Goal: Information Seeking & Learning: Learn about a topic

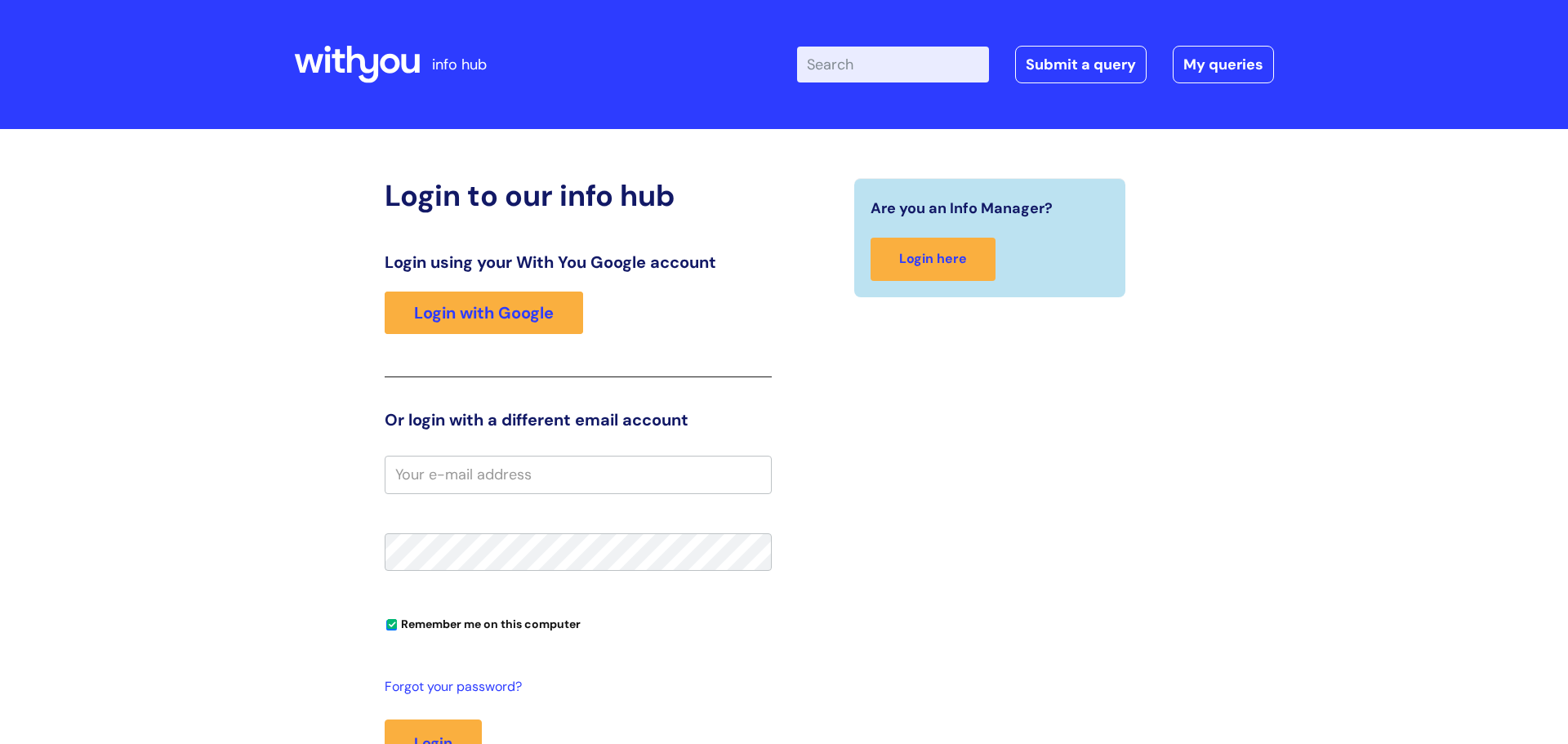
click at [517, 289] on div "Login using your With You Google account Login with Google" at bounding box center [578, 314] width 387 height 125
click at [530, 306] on link "Login with Google" at bounding box center [484, 313] width 199 height 43
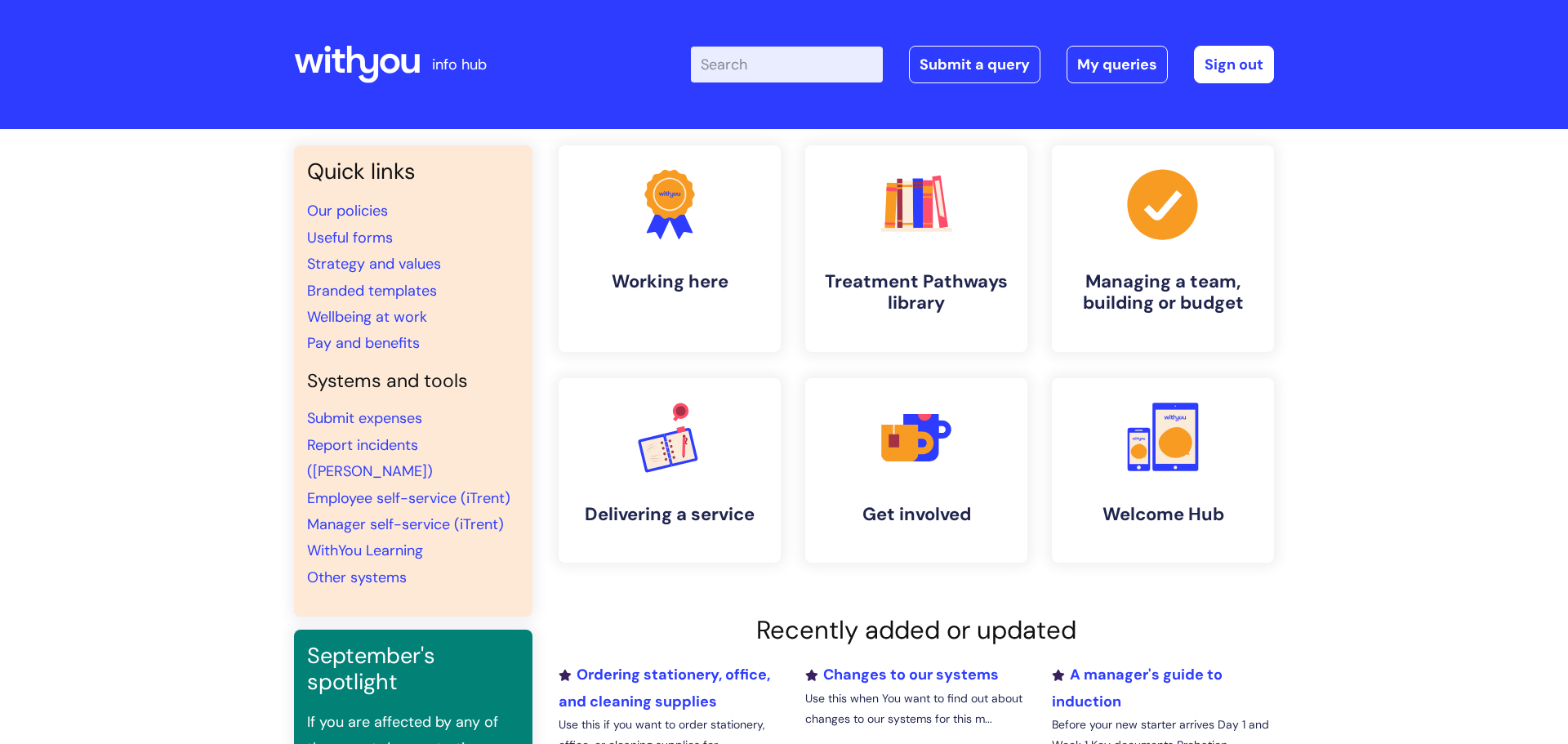
click at [1420, 366] on div "Quick links Our policies Useful forms Strategy and values Branded templates Wel…" at bounding box center [784, 546] width 1568 height 834
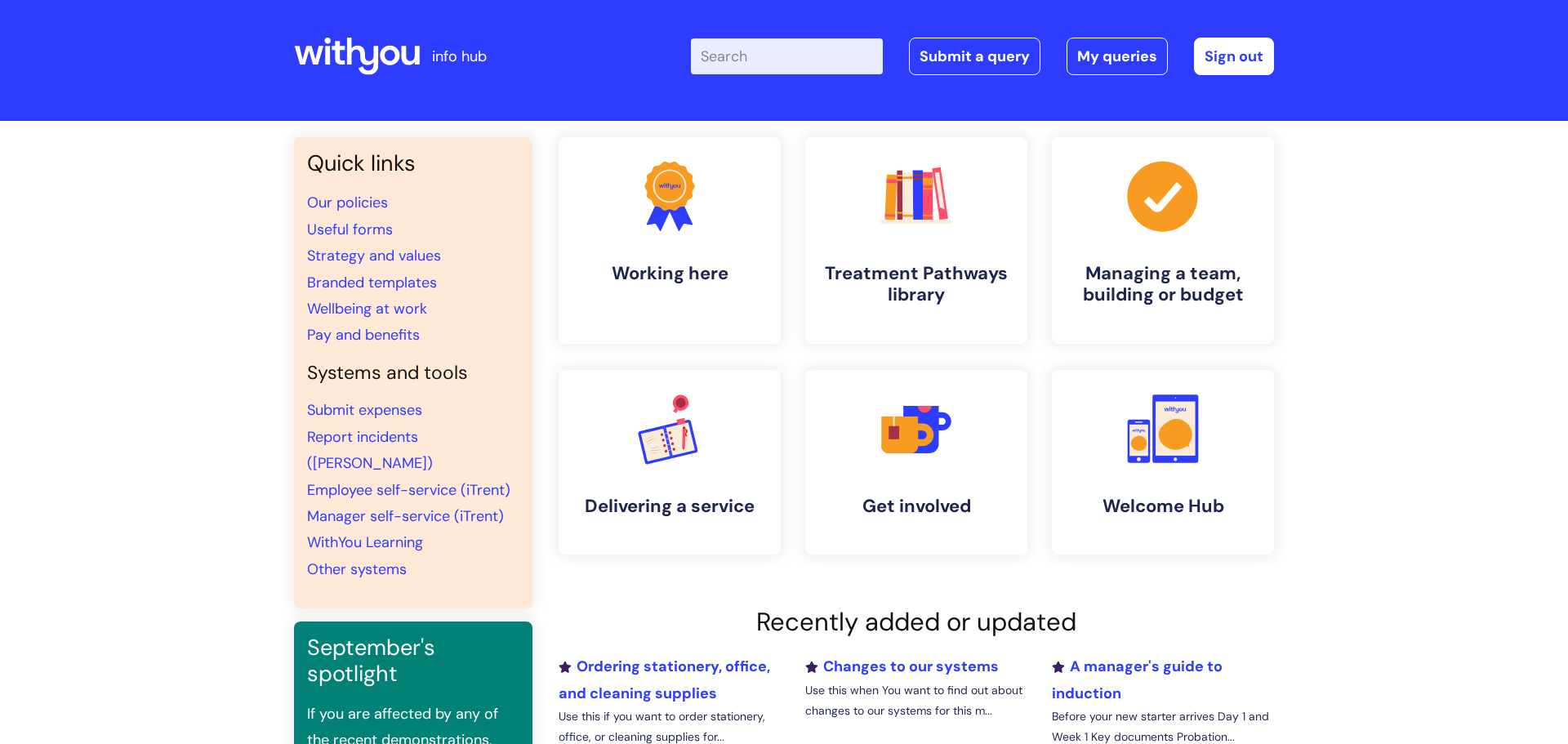
scroll to position [16, 0]
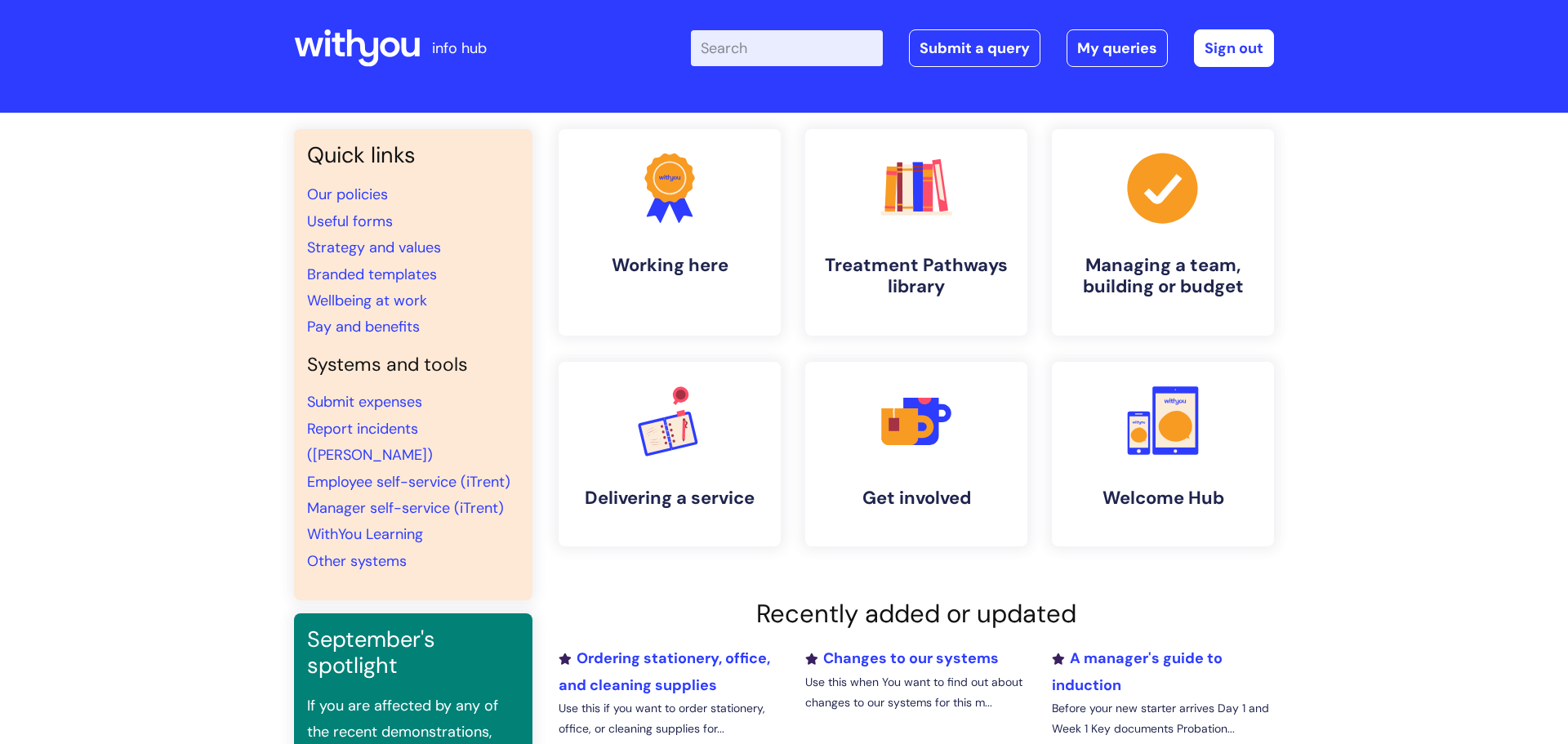
click at [1406, 362] on div "Quick links Our policies Useful forms Strategy and values Branded templates Wel…" at bounding box center [784, 530] width 1568 height 834
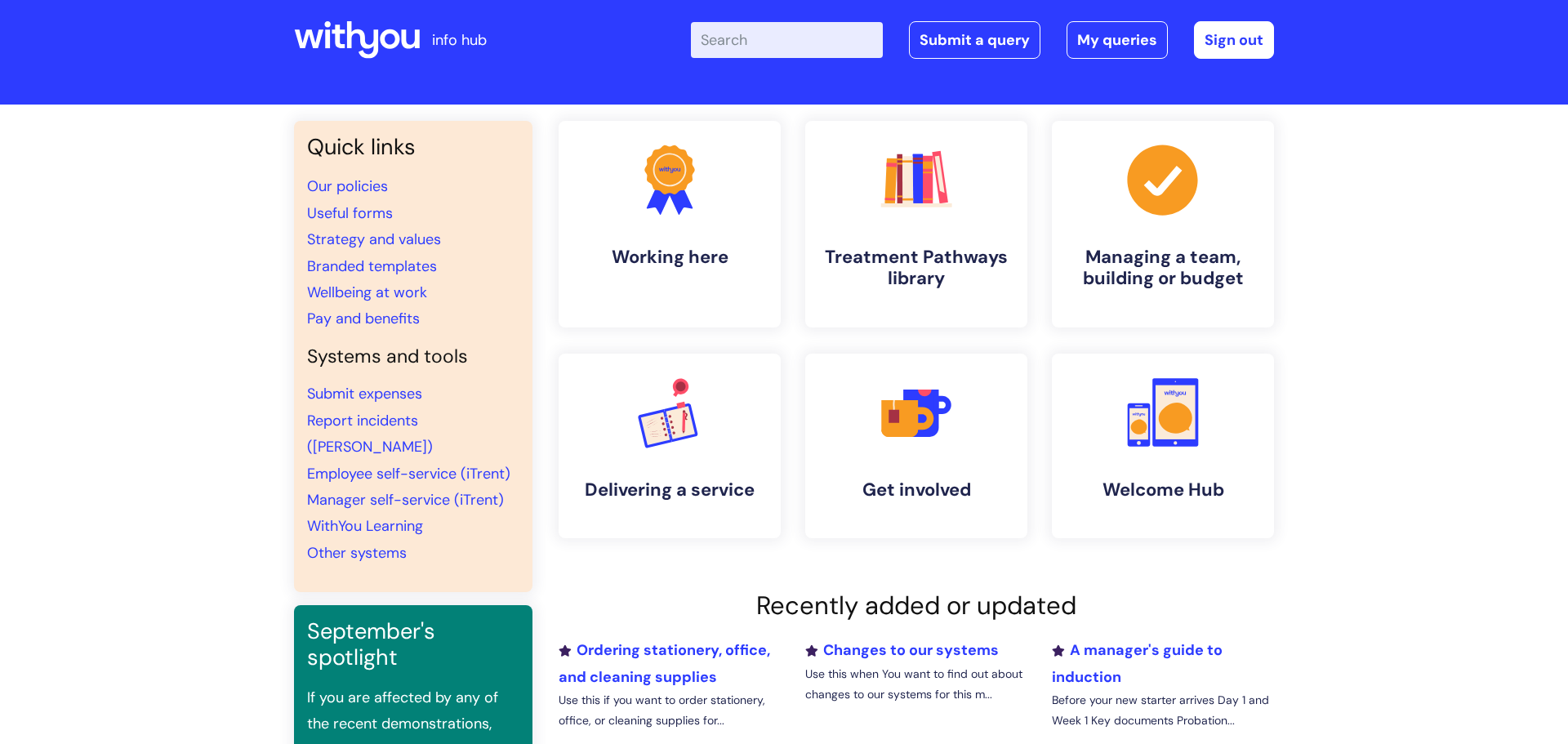
scroll to position [33, 0]
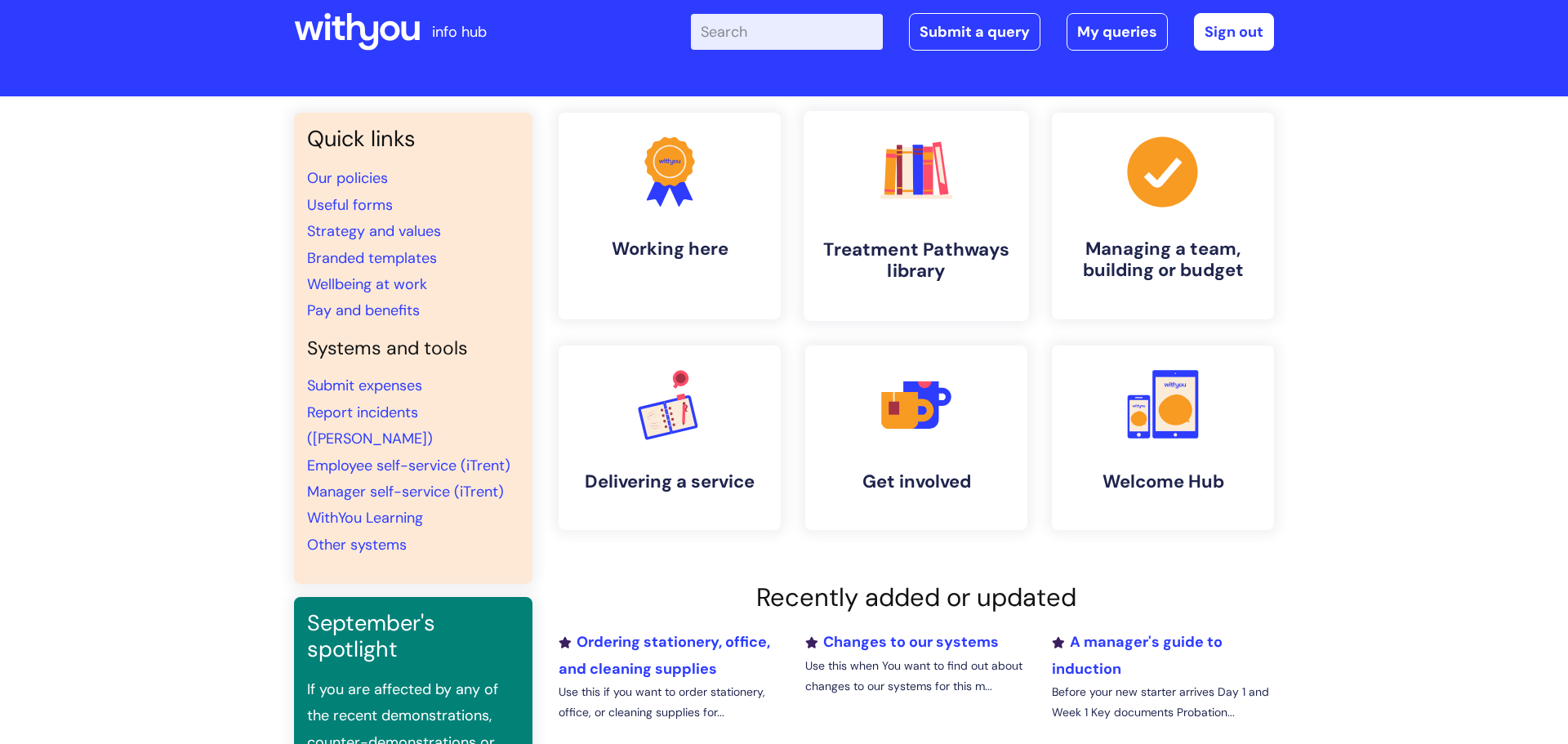
click at [993, 222] on link ".cls-1{fill:#f89b22;}.cls-1,.cls-2,.cls-3,.cls-4,.cls-5,.cls-6,.cls-7{stroke-wi…" at bounding box center [916, 215] width 225 height 209
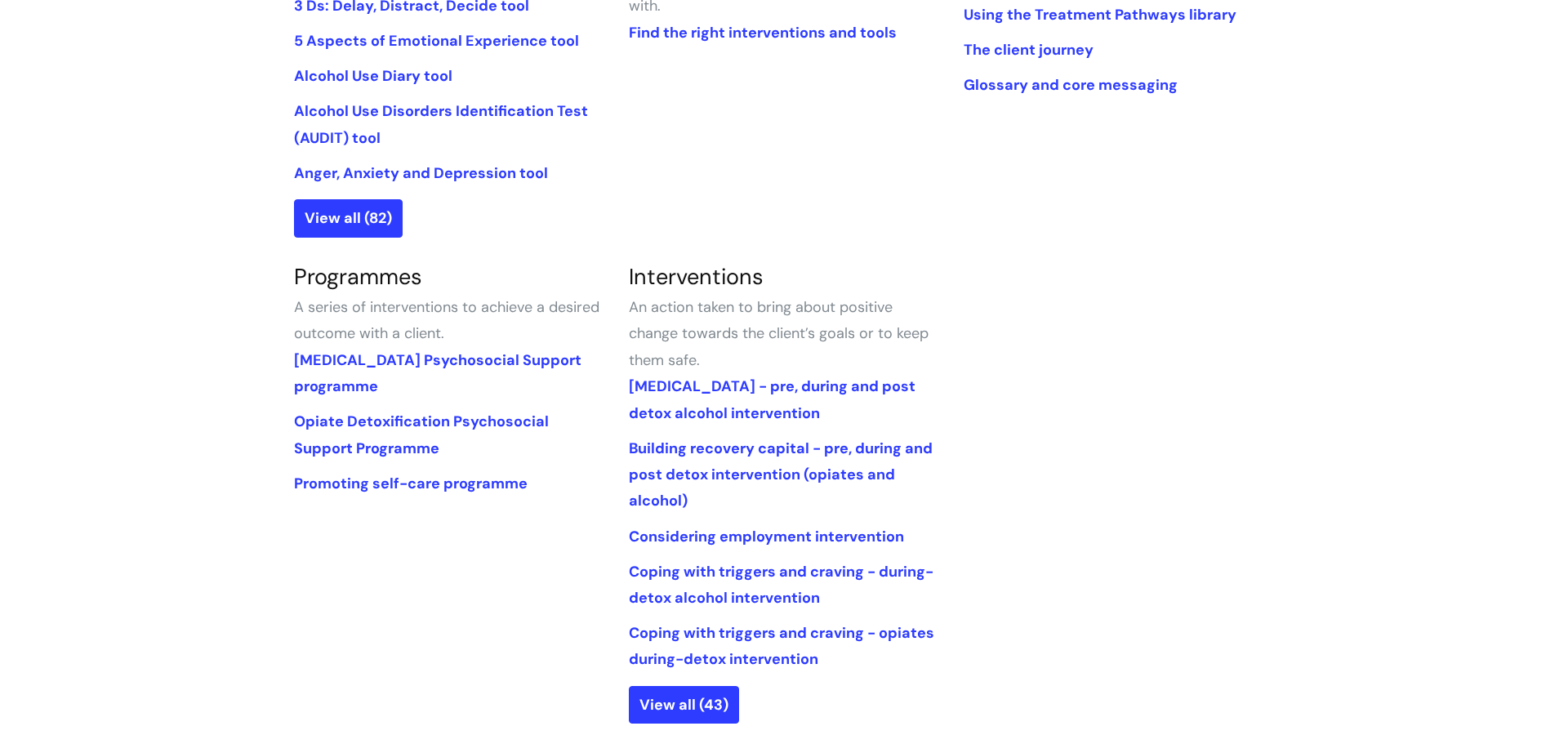
scroll to position [214, 0]
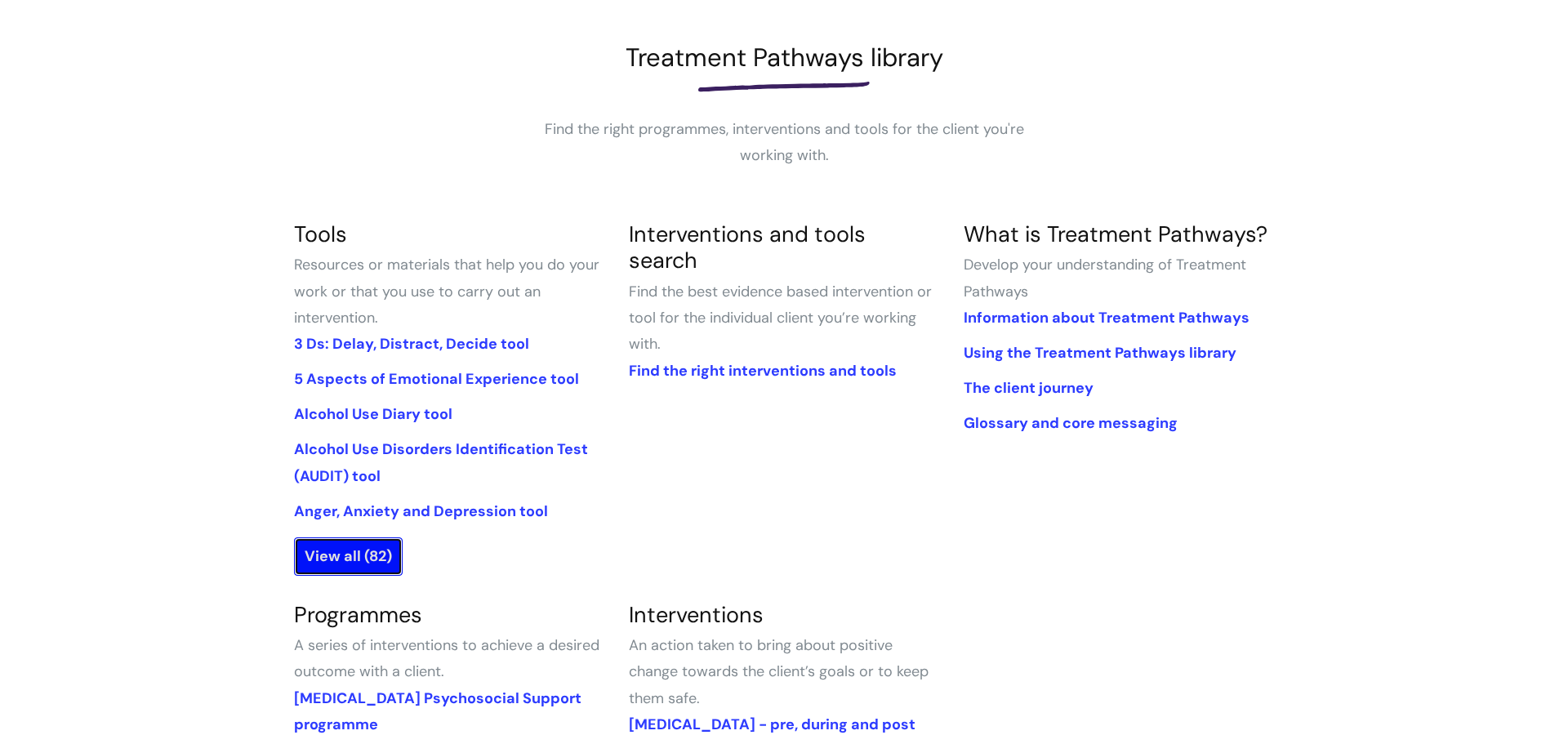
click at [343, 548] on link "View all (82)" at bounding box center [349, 555] width 109 height 38
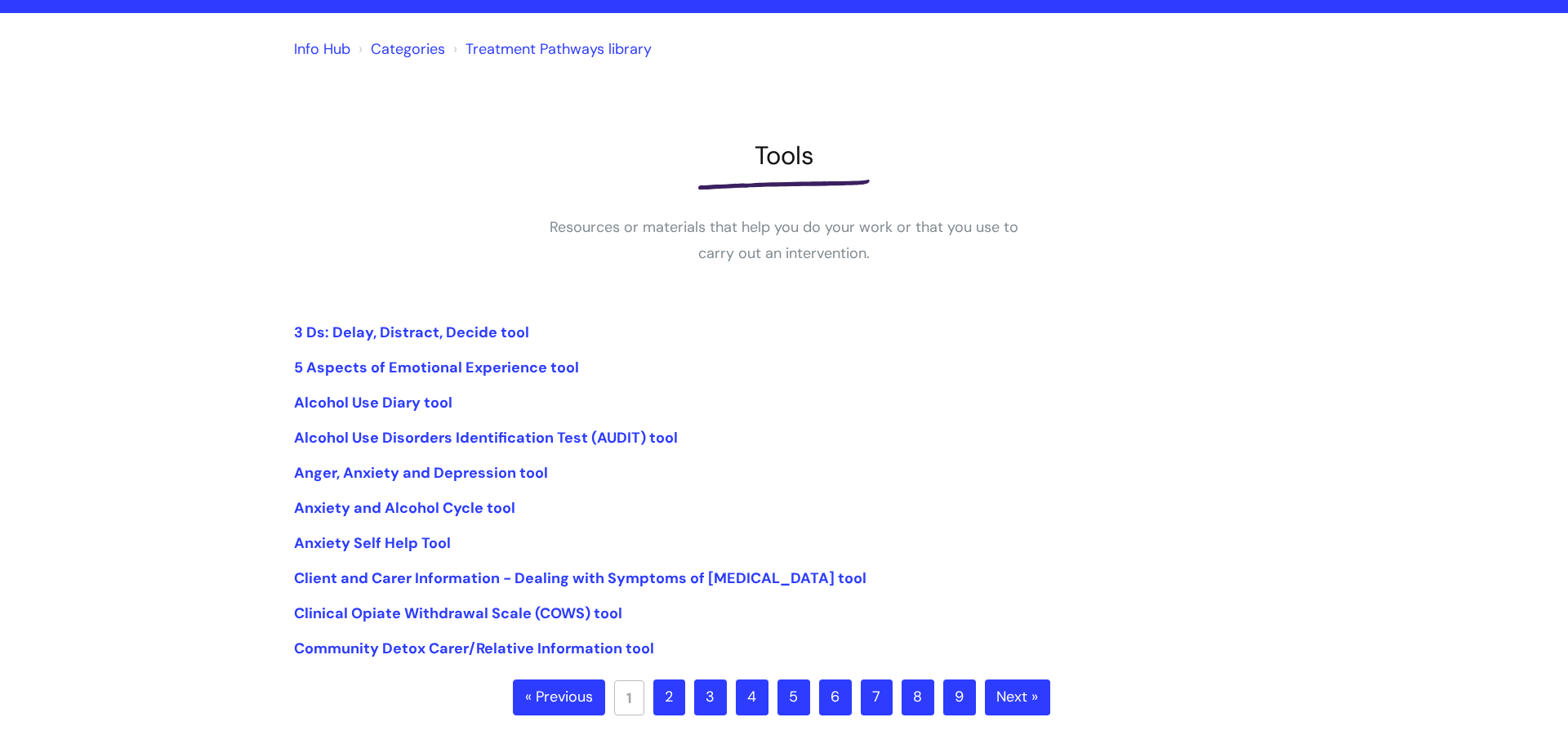
scroll to position [363, 0]
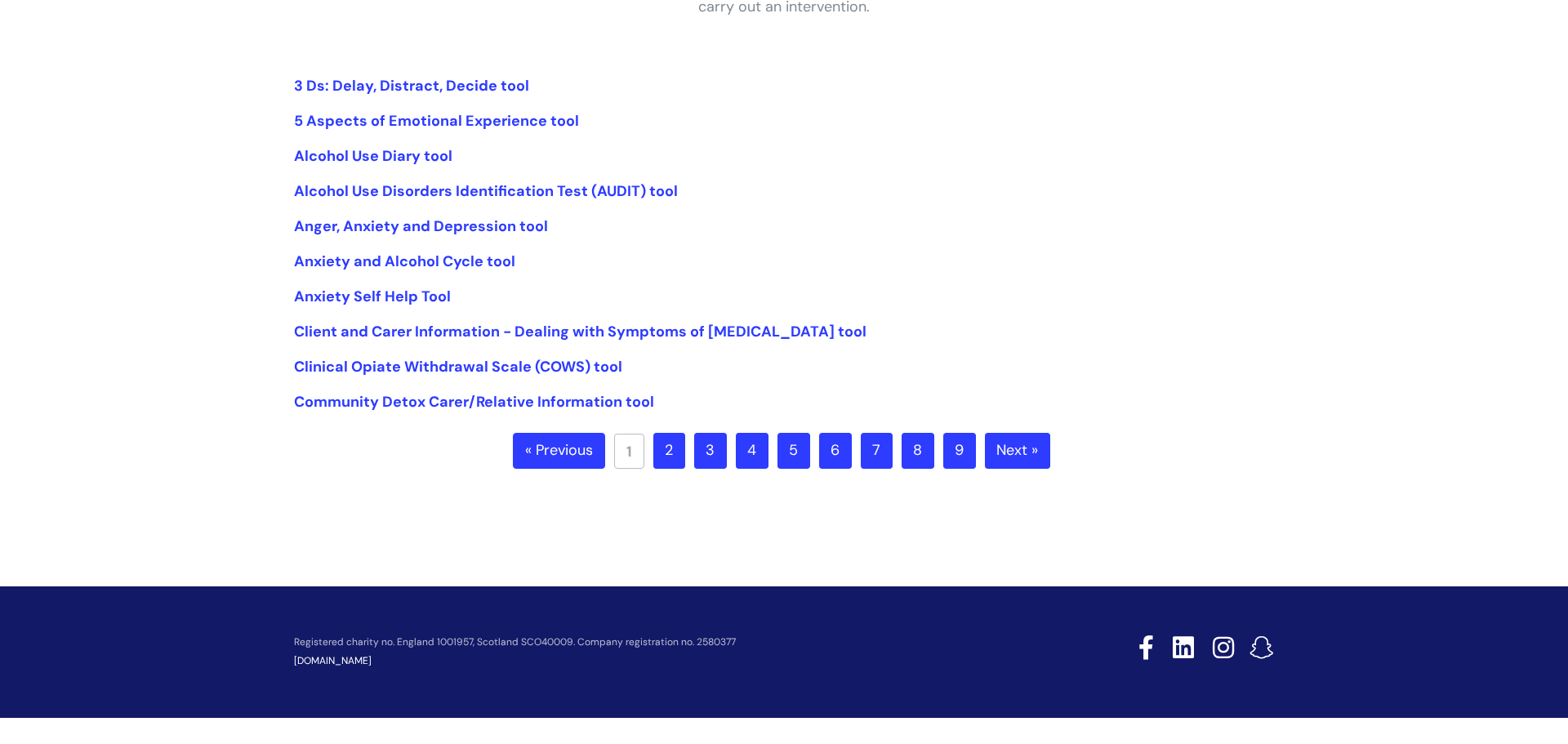
click at [679, 454] on link "2" at bounding box center [669, 450] width 32 height 36
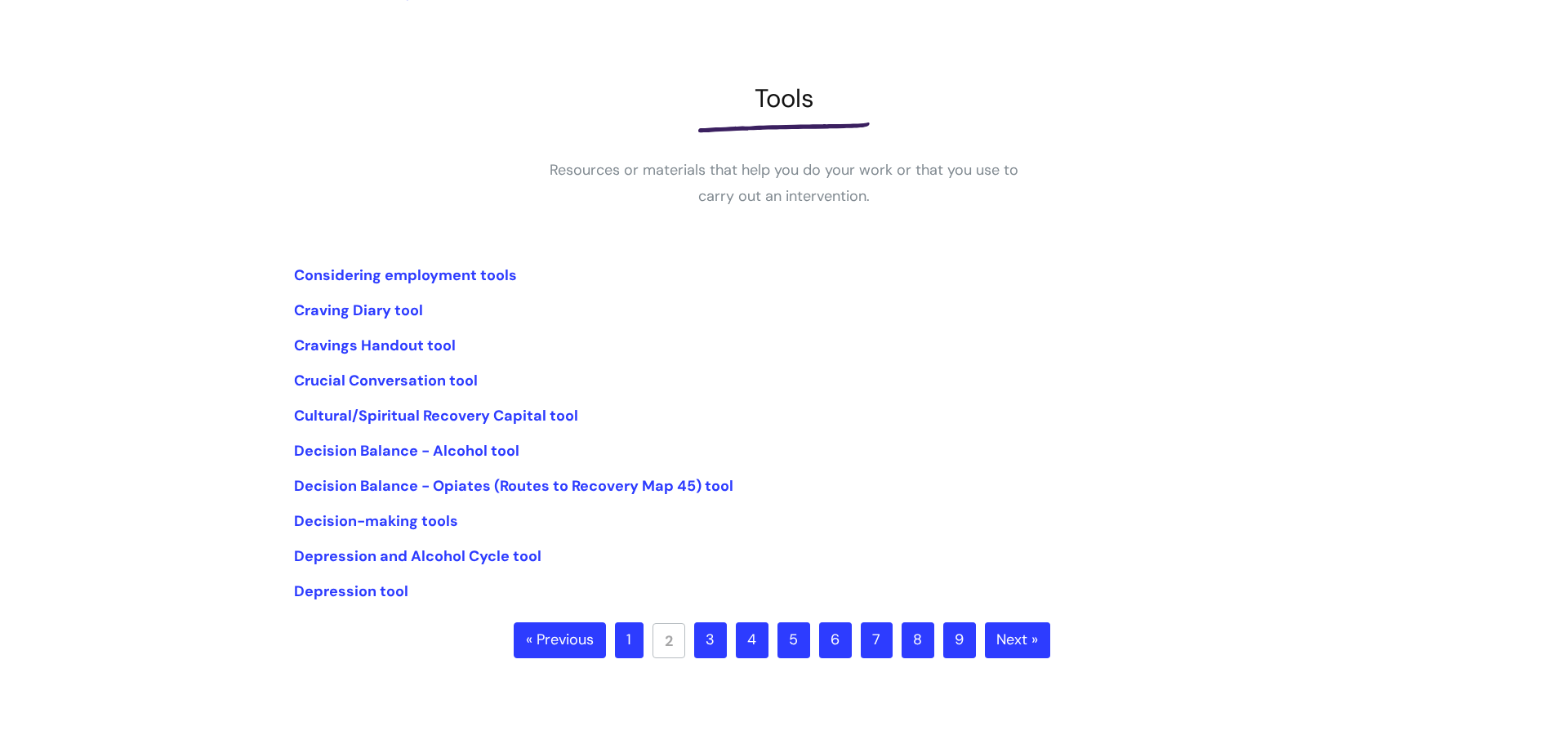
scroll to position [175, 0]
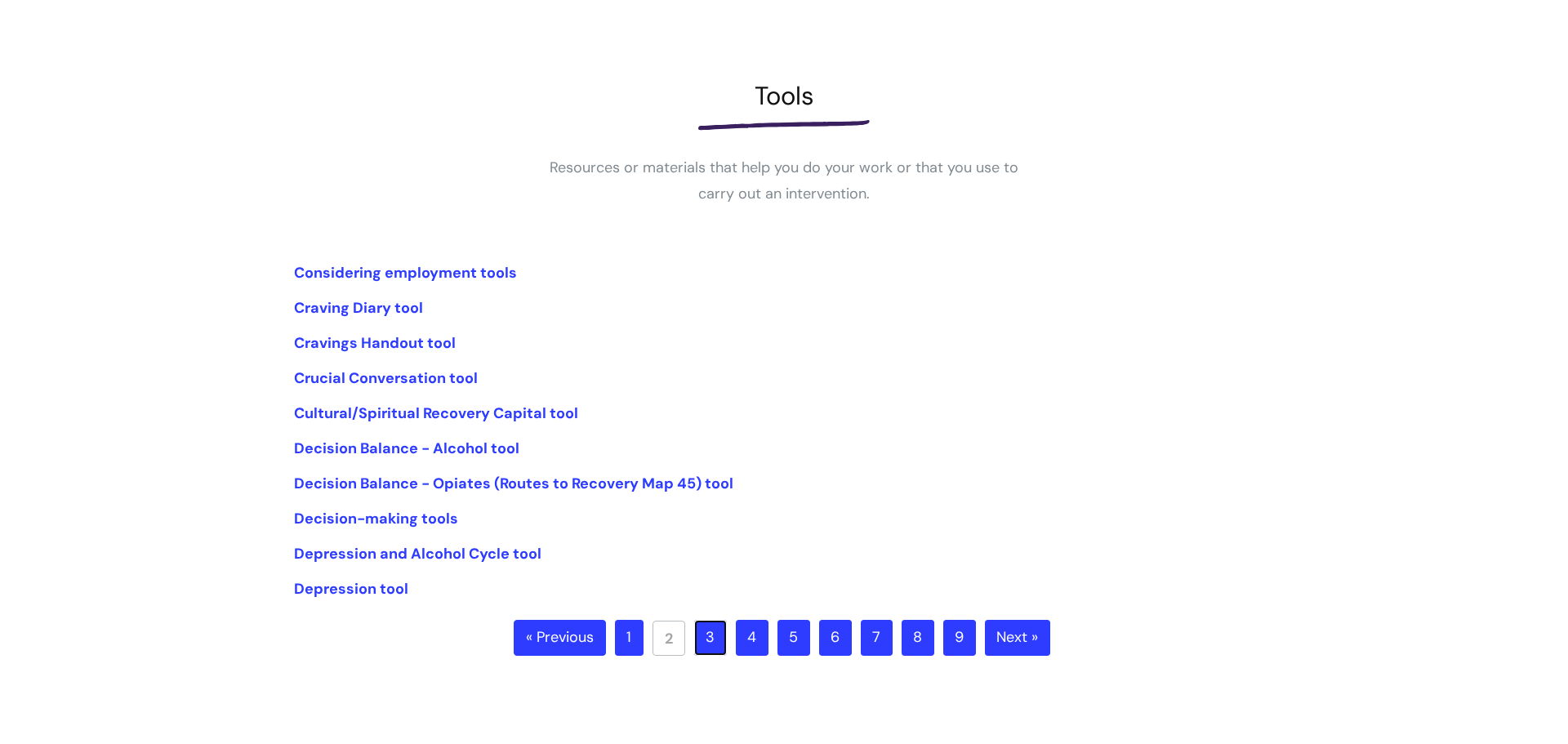
drag, startPoint x: 710, startPoint y: 636, endPoint x: 785, endPoint y: 488, distance: 165.9
click at [709, 634] on link "3" at bounding box center [710, 637] width 33 height 36
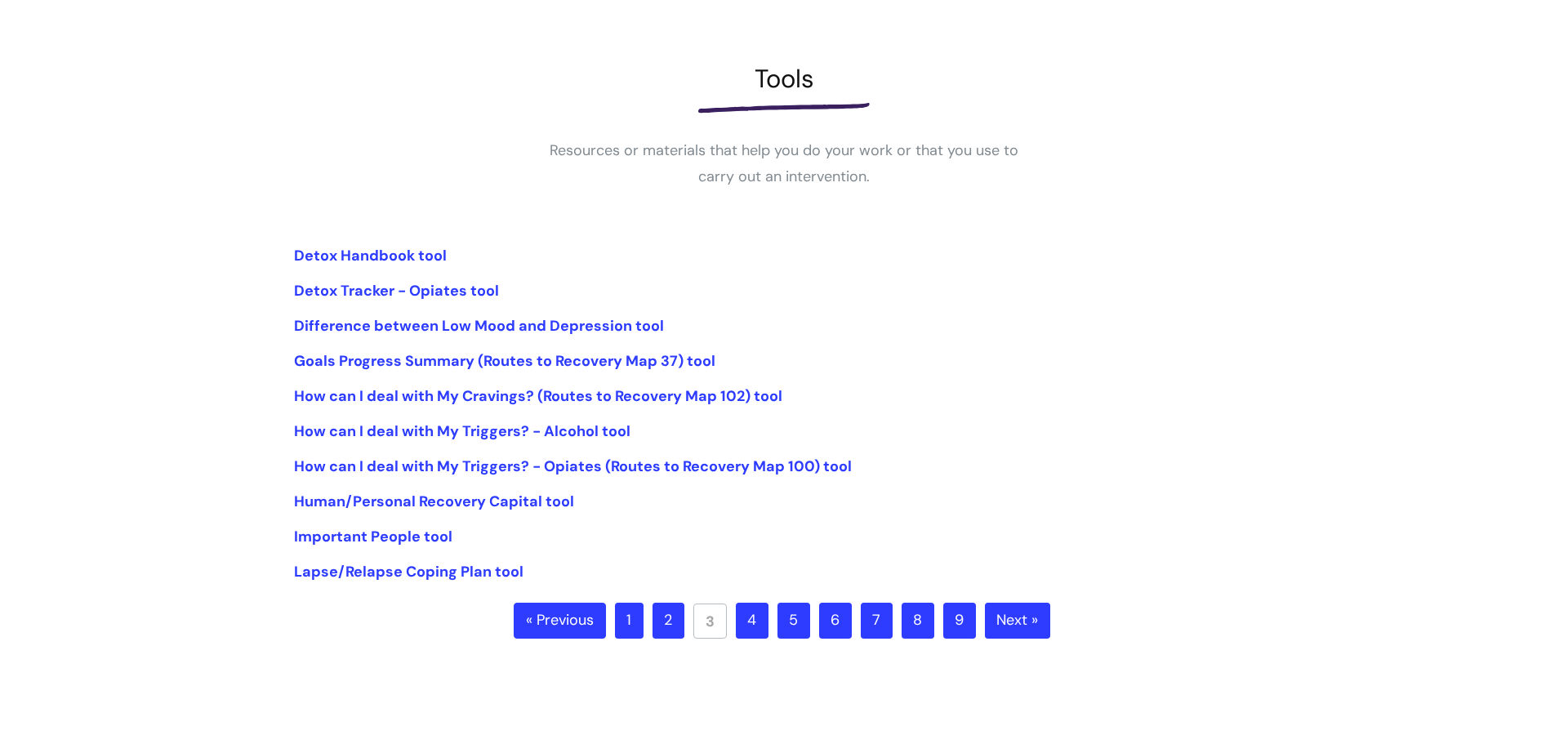
scroll to position [204, 0]
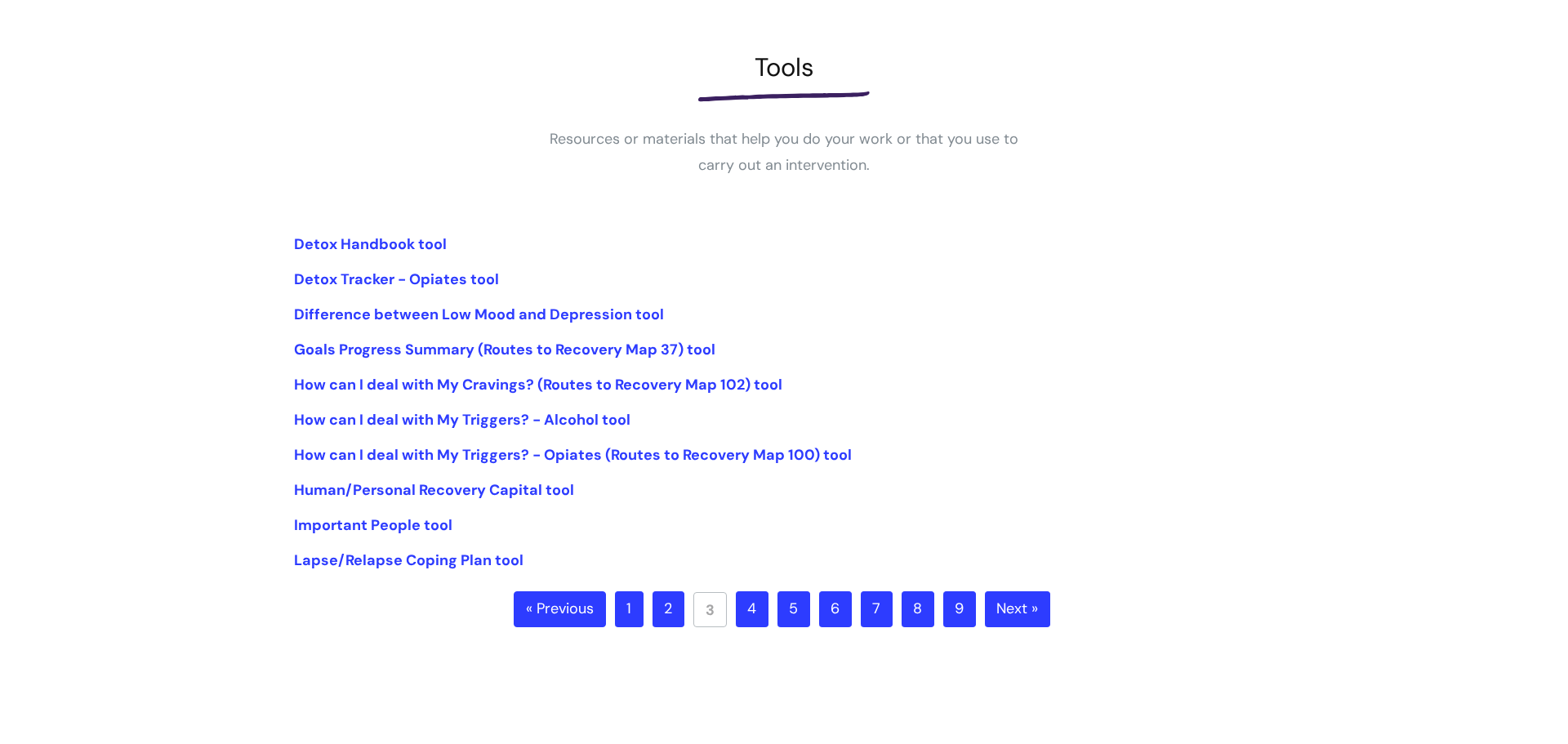
click at [759, 607] on link "4" at bounding box center [752, 608] width 33 height 36
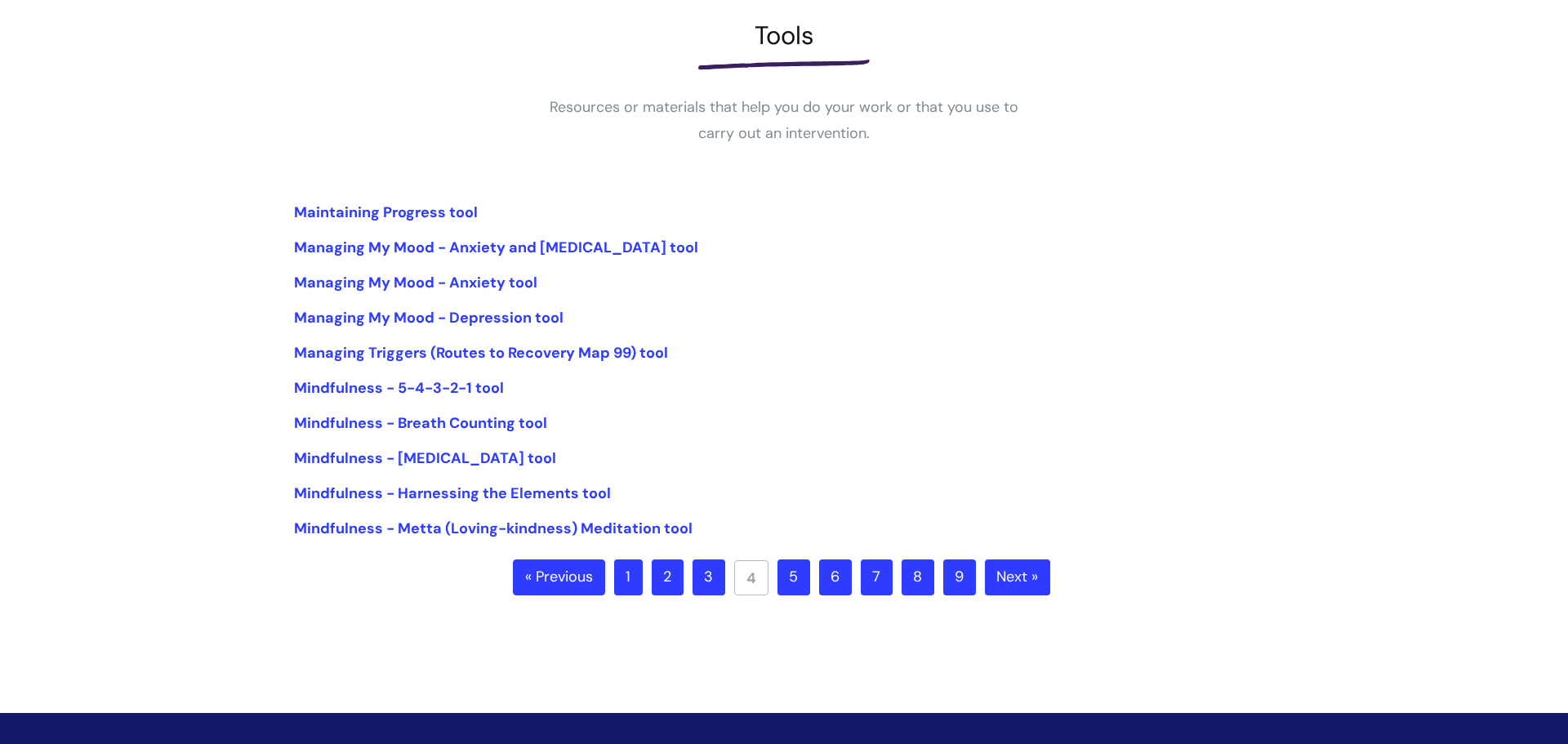
scroll to position [235, 0]
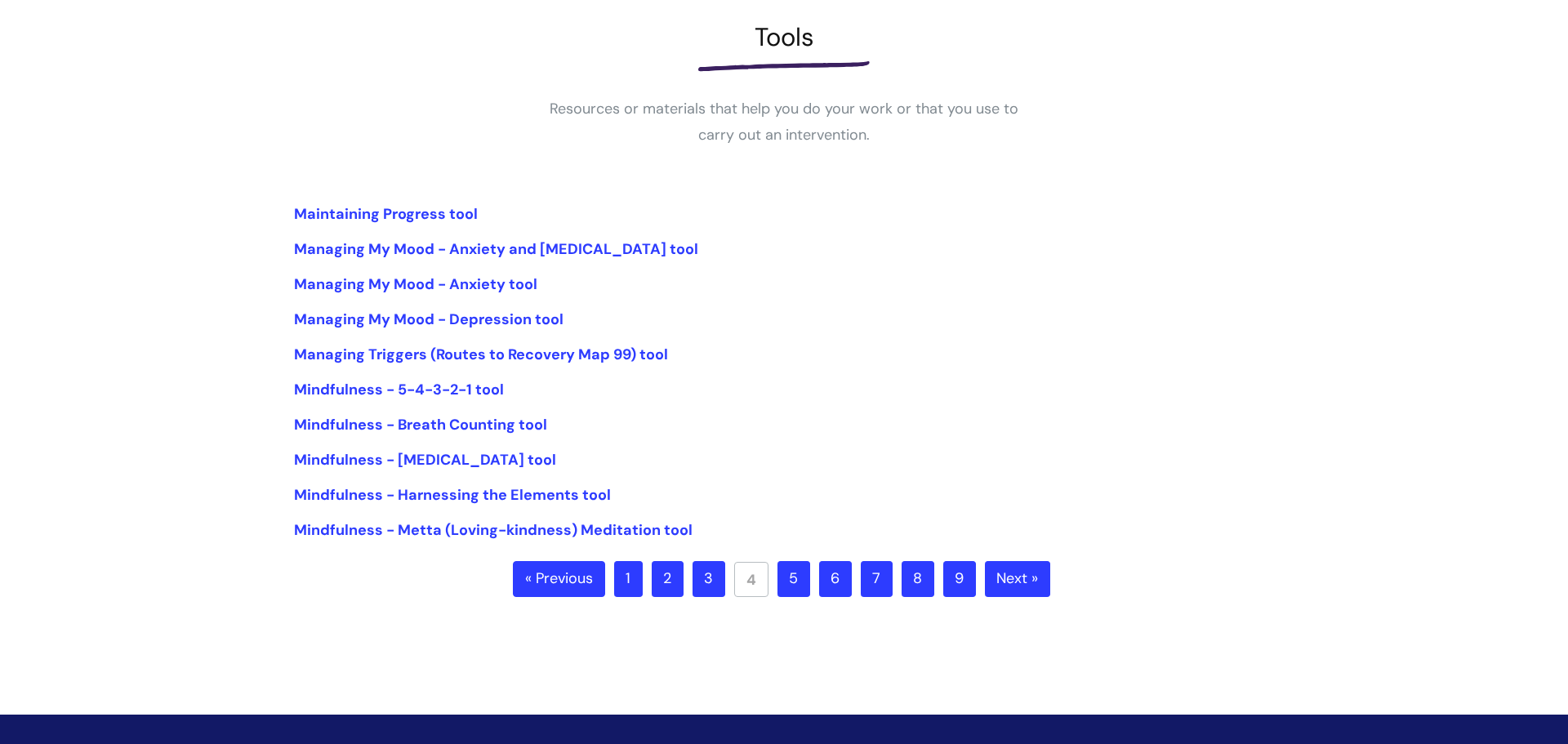
click at [800, 572] on link "5" at bounding box center [793, 578] width 33 height 36
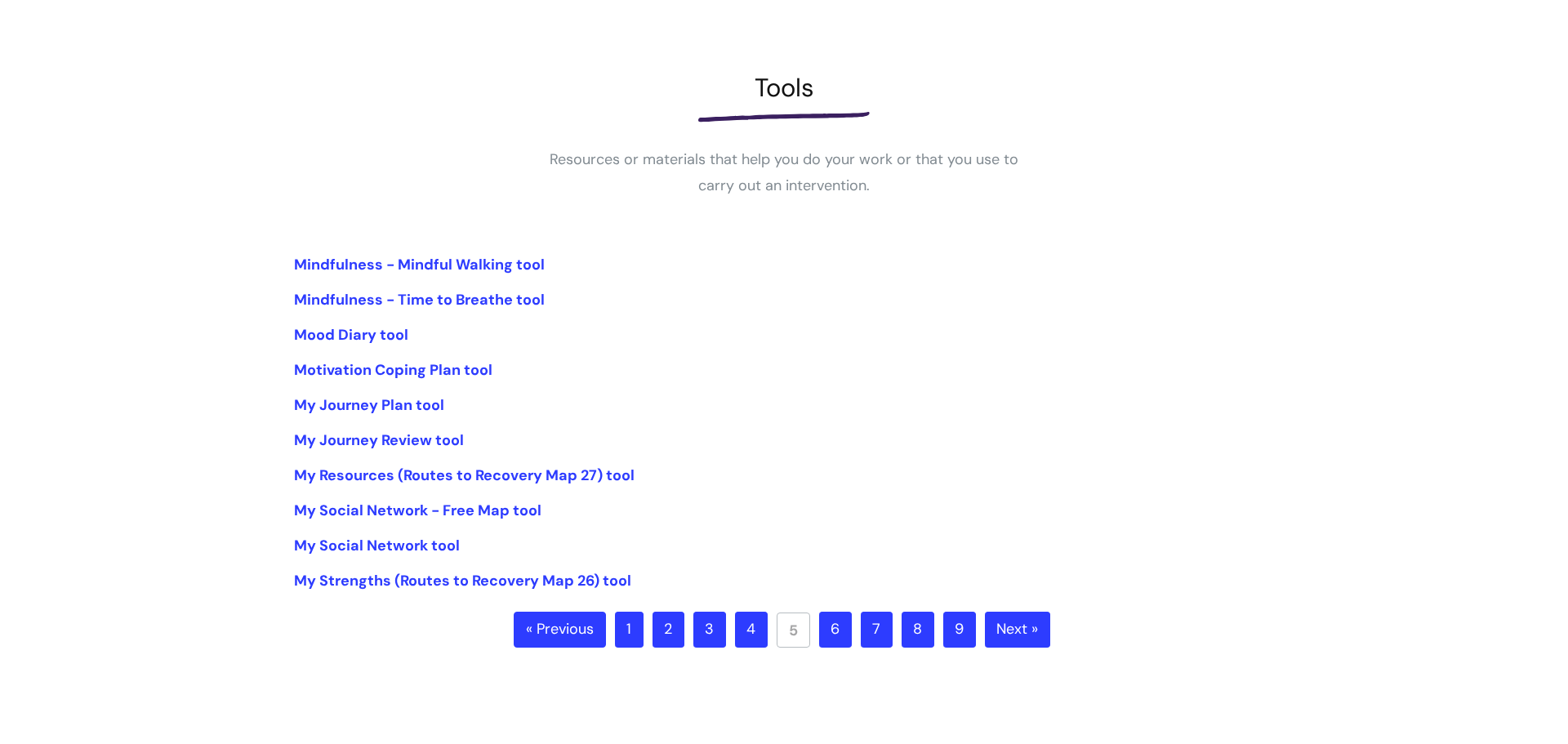
scroll to position [202, 0]
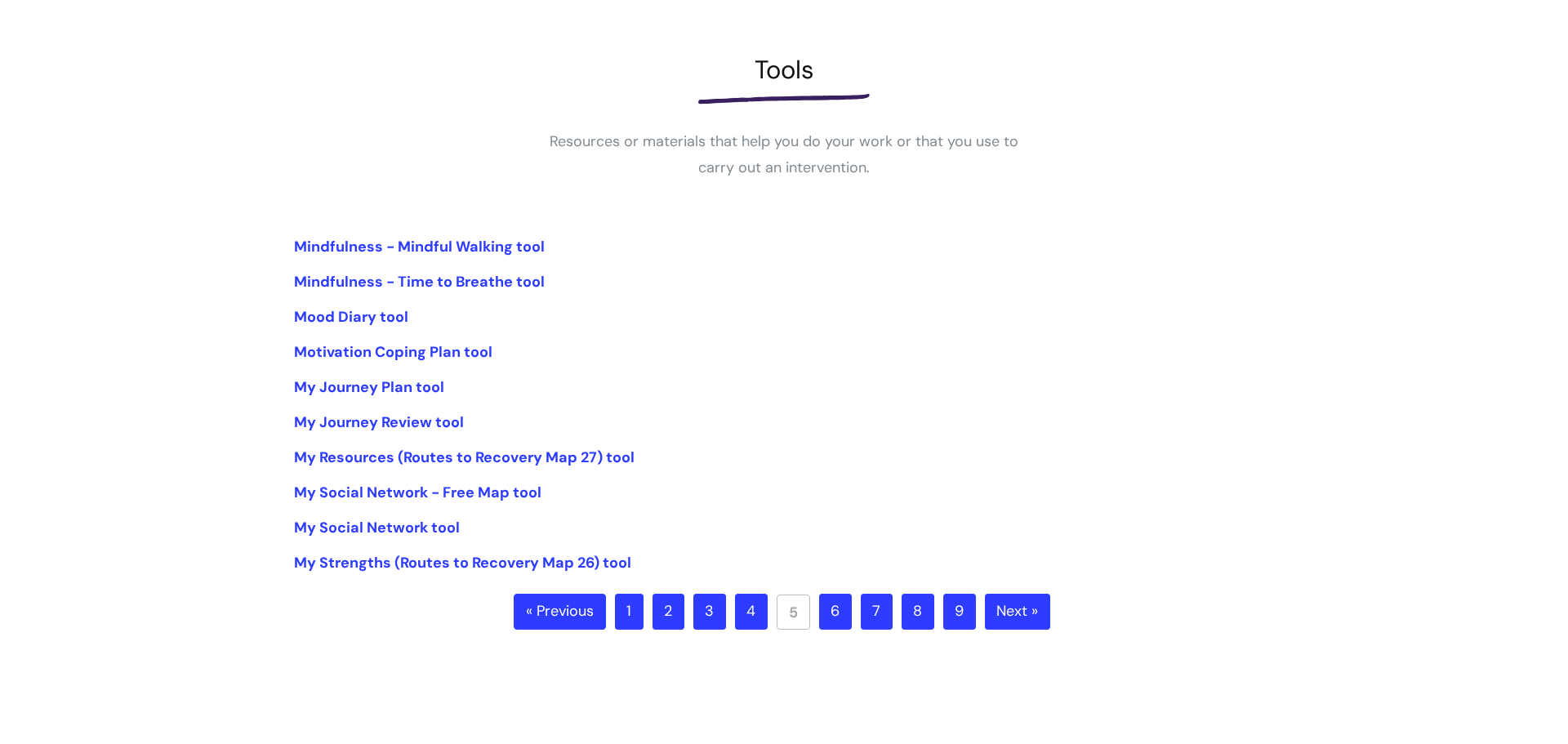
click at [831, 628] on link "6" at bounding box center [835, 611] width 33 height 36
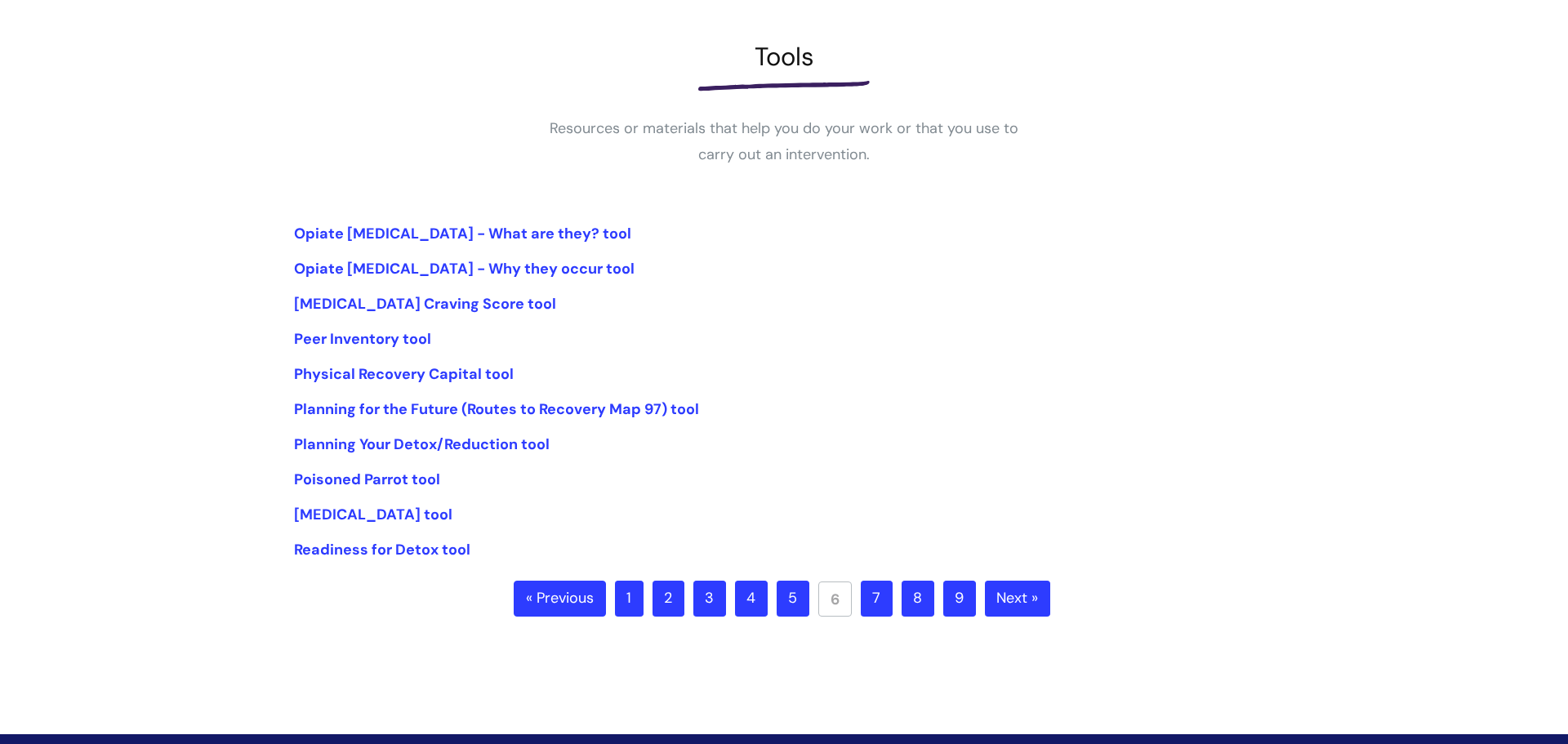
scroll to position [216, 0]
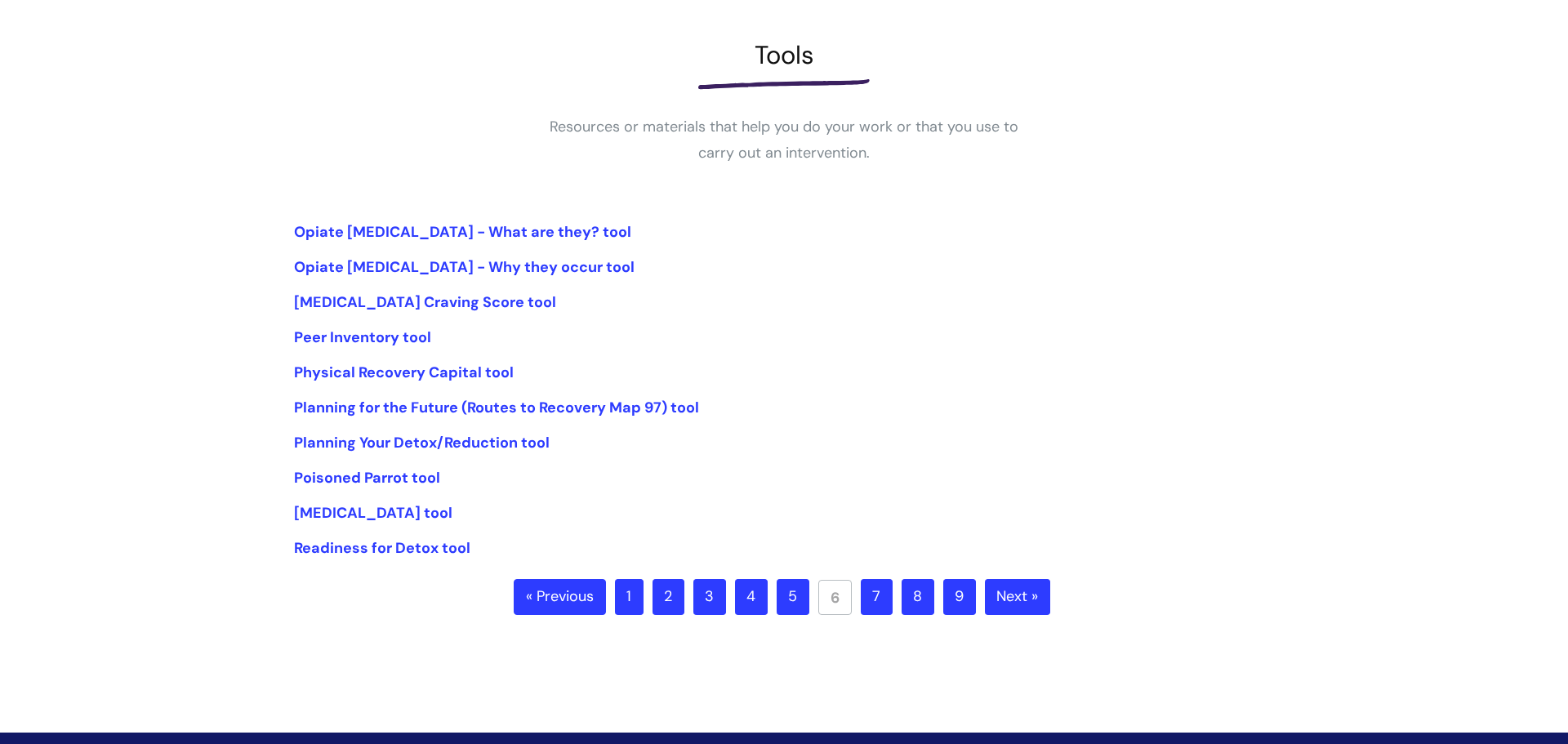
click at [879, 603] on link "7" at bounding box center [877, 597] width 32 height 36
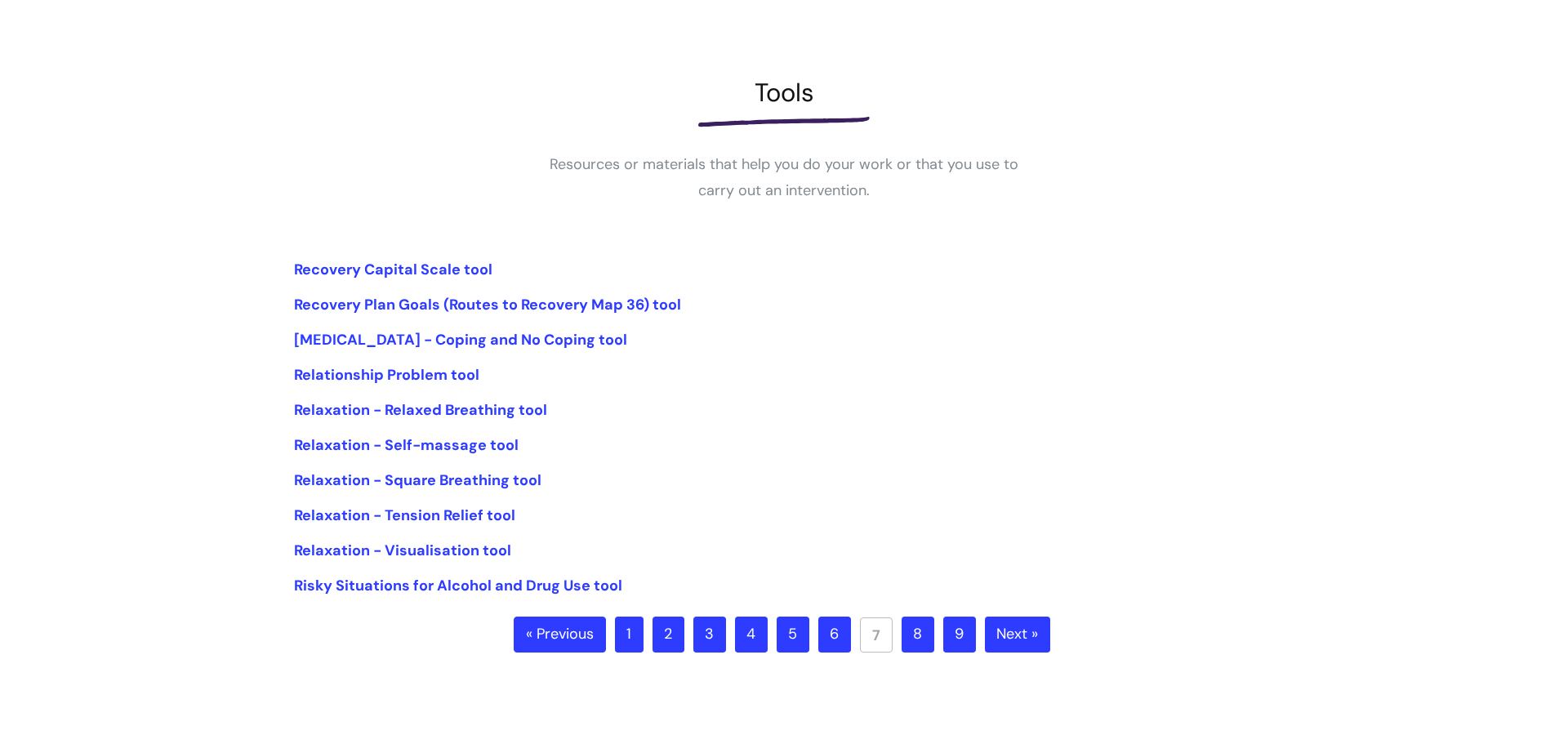
scroll to position [179, 0]
click at [917, 634] on link "8" at bounding box center [918, 633] width 33 height 36
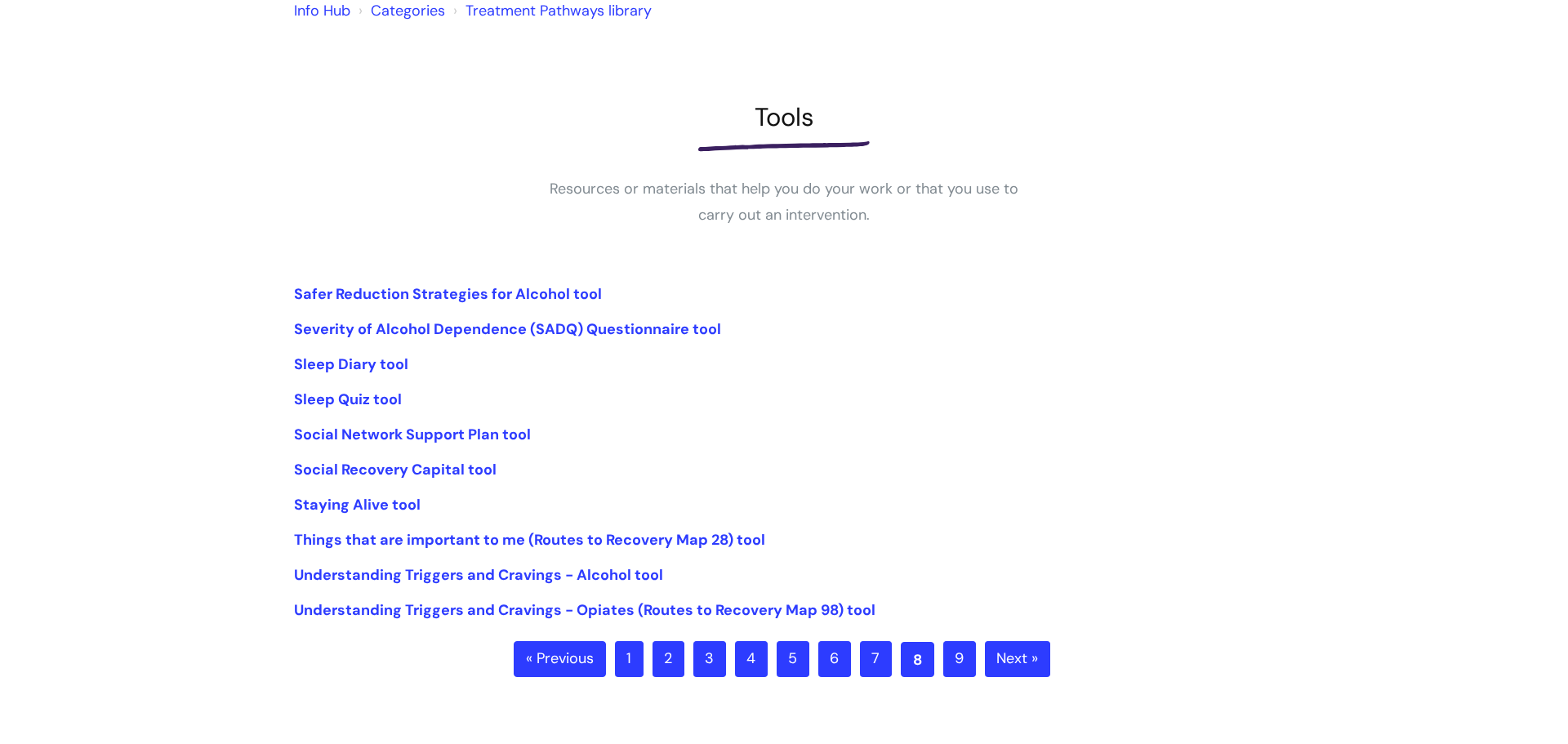
scroll to position [164, 0]
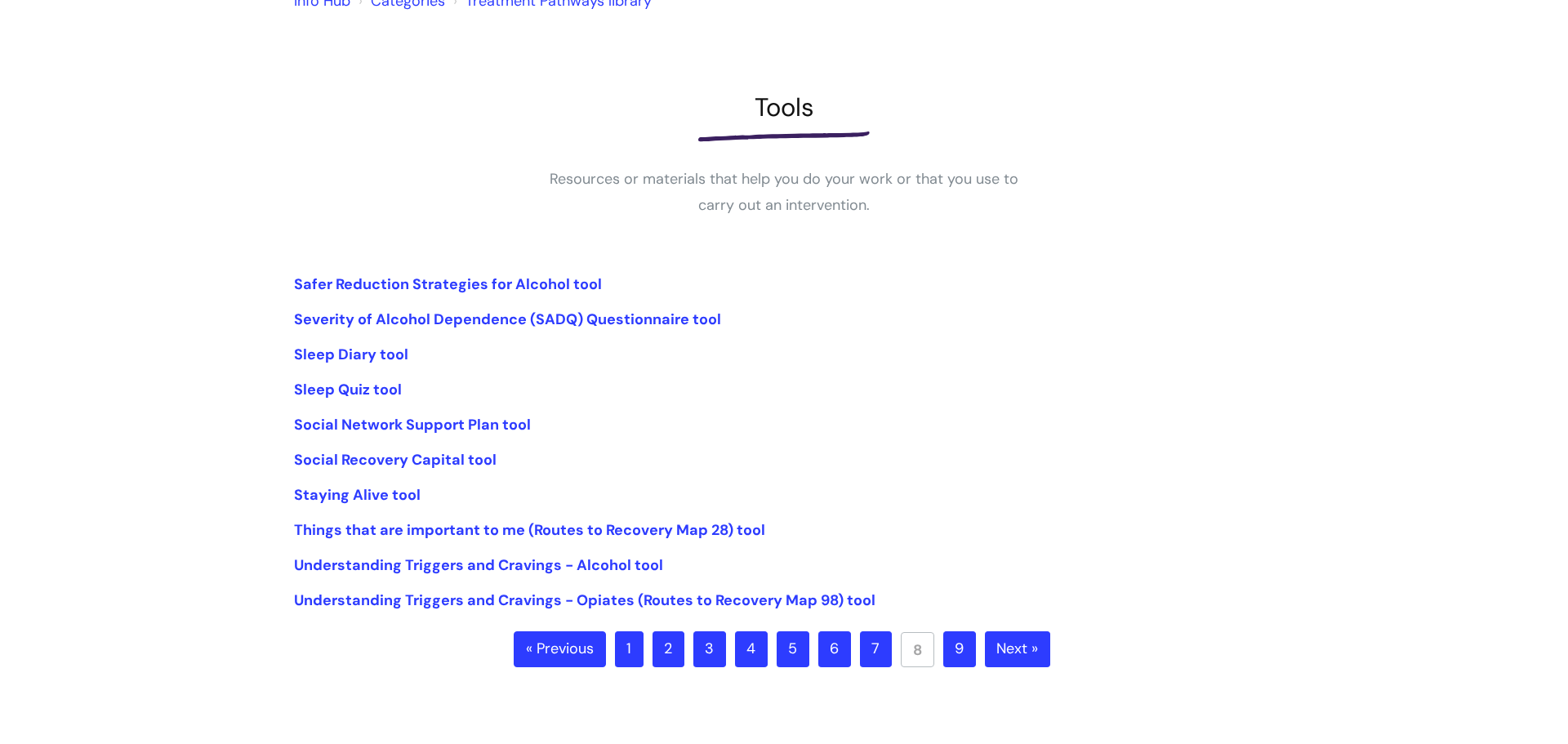
click at [813, 654] on ul "« Previous 1 2 3 4 5 6 7 8 9 Next »" at bounding box center [784, 659] width 541 height 57
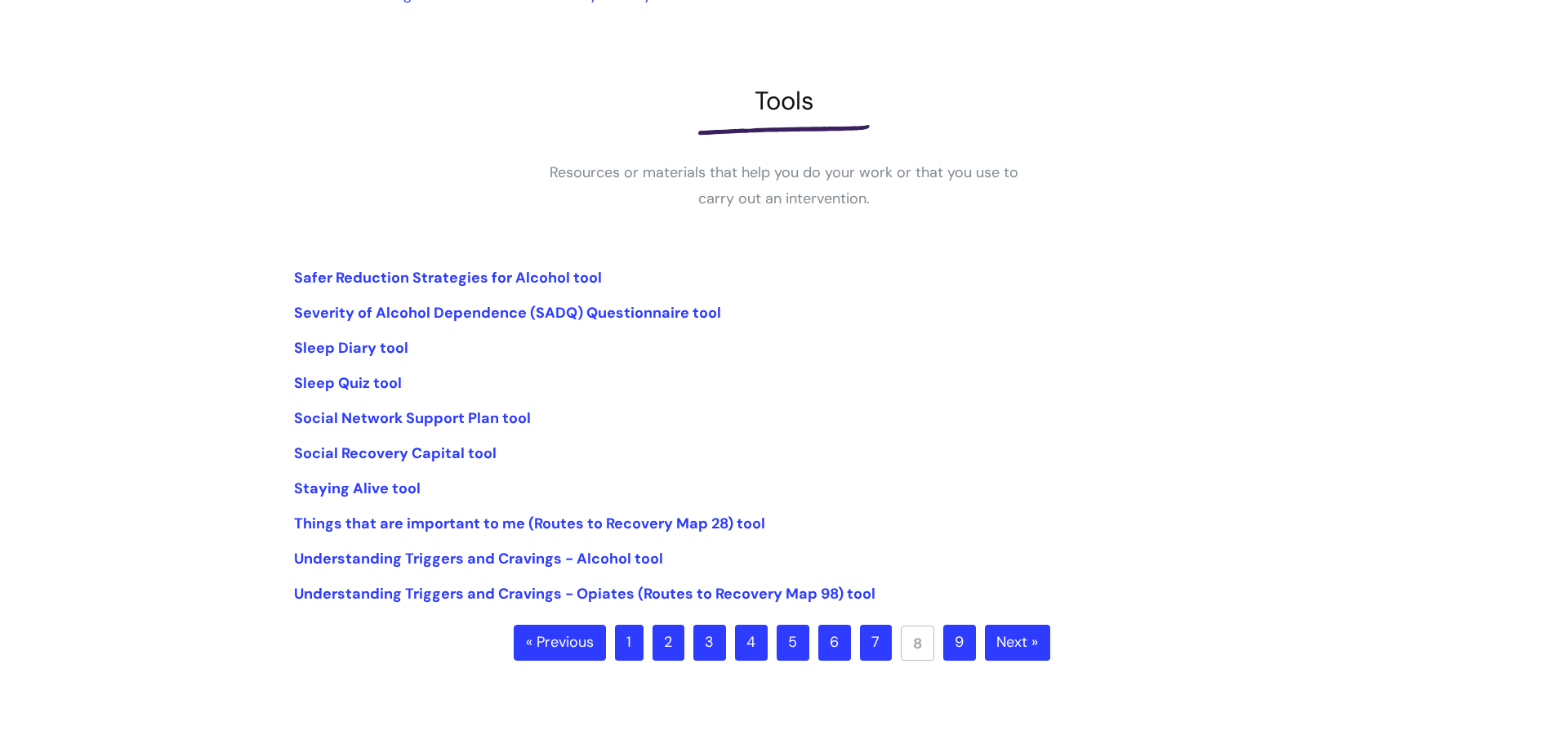
scroll to position [173, 0]
click at [665, 653] on link "2" at bounding box center [668, 640] width 32 height 36
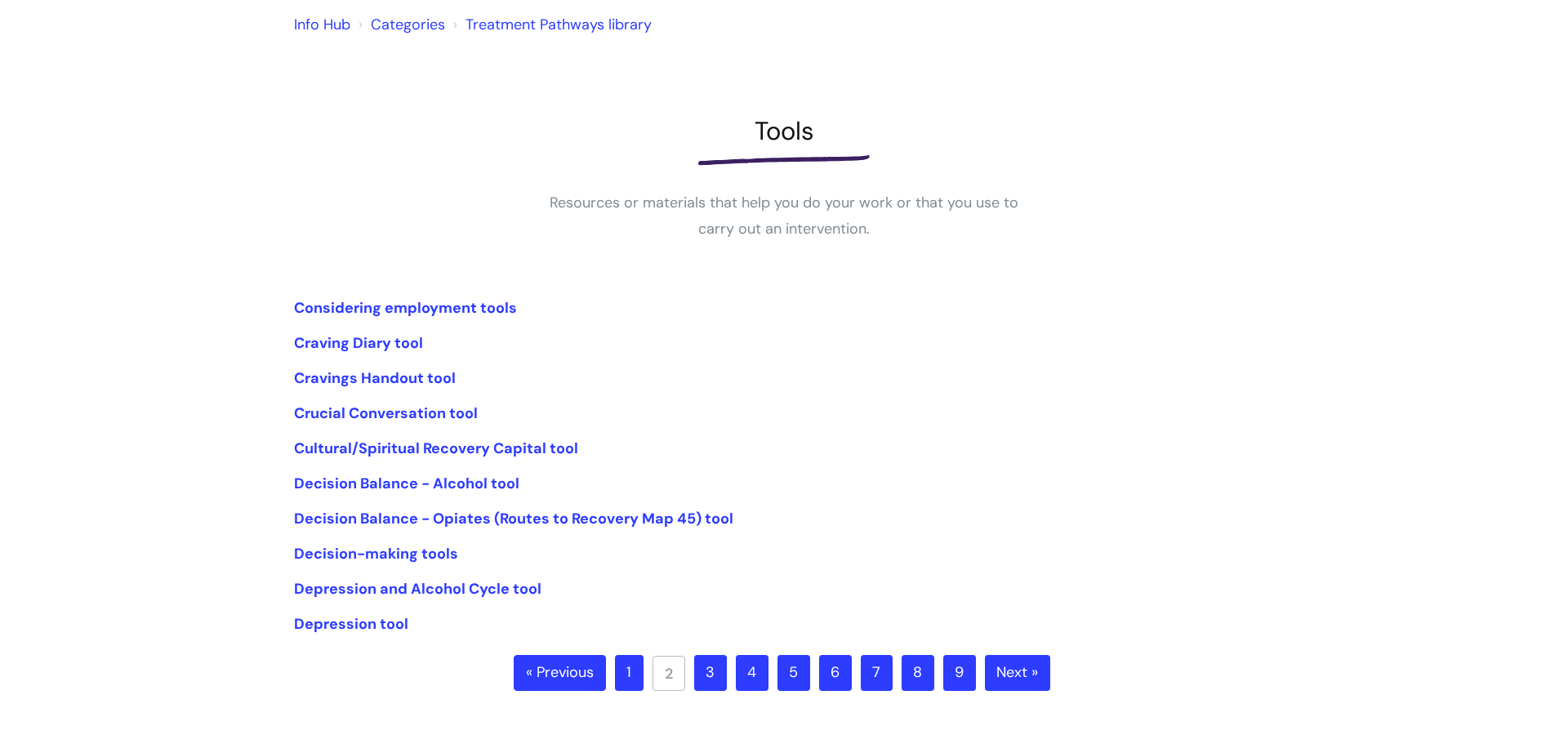
scroll to position [142, 0]
click at [631, 667] on link "1" at bounding box center [629, 671] width 28 height 36
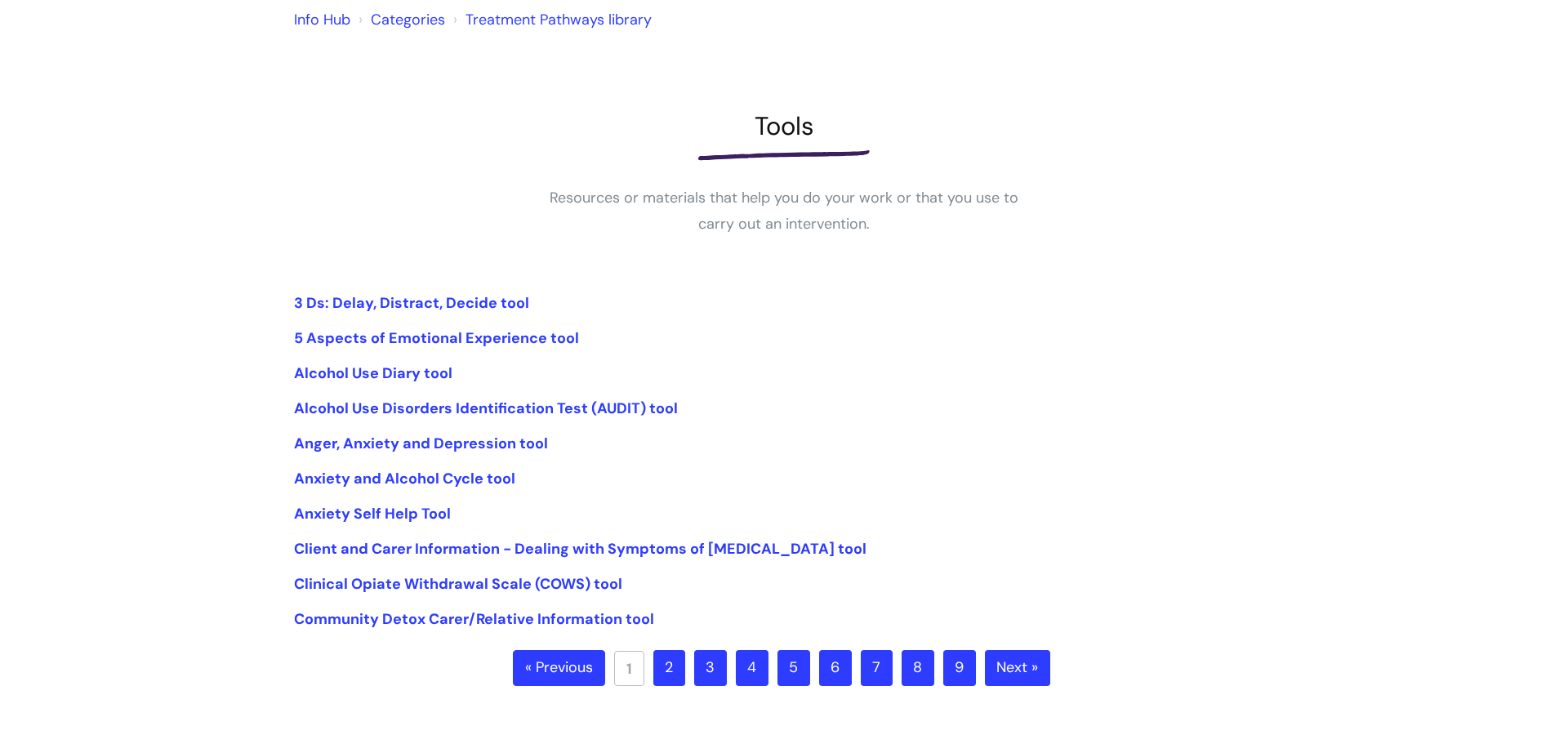
scroll to position [163, 0]
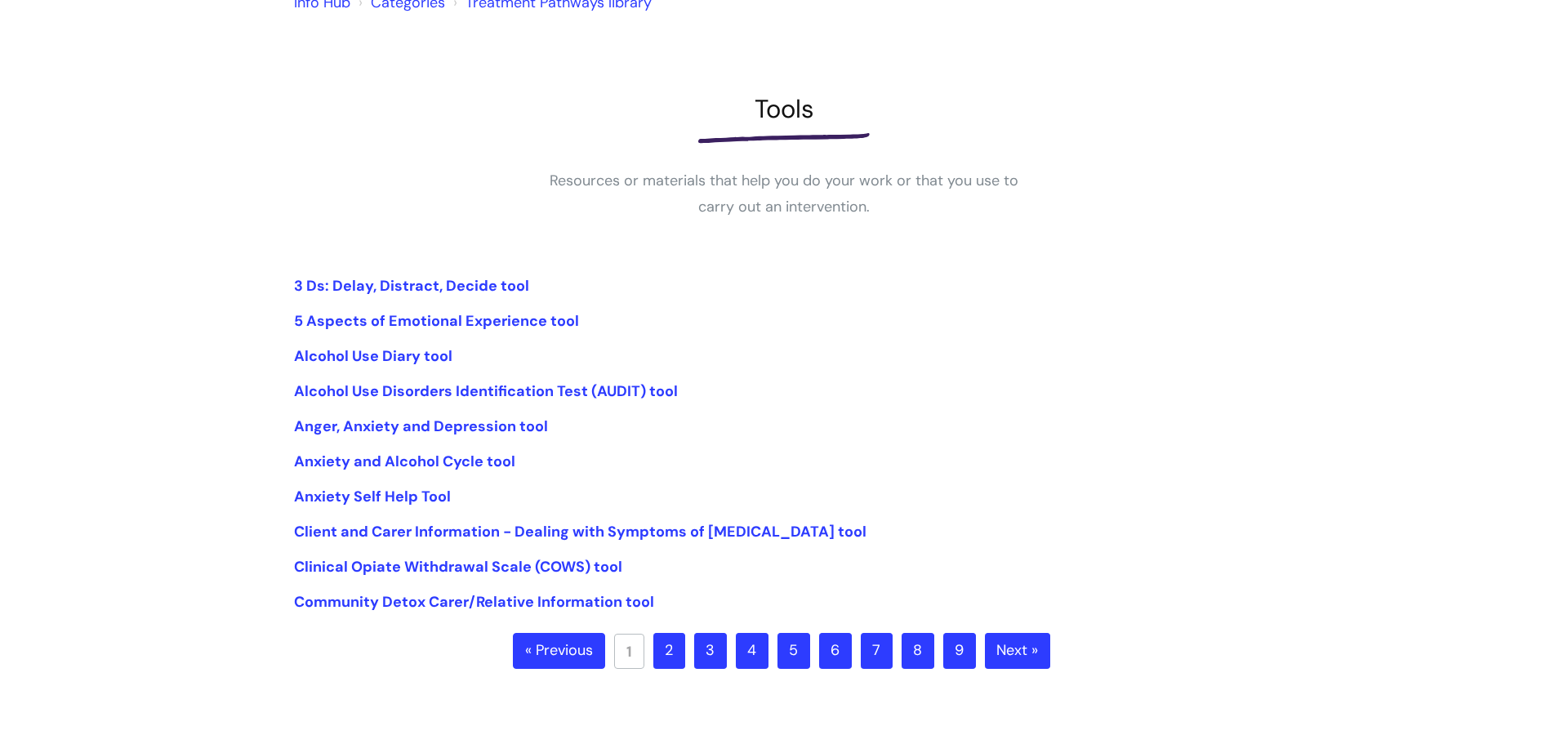
click at [678, 653] on link "2" at bounding box center [669, 650] width 32 height 36
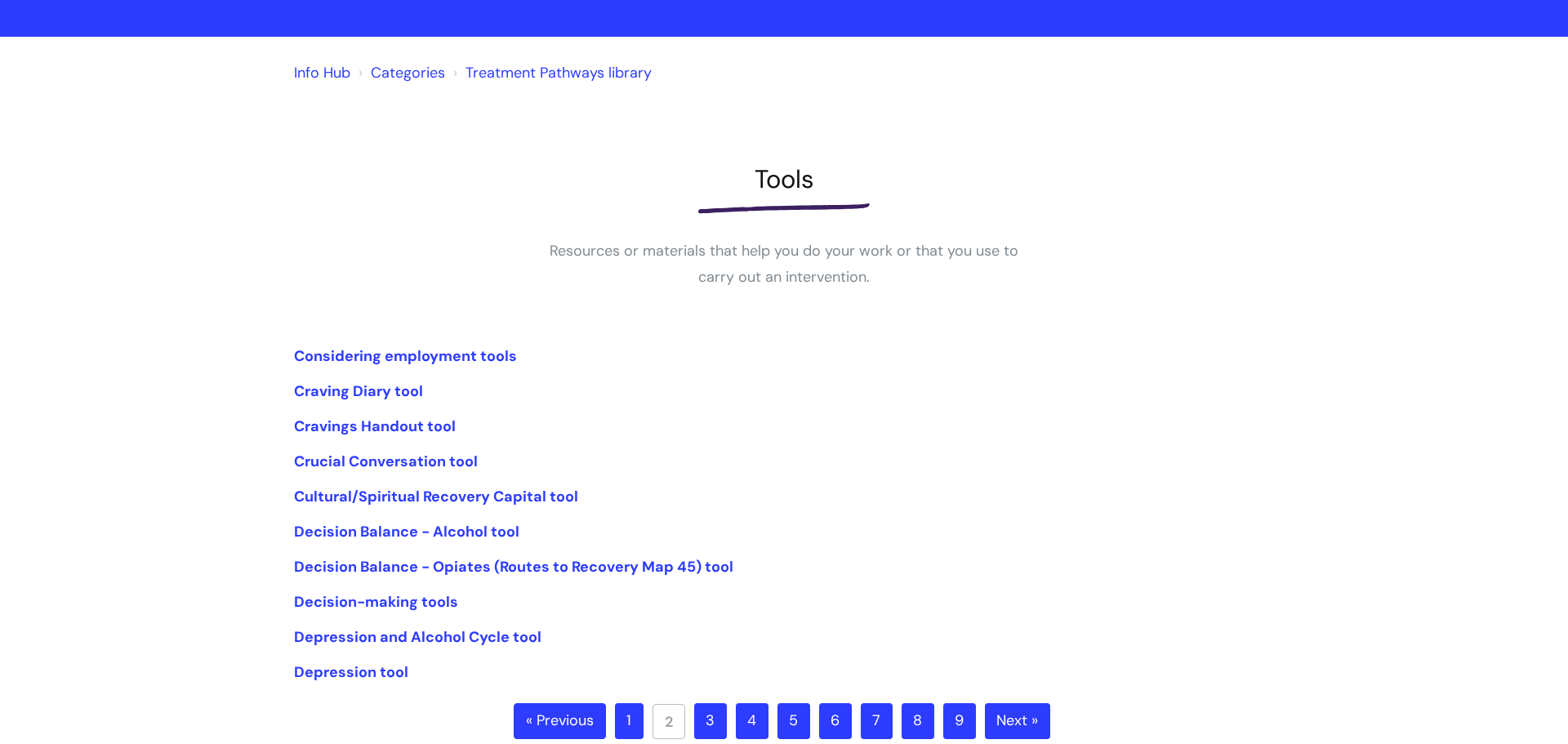
scroll to position [151, 0]
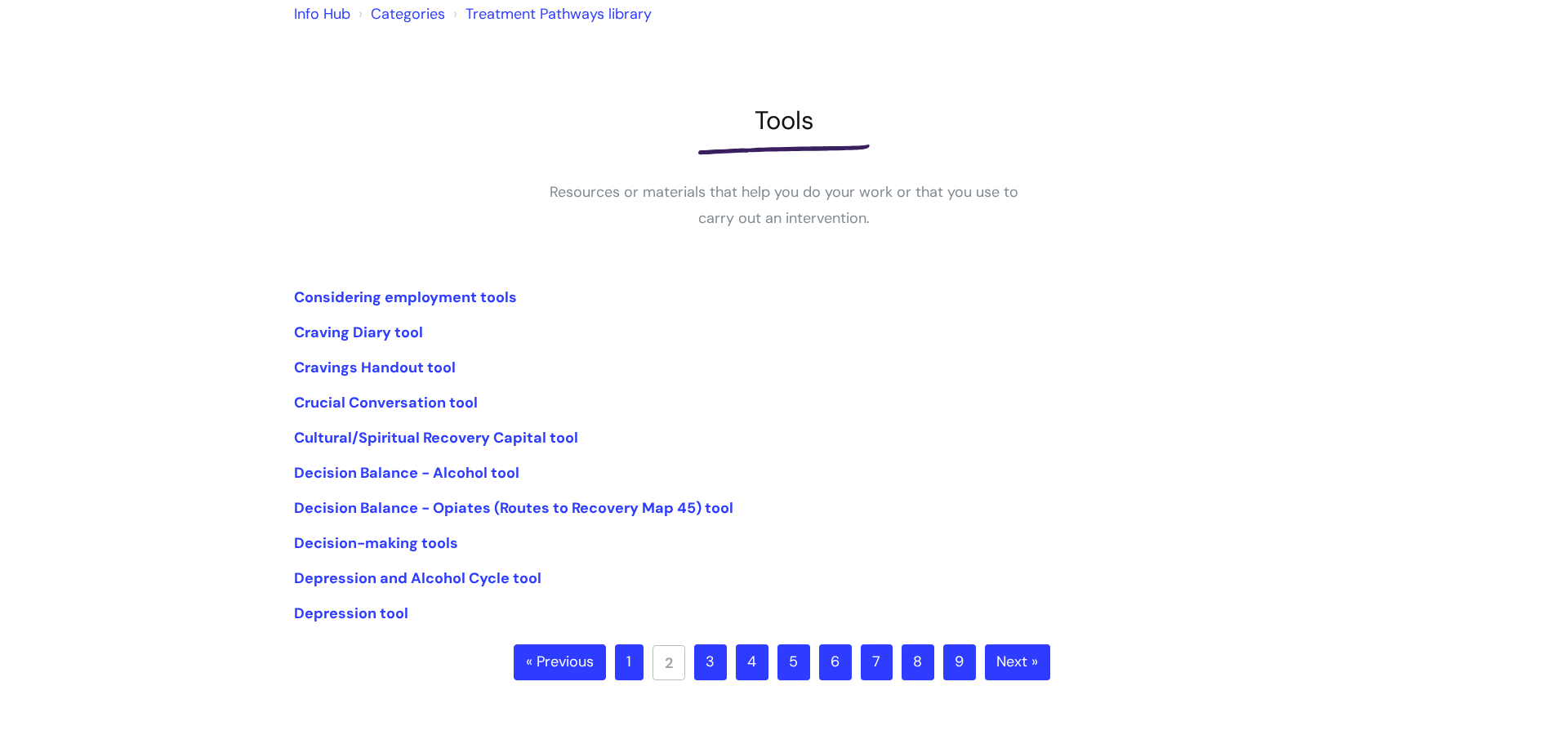
click at [700, 643] on div "Info Hub Categories Treatment Pathways library Tools Resources or materials tha…" at bounding box center [784, 337] width 980 height 685
click at [700, 649] on link "3" at bounding box center [710, 662] width 33 height 36
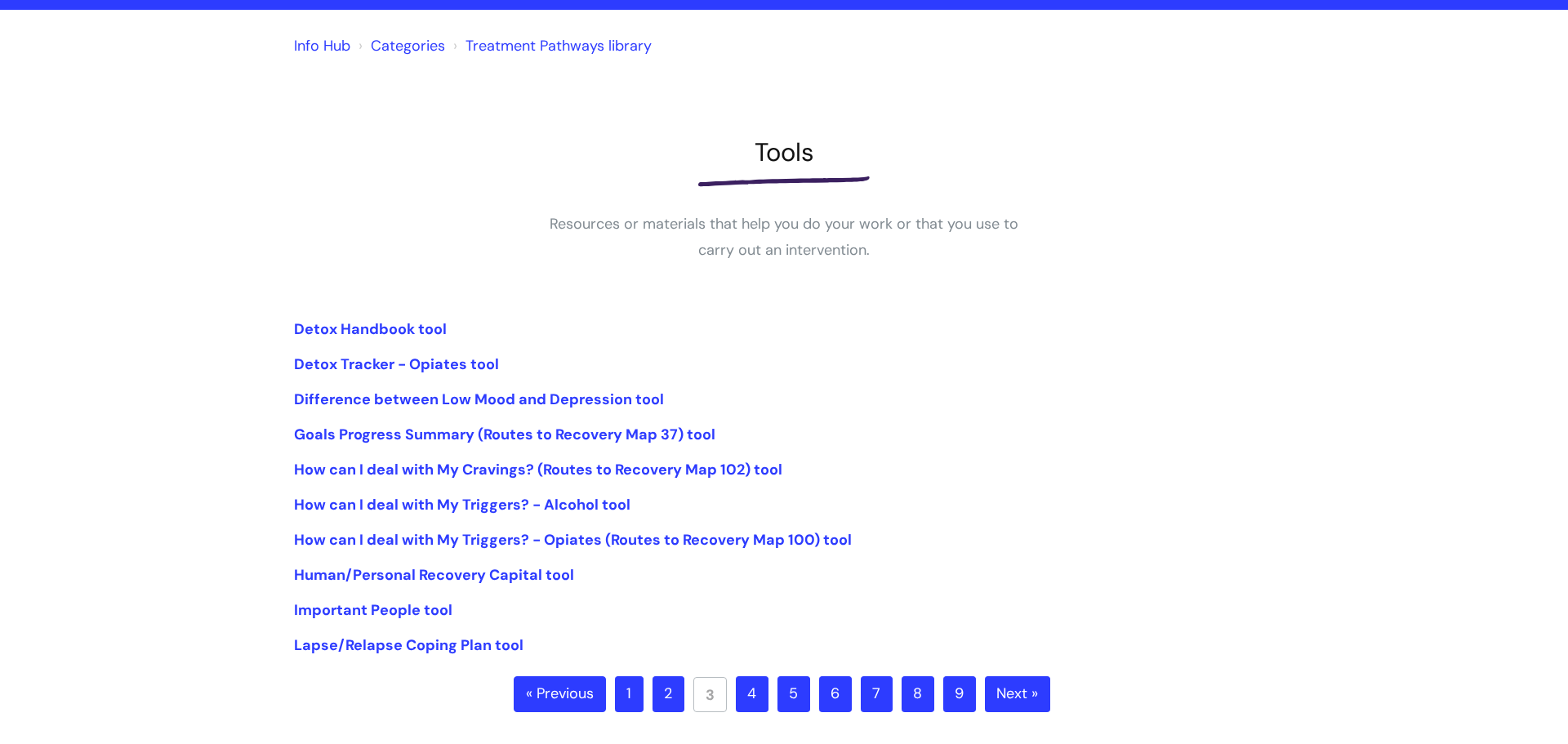
scroll to position [120, 0]
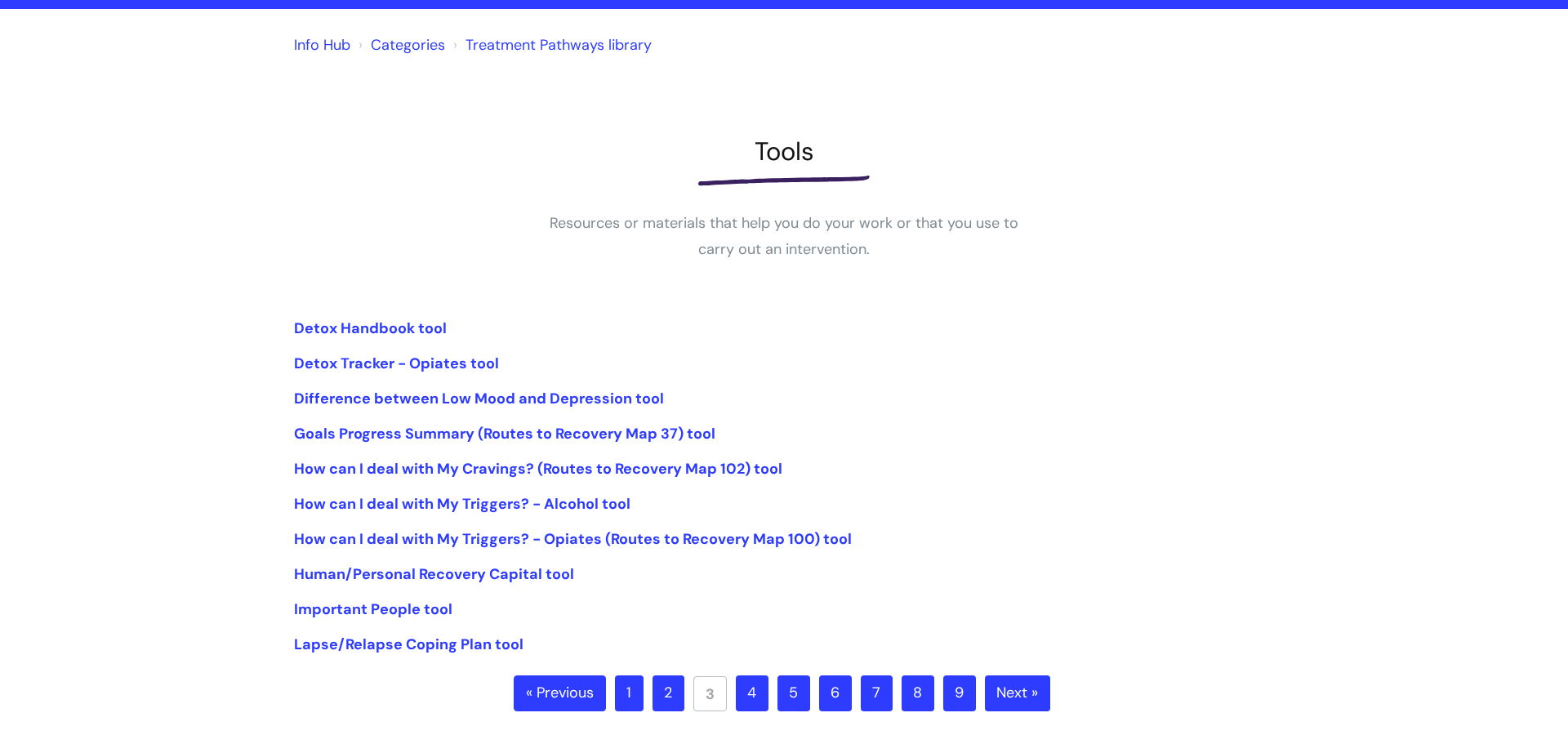
click at [753, 698] on link "4" at bounding box center [752, 693] width 33 height 36
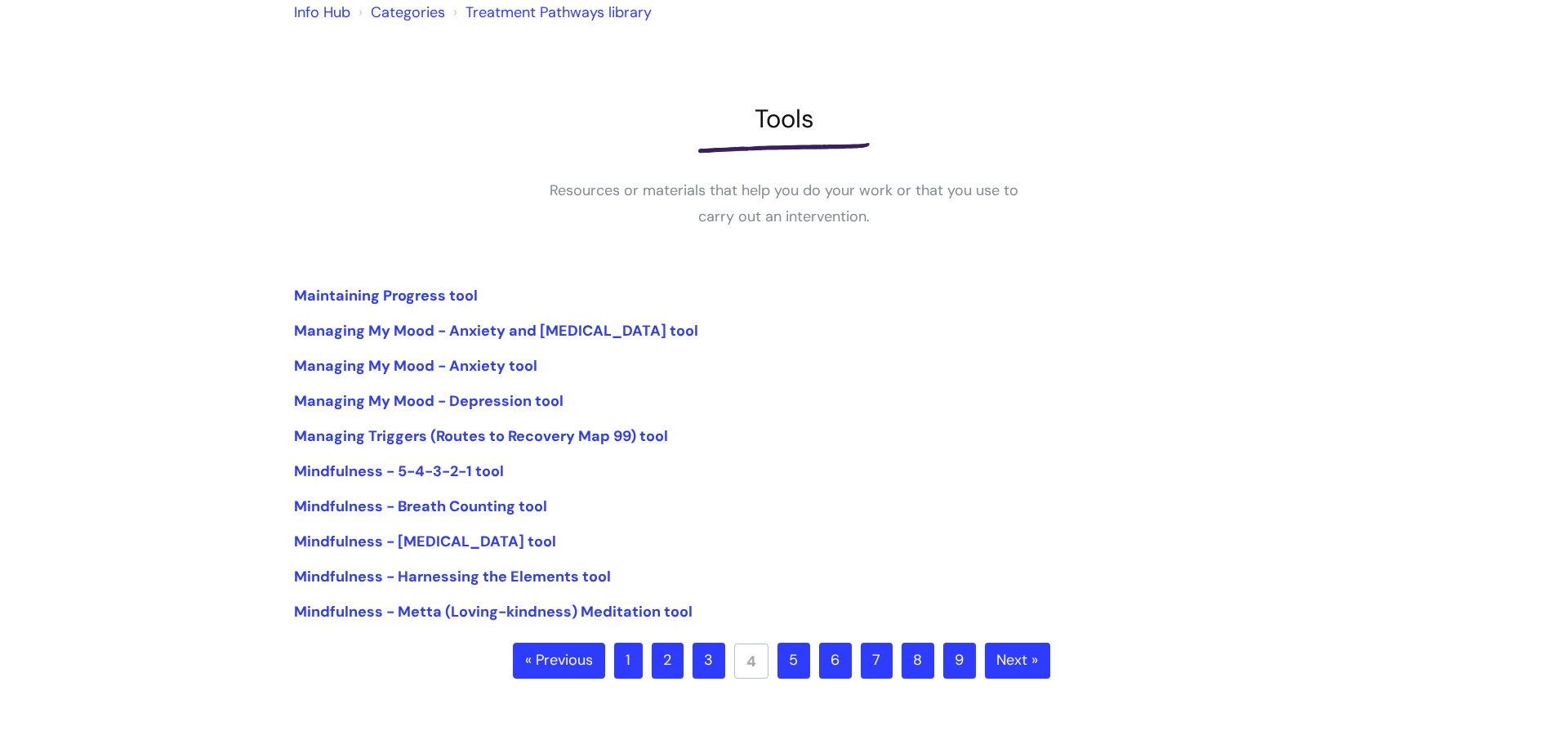
scroll to position [163, 0]
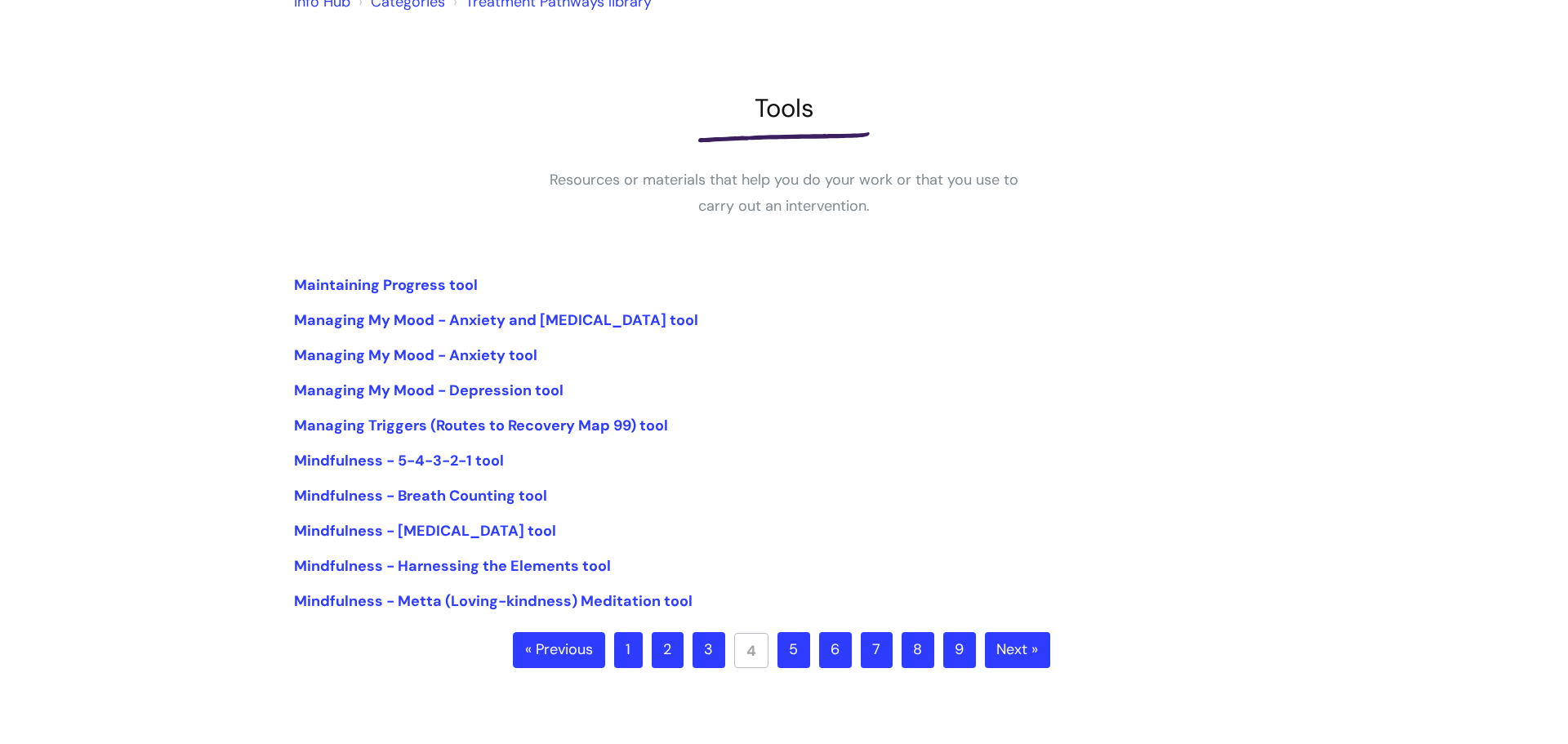
click at [801, 660] on link "5" at bounding box center [793, 649] width 33 height 36
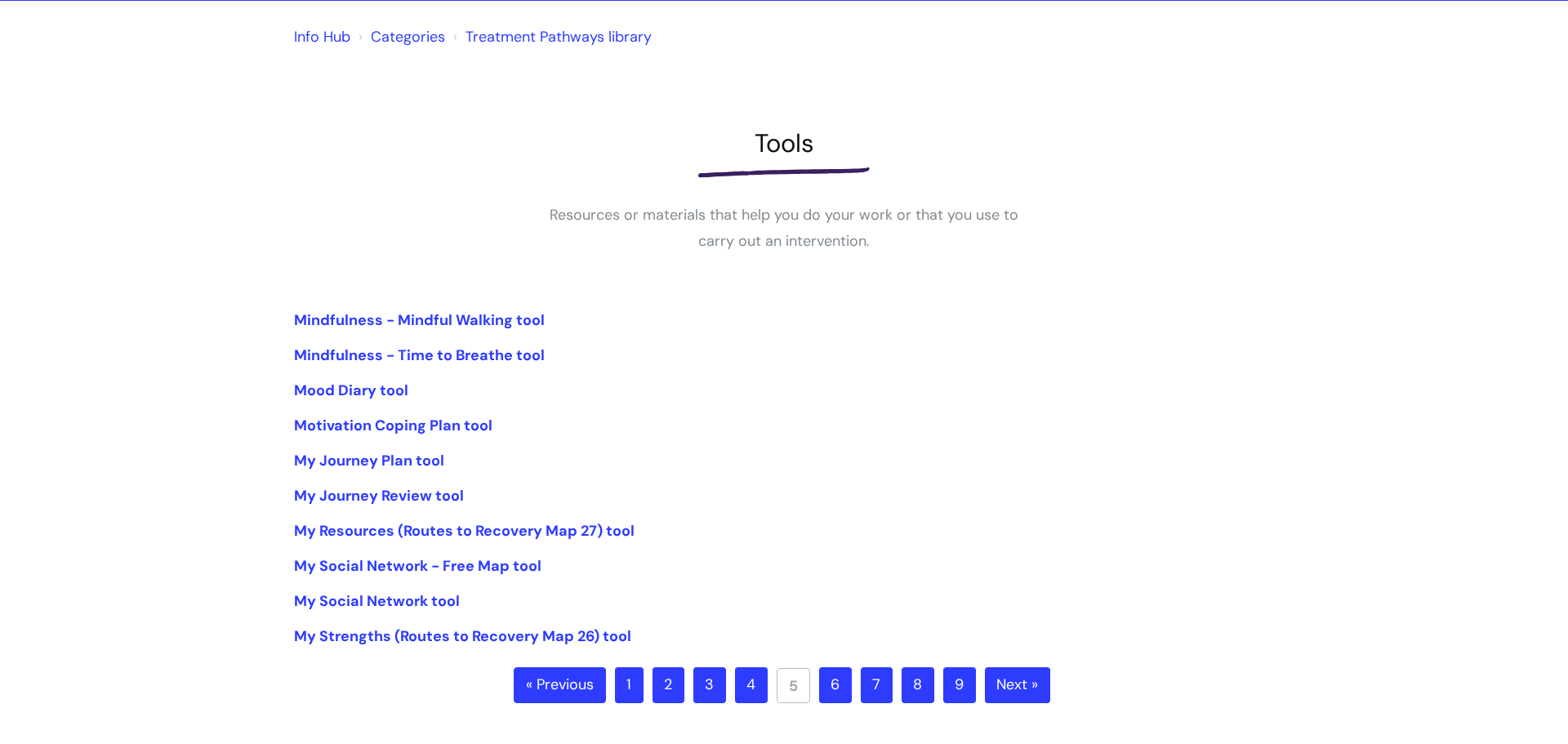
scroll to position [152, 0]
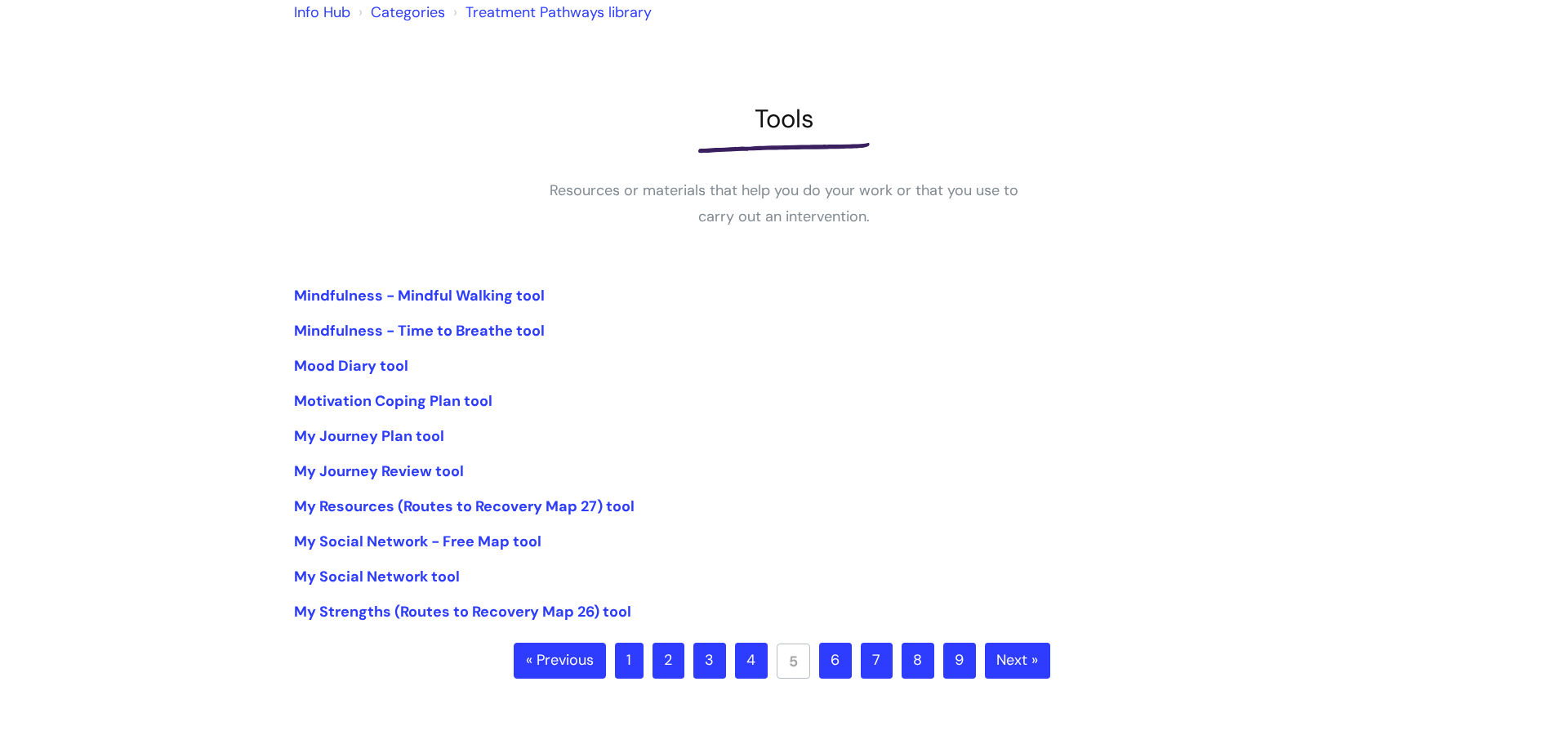
click at [821, 652] on link "6" at bounding box center [835, 660] width 33 height 36
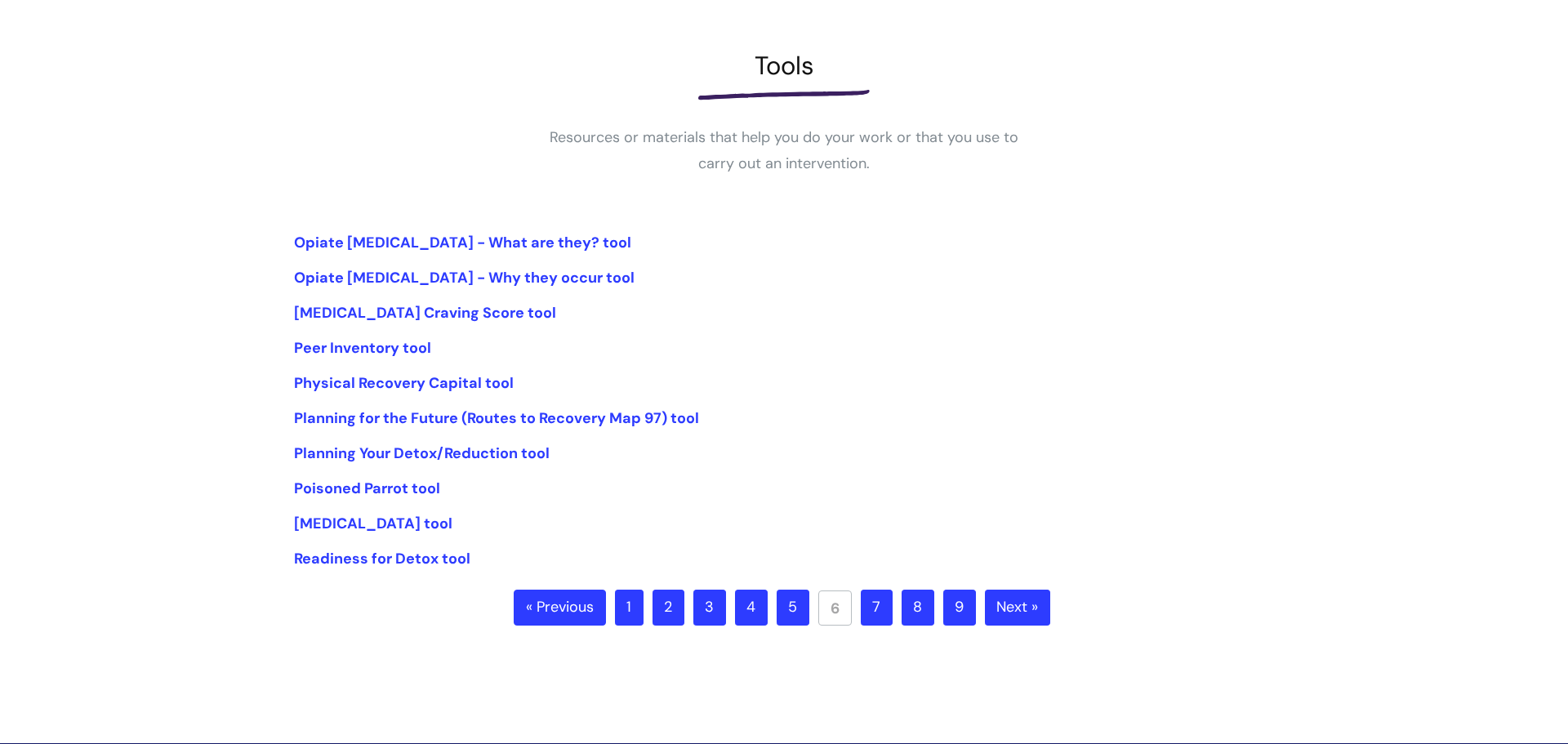
scroll to position [319, 0]
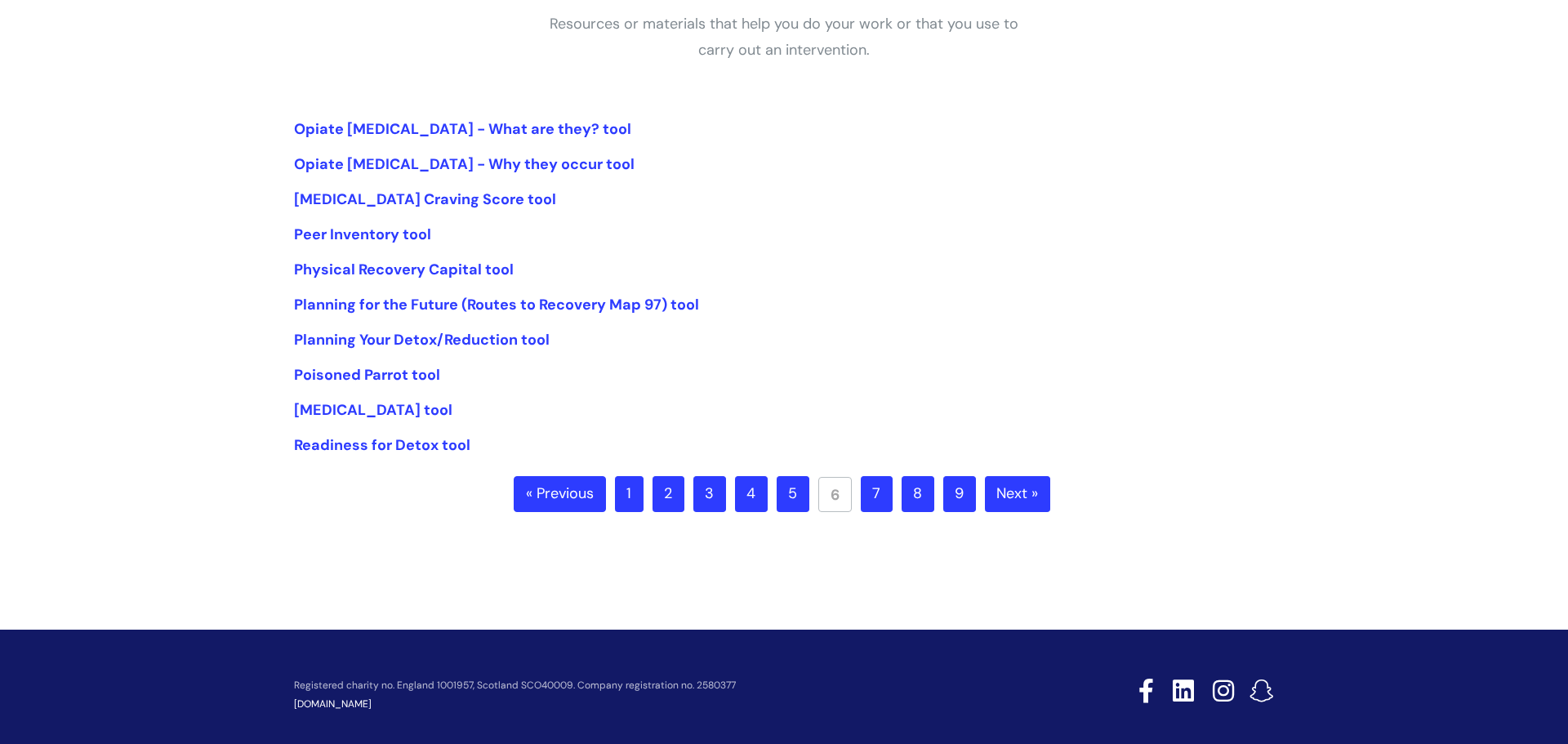
click at [882, 501] on link "7" at bounding box center [877, 493] width 32 height 36
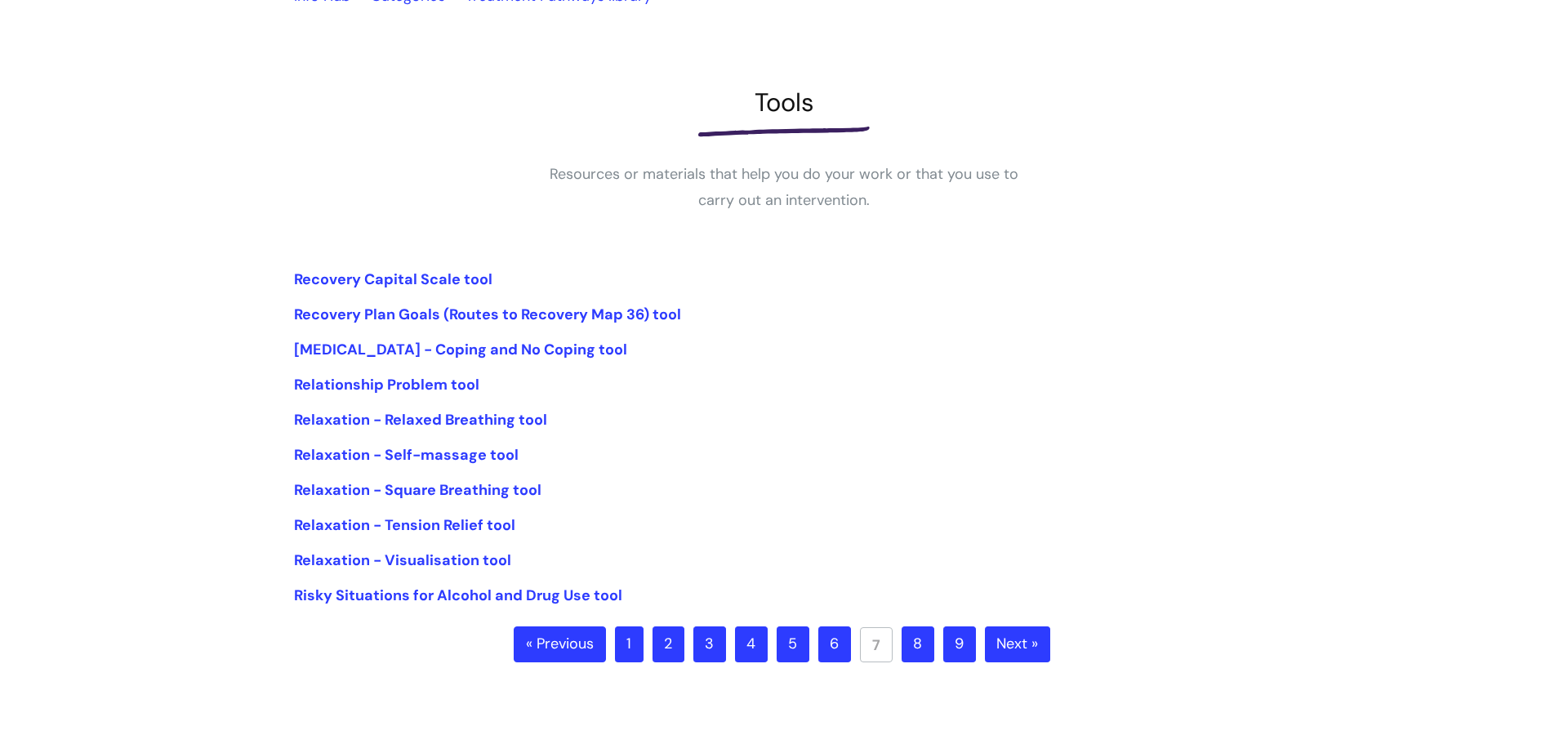
scroll to position [173, 0]
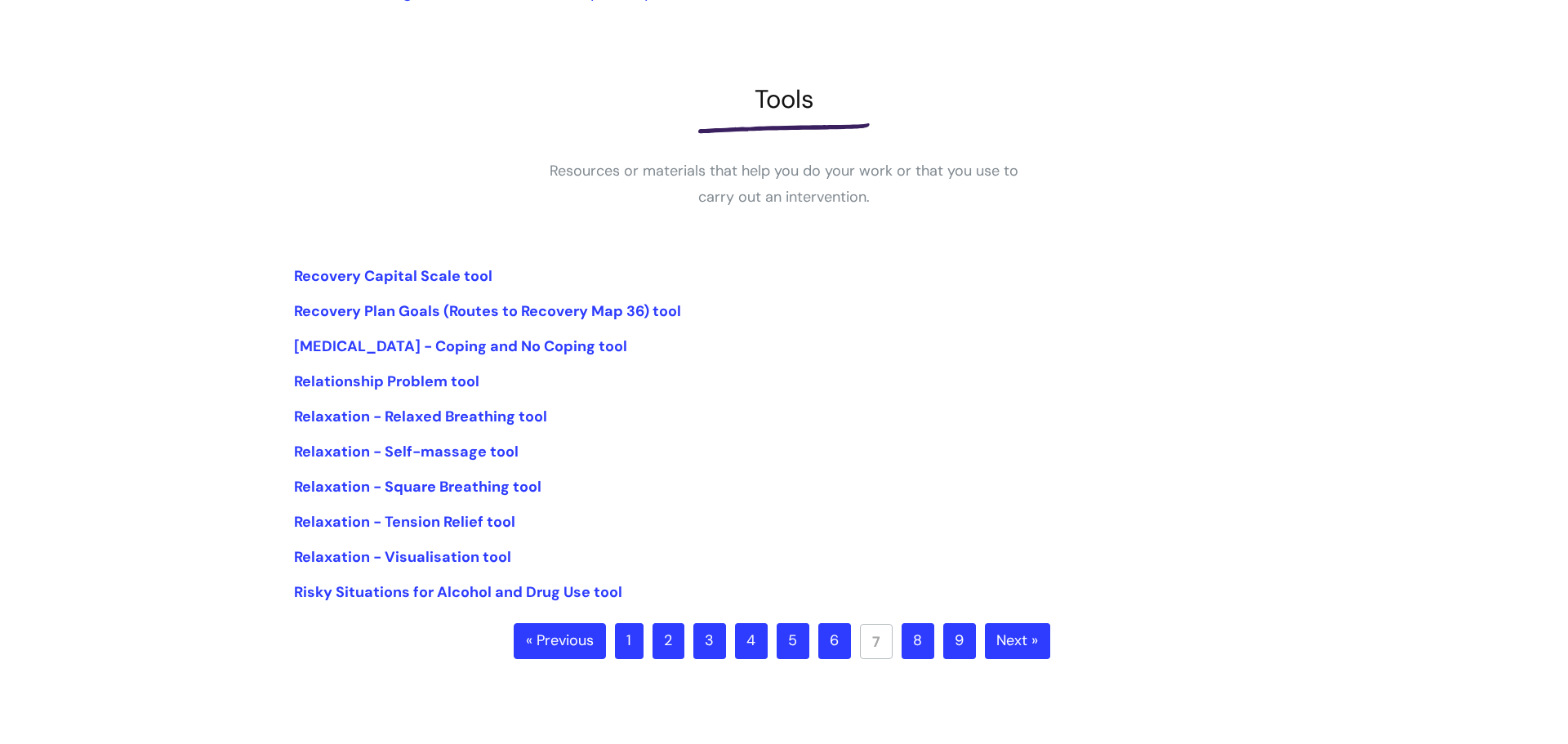
click at [921, 637] on link "8" at bounding box center [918, 640] width 33 height 36
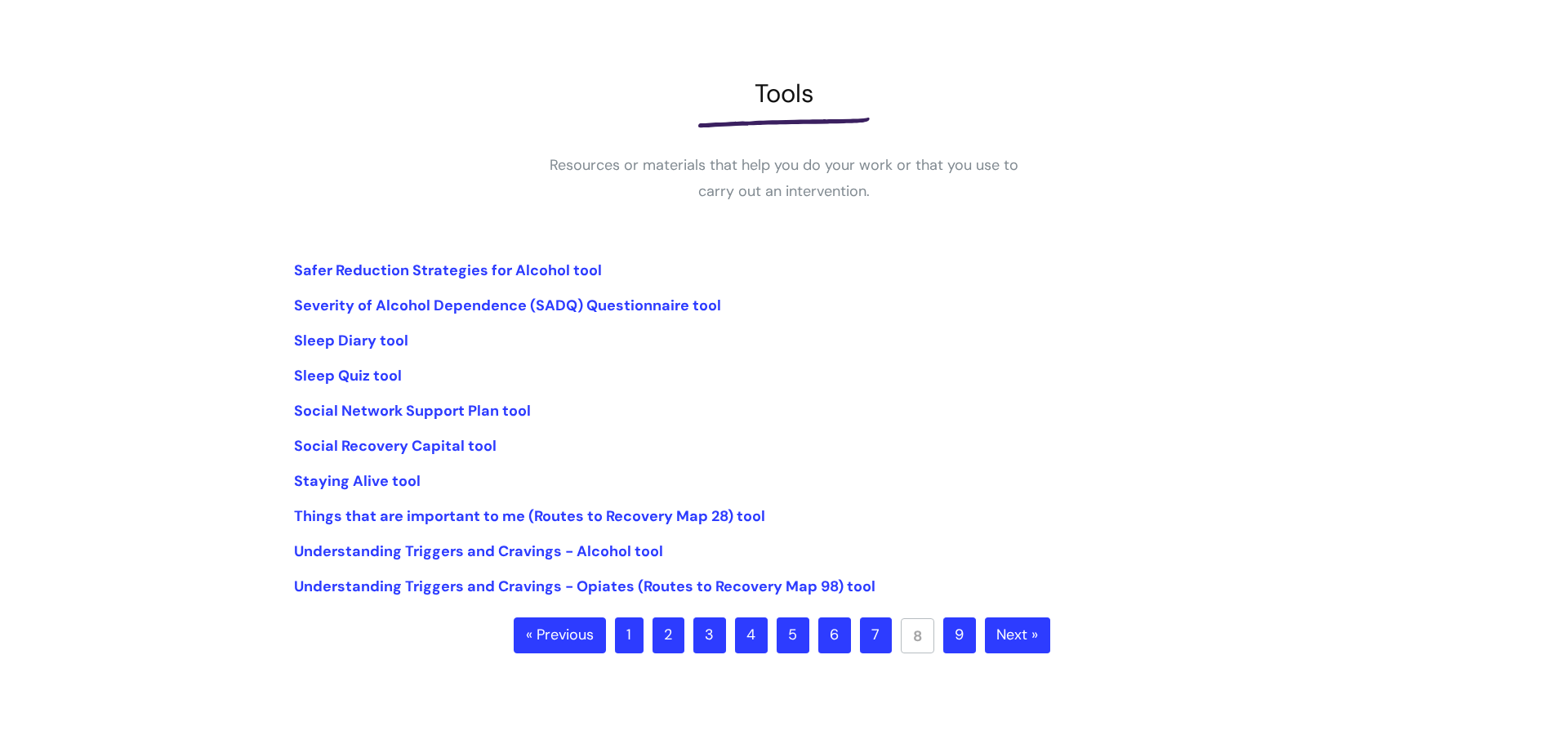
scroll to position [183, 0]
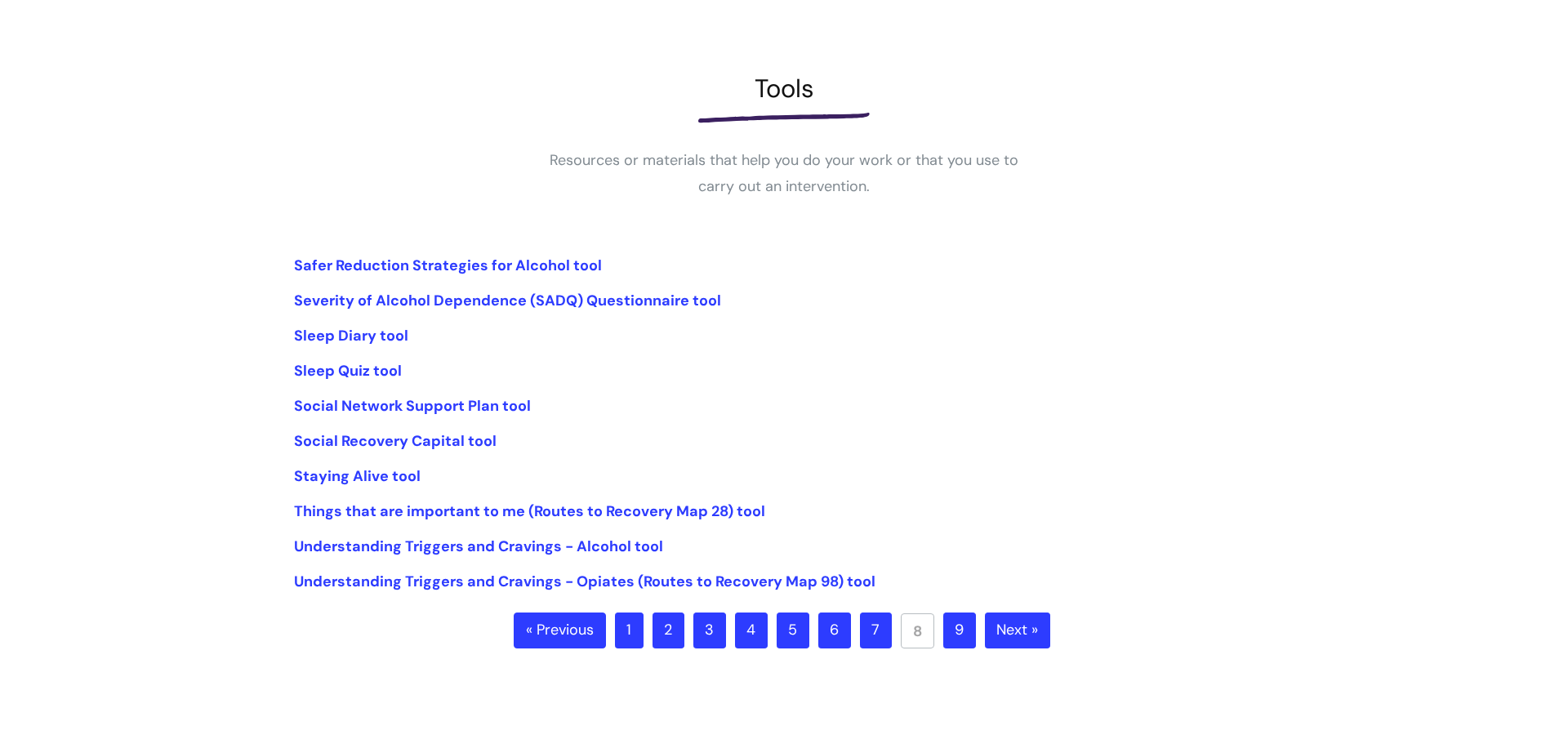
click at [967, 633] on link "9" at bounding box center [959, 630] width 33 height 36
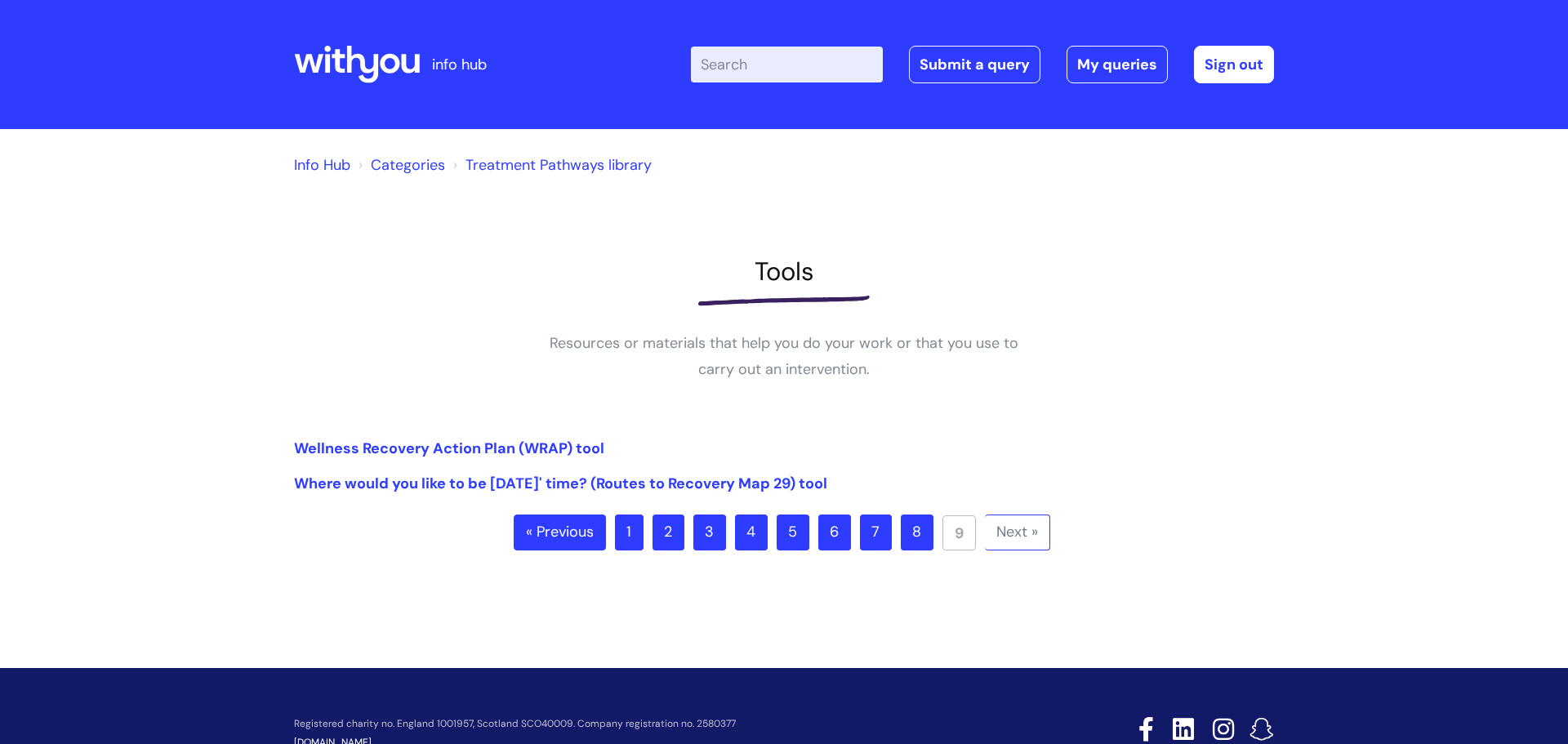
click at [639, 531] on link "1" at bounding box center [629, 532] width 28 height 36
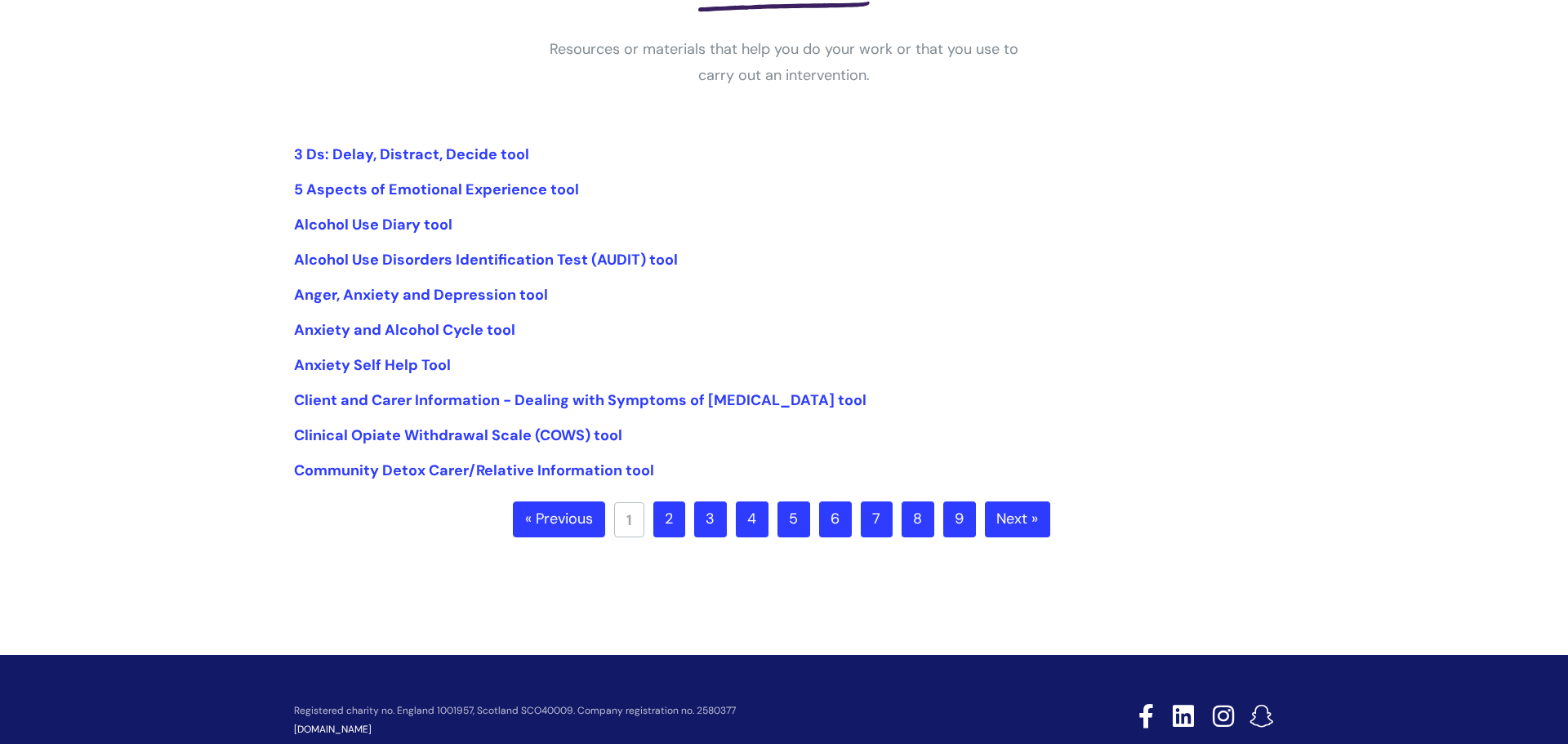
scroll to position [286, 0]
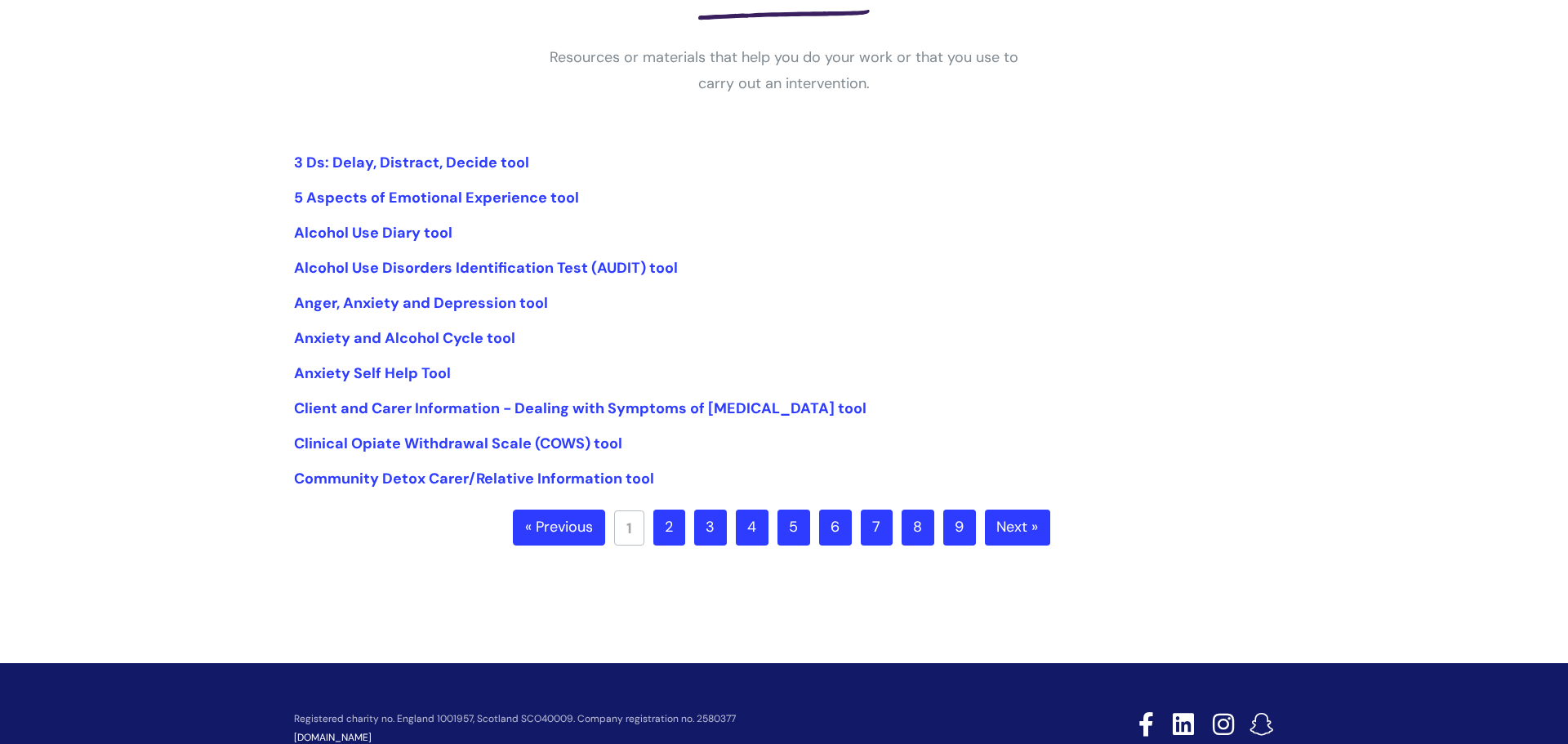
click at [661, 523] on link "2" at bounding box center [669, 527] width 32 height 36
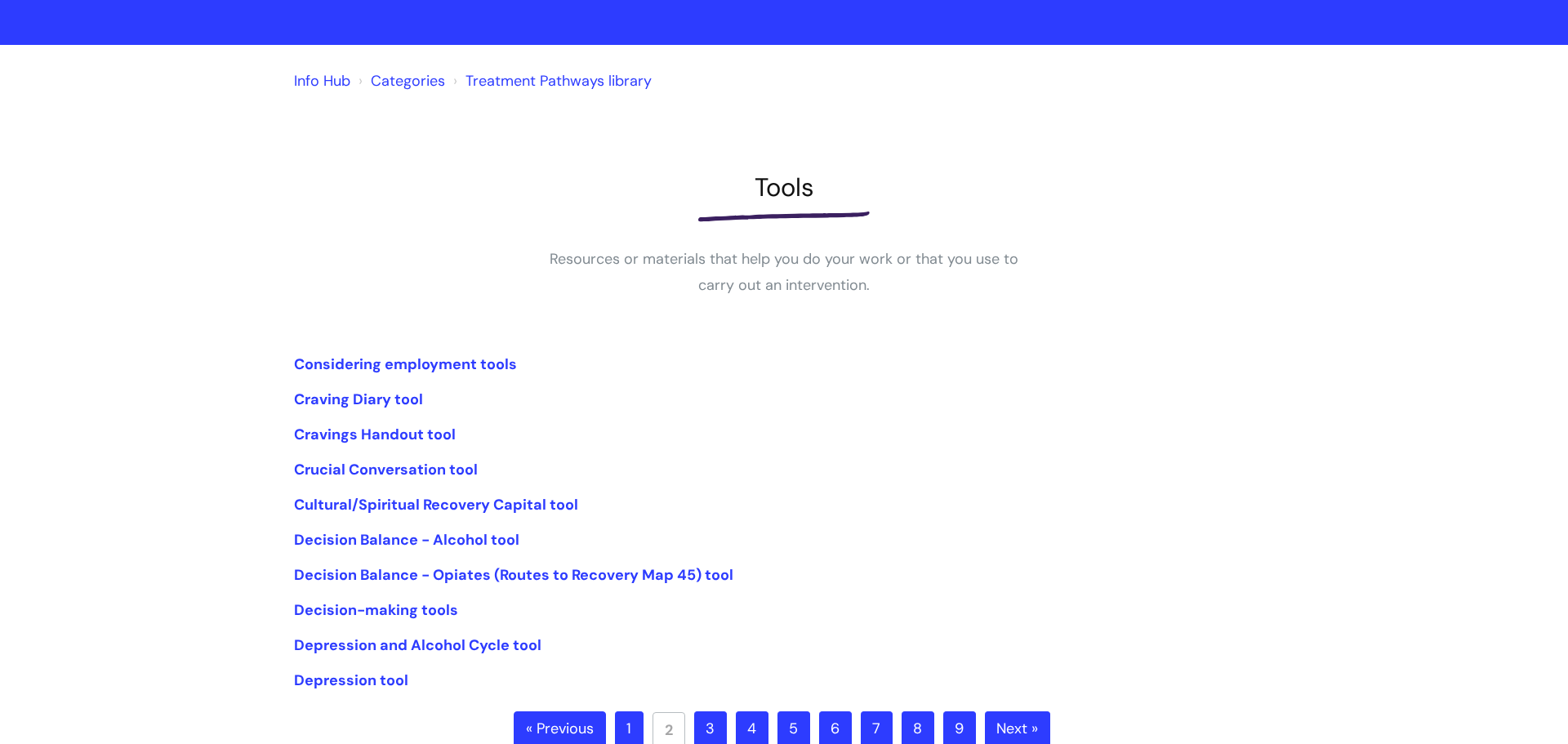
scroll to position [294, 0]
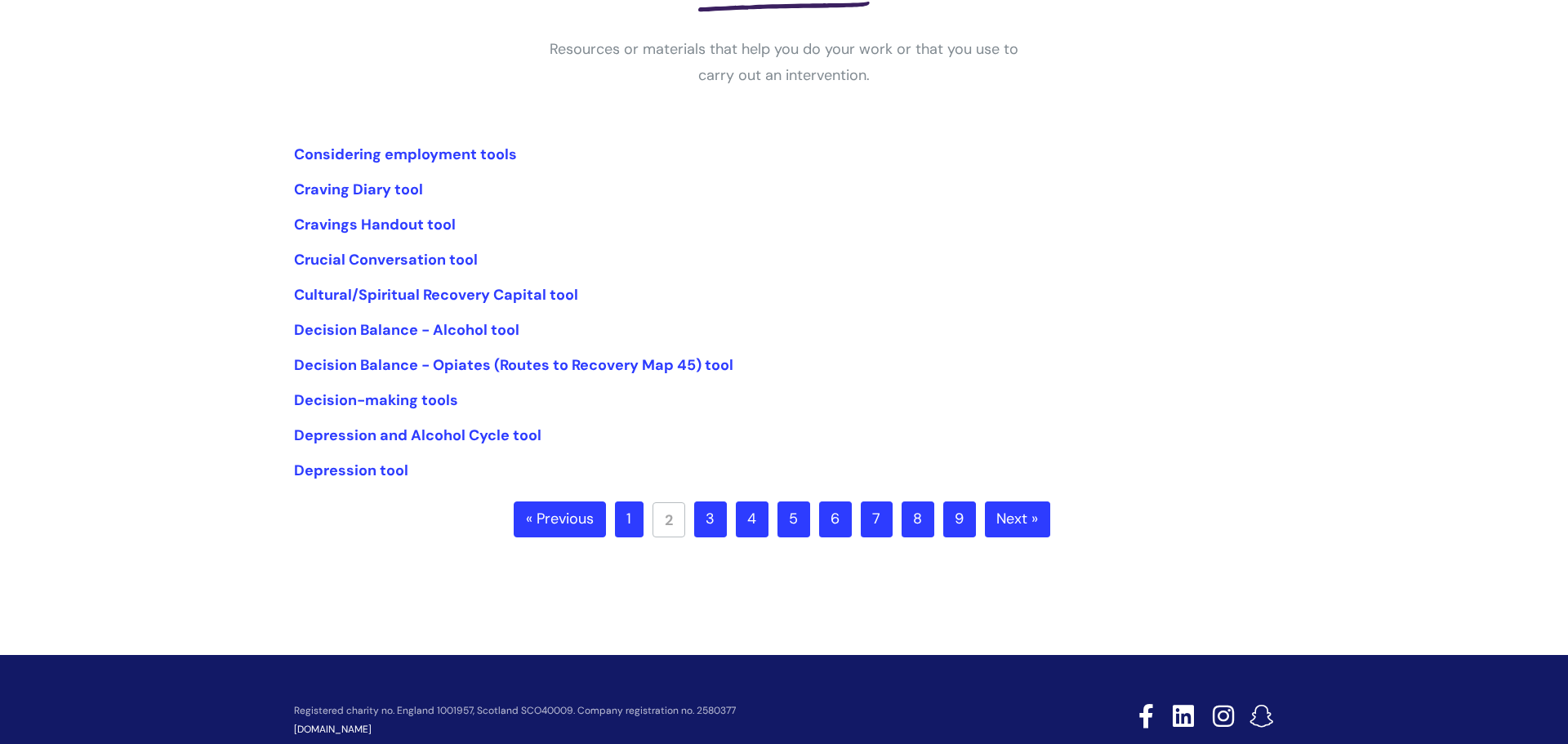
click at [722, 527] on link "3" at bounding box center [710, 519] width 33 height 36
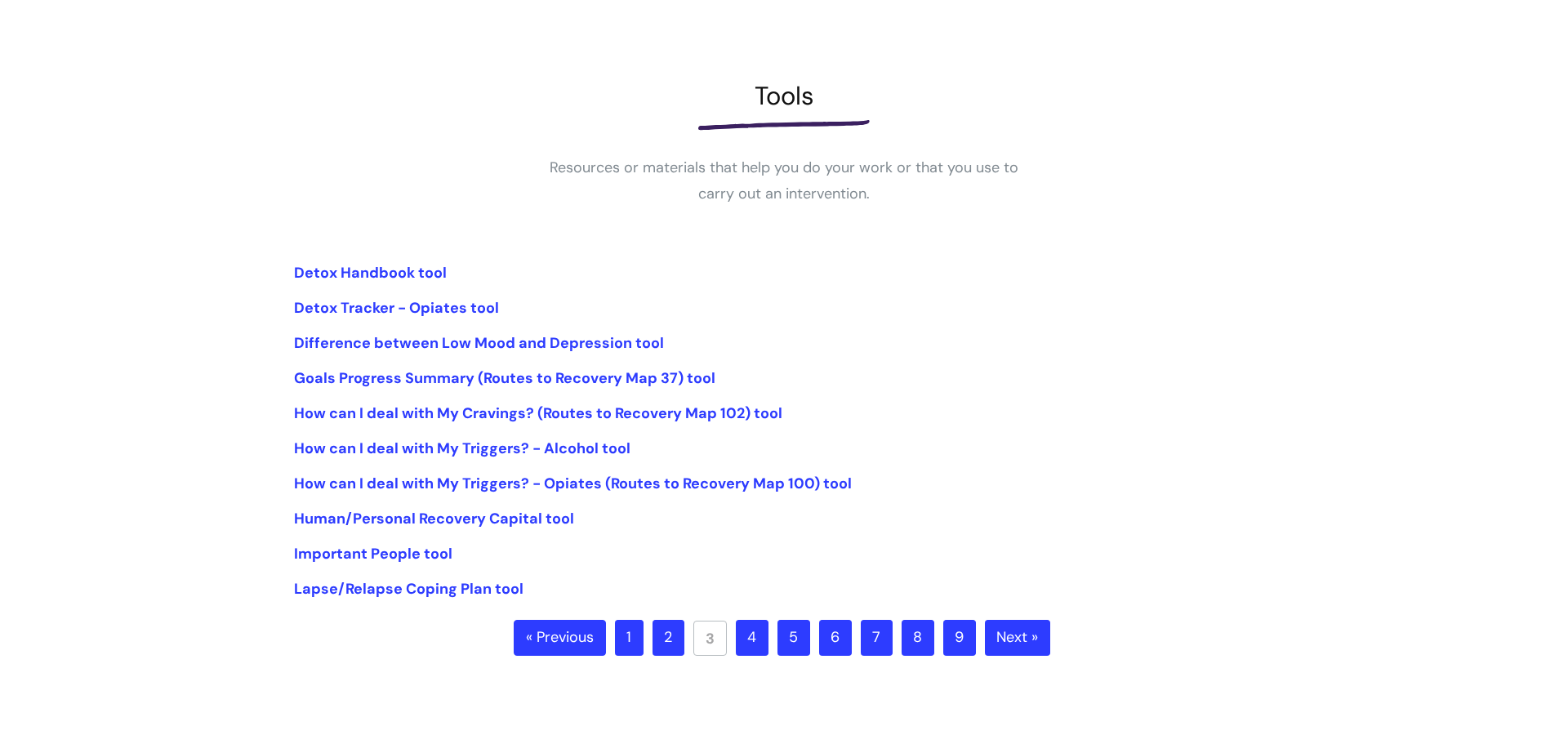
scroll to position [177, 0]
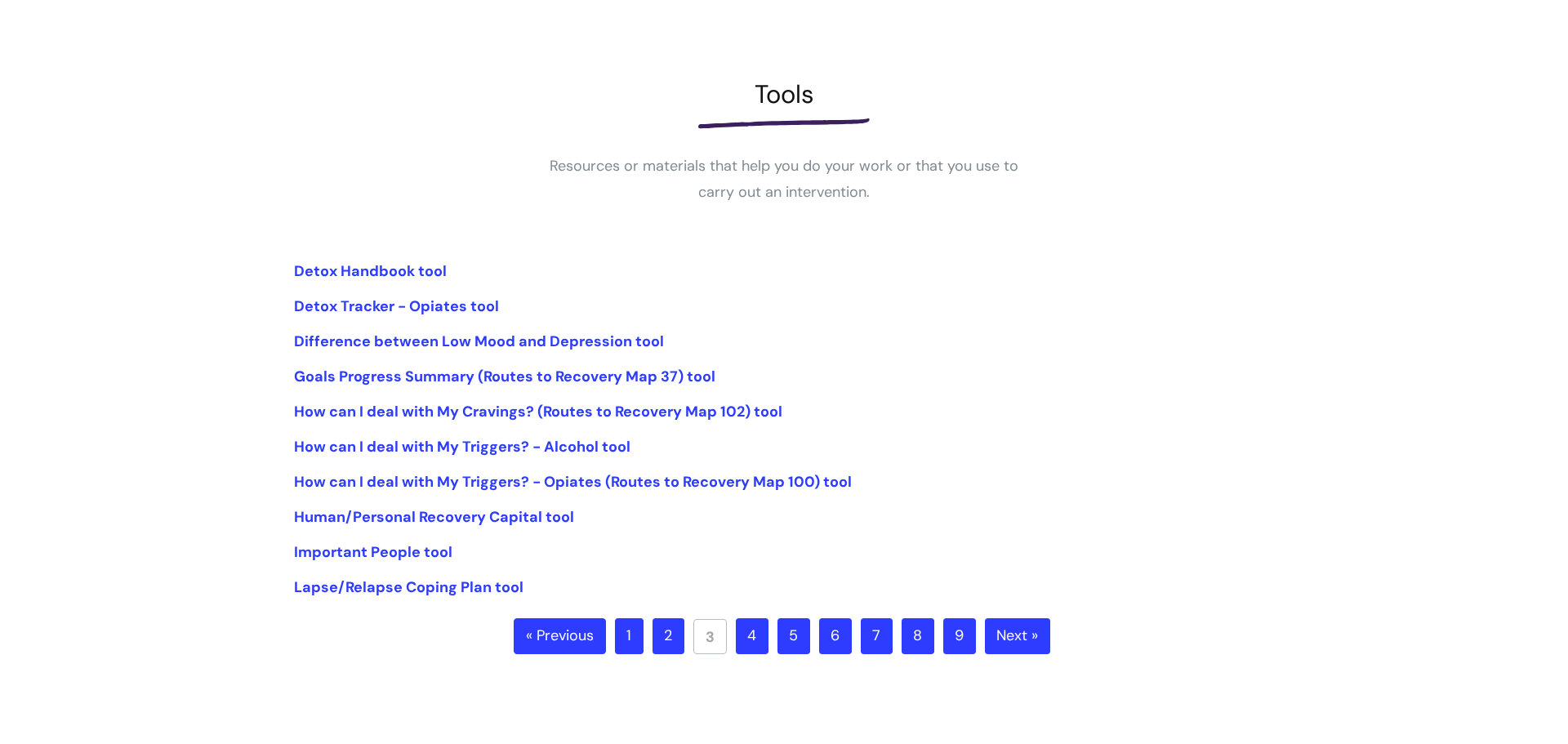
click at [761, 643] on link "4" at bounding box center [752, 635] width 33 height 36
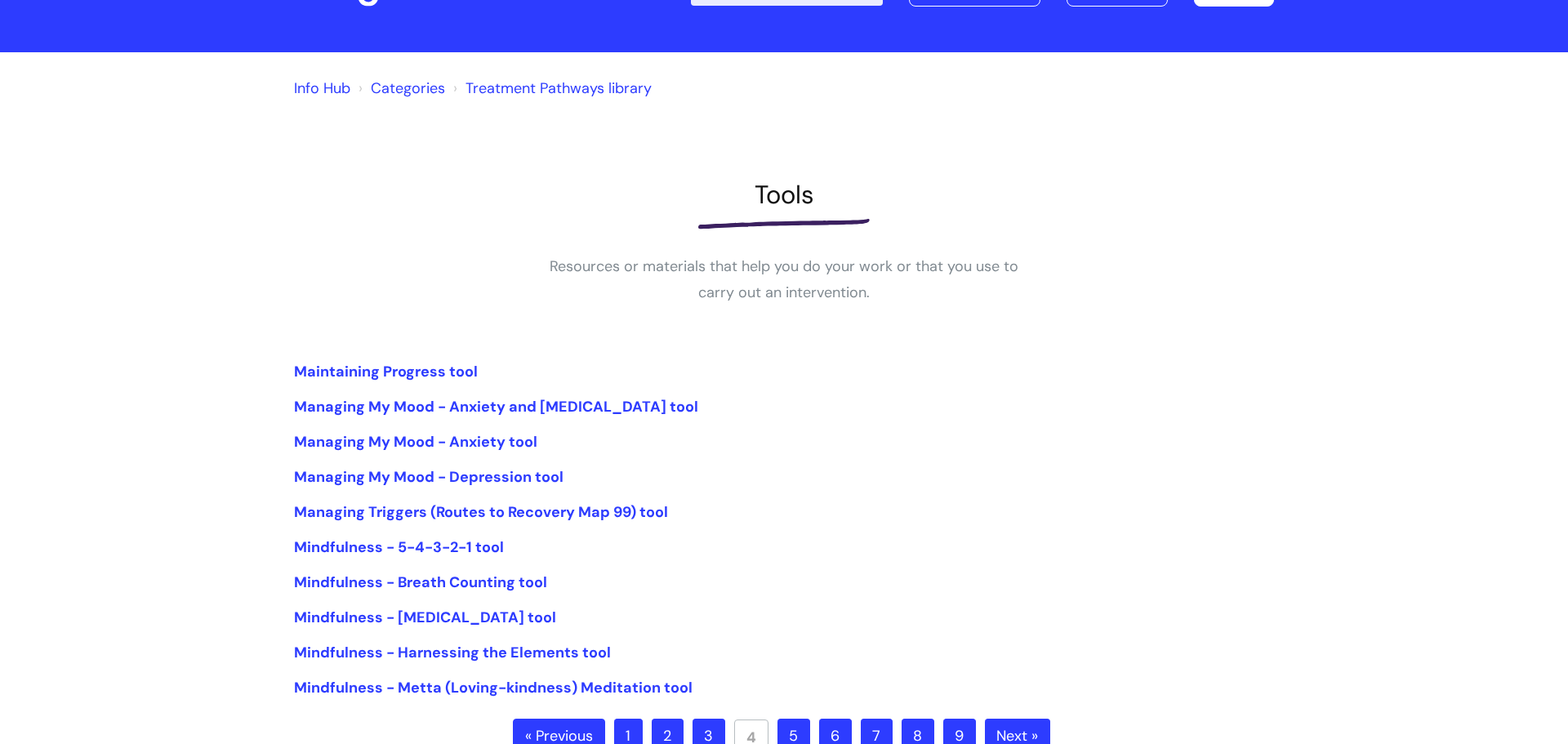
scroll to position [234, 0]
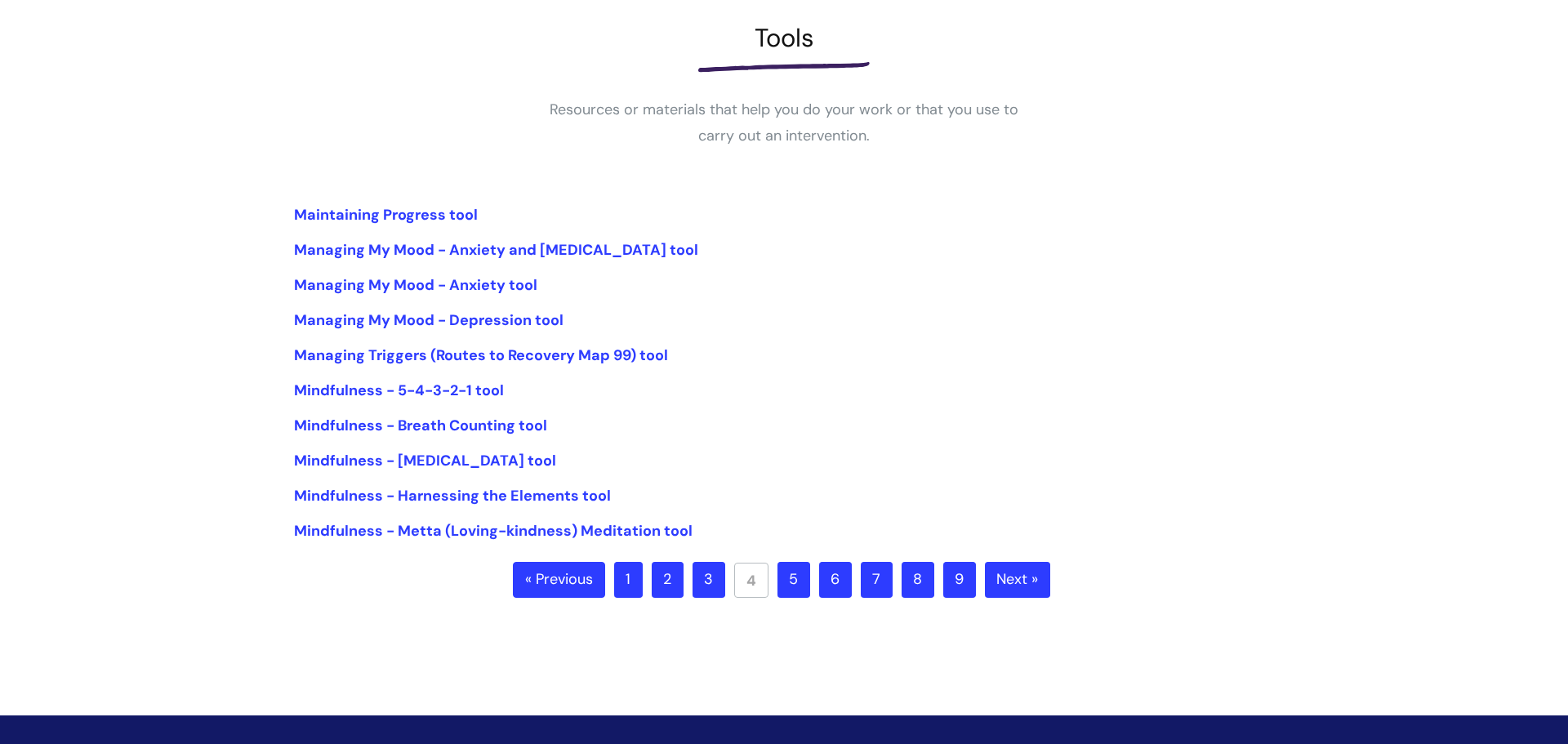
click at [789, 590] on link "5" at bounding box center [793, 579] width 33 height 36
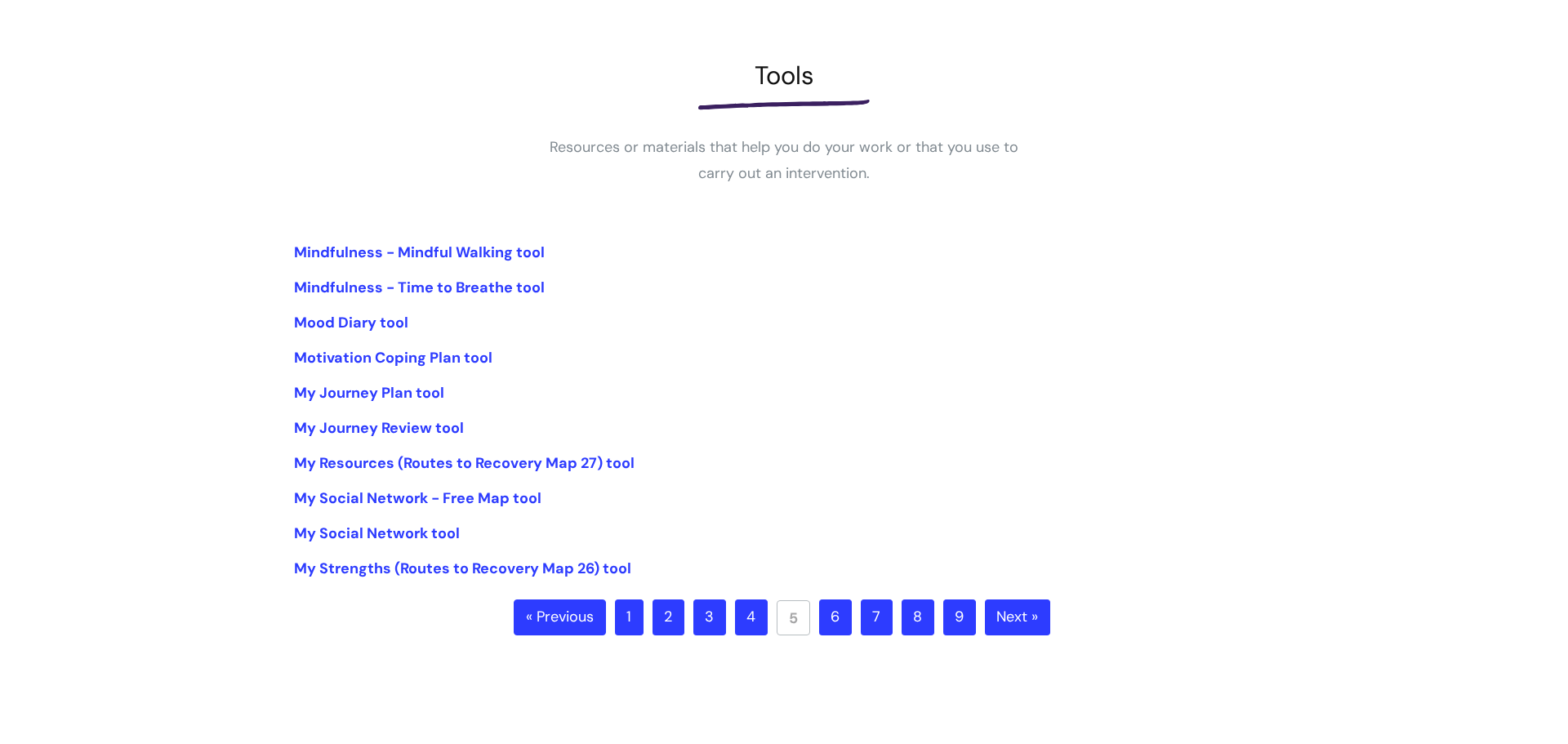
scroll to position [205, 0]
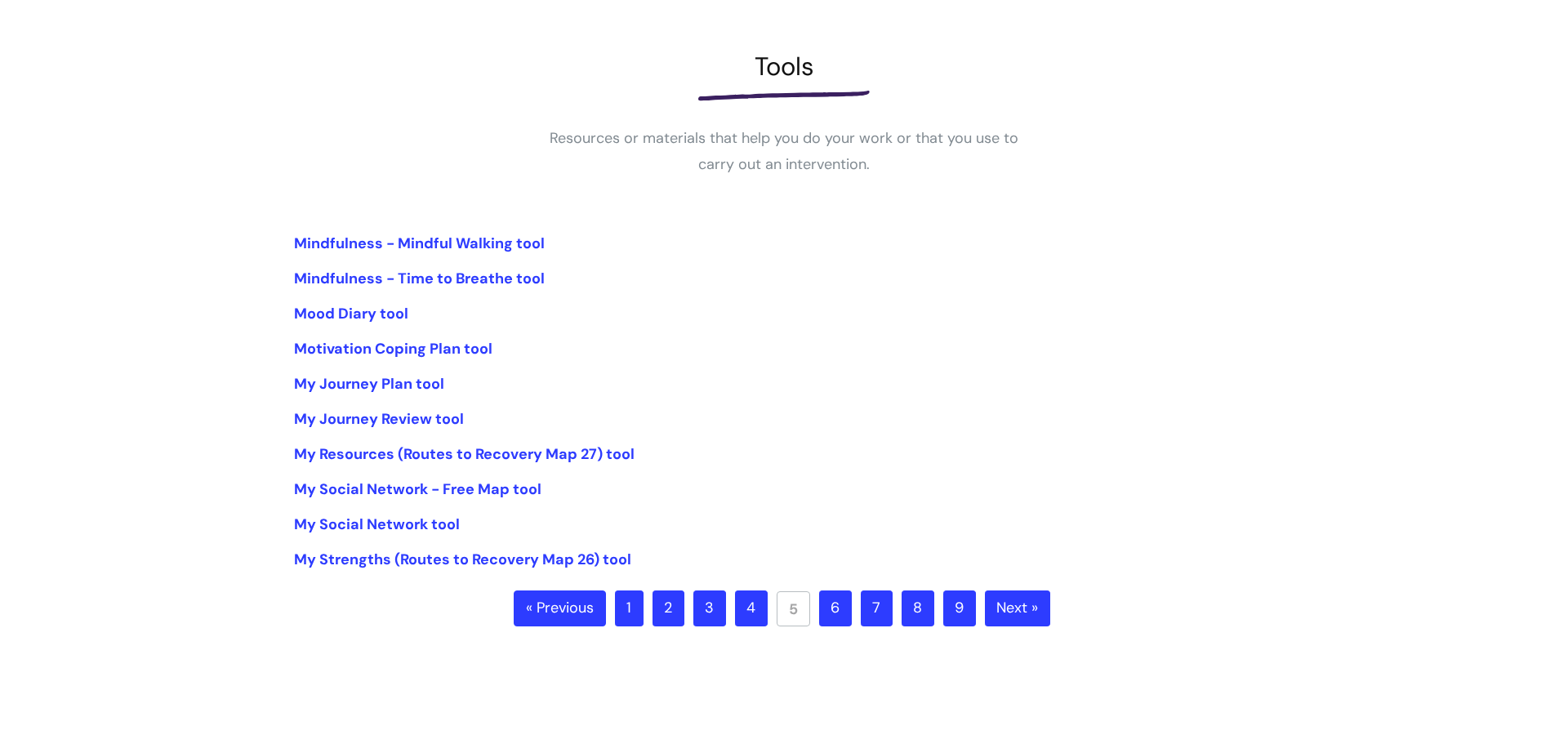
click at [844, 613] on link "6" at bounding box center [835, 607] width 33 height 36
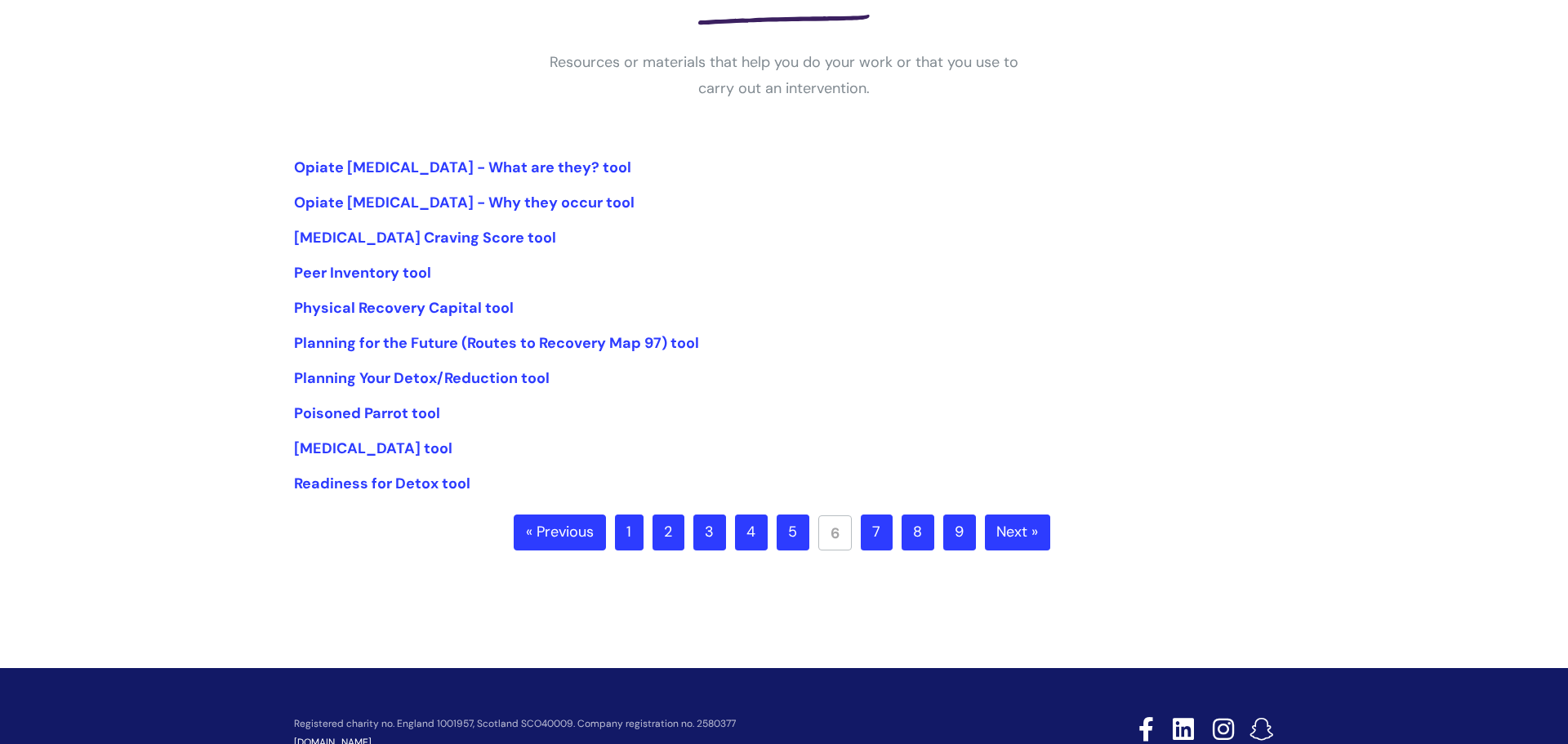
scroll to position [279, 0]
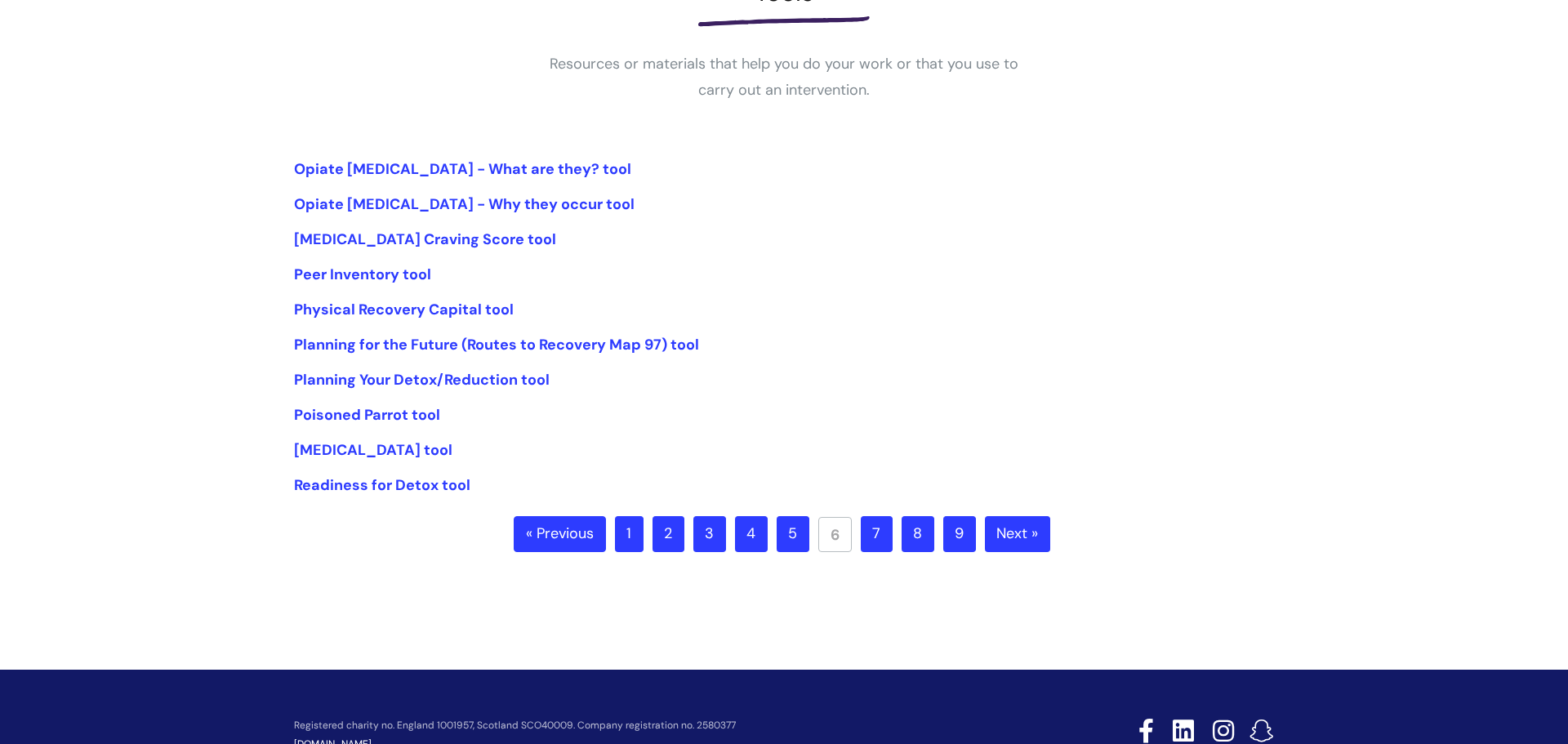
click at [876, 545] on link "7" at bounding box center [877, 534] width 32 height 36
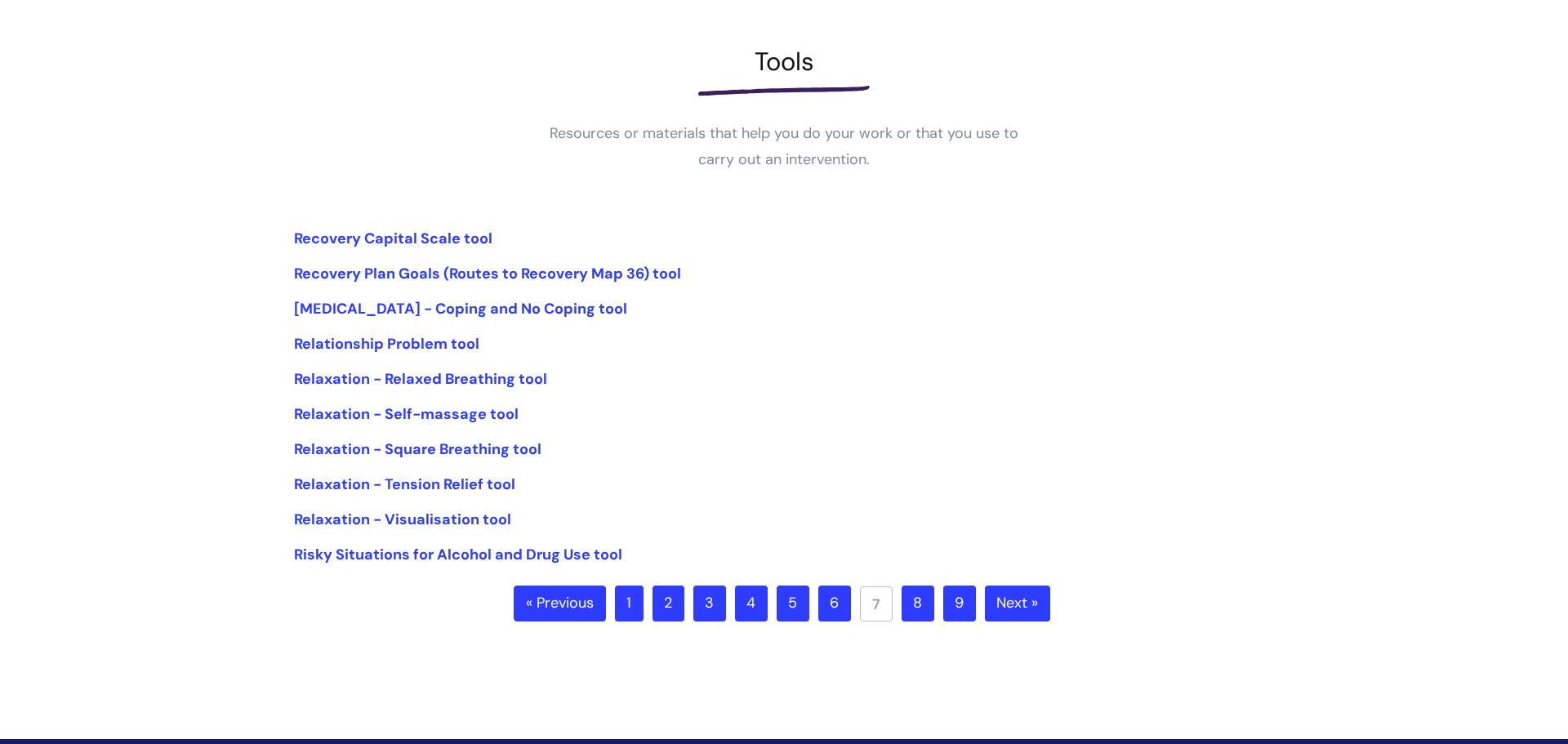
scroll to position [212, 0]
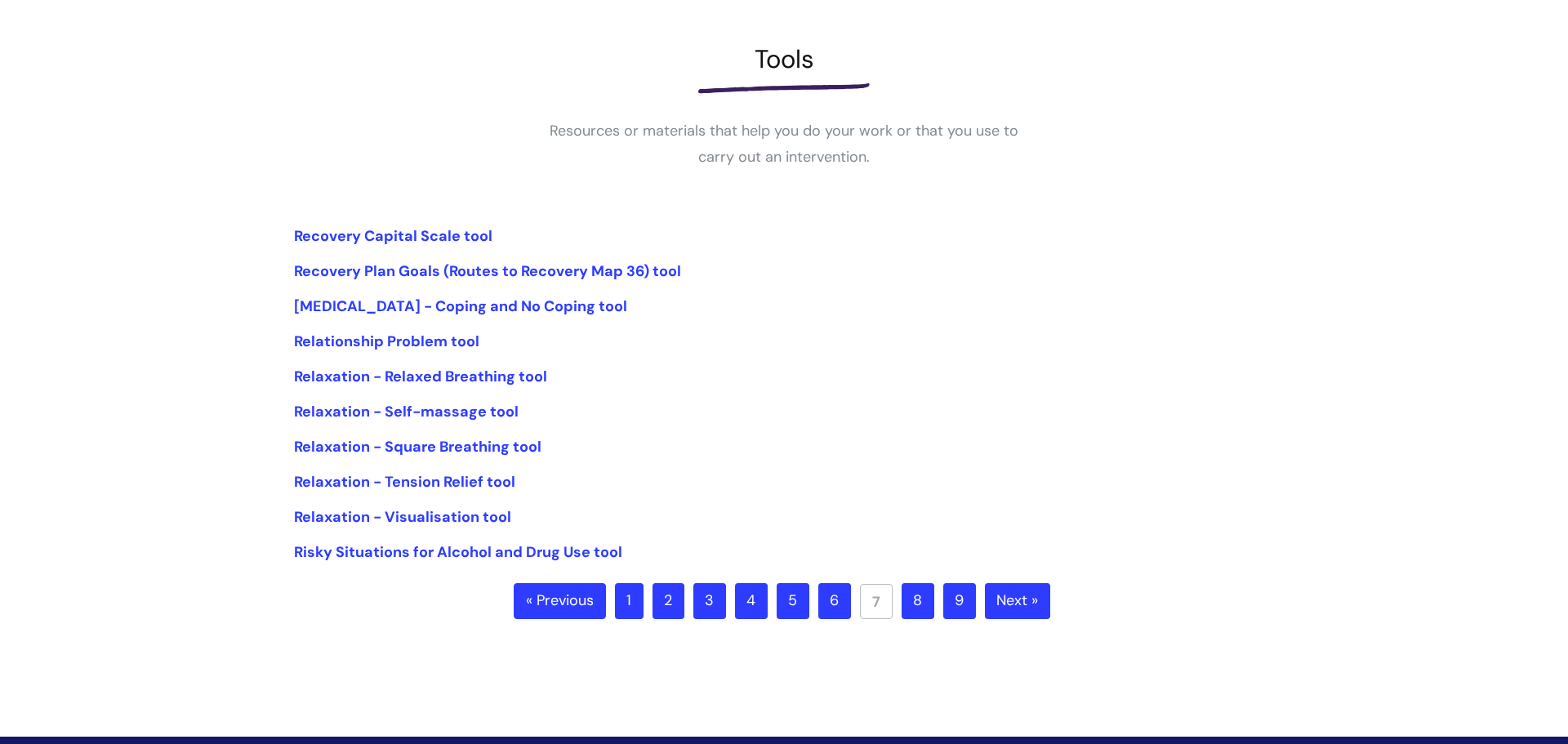
click at [919, 607] on link "8" at bounding box center [918, 601] width 33 height 36
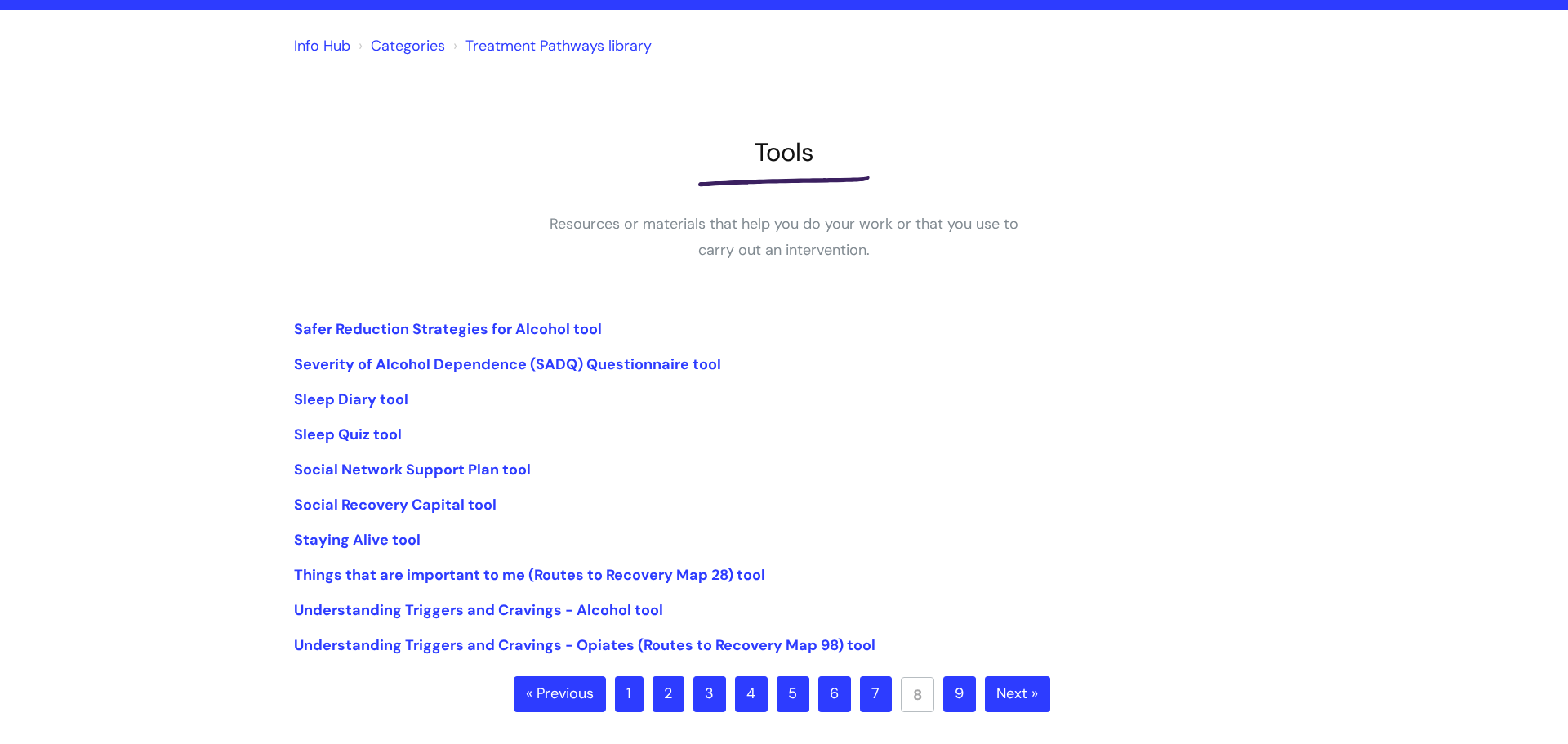
scroll to position [190, 0]
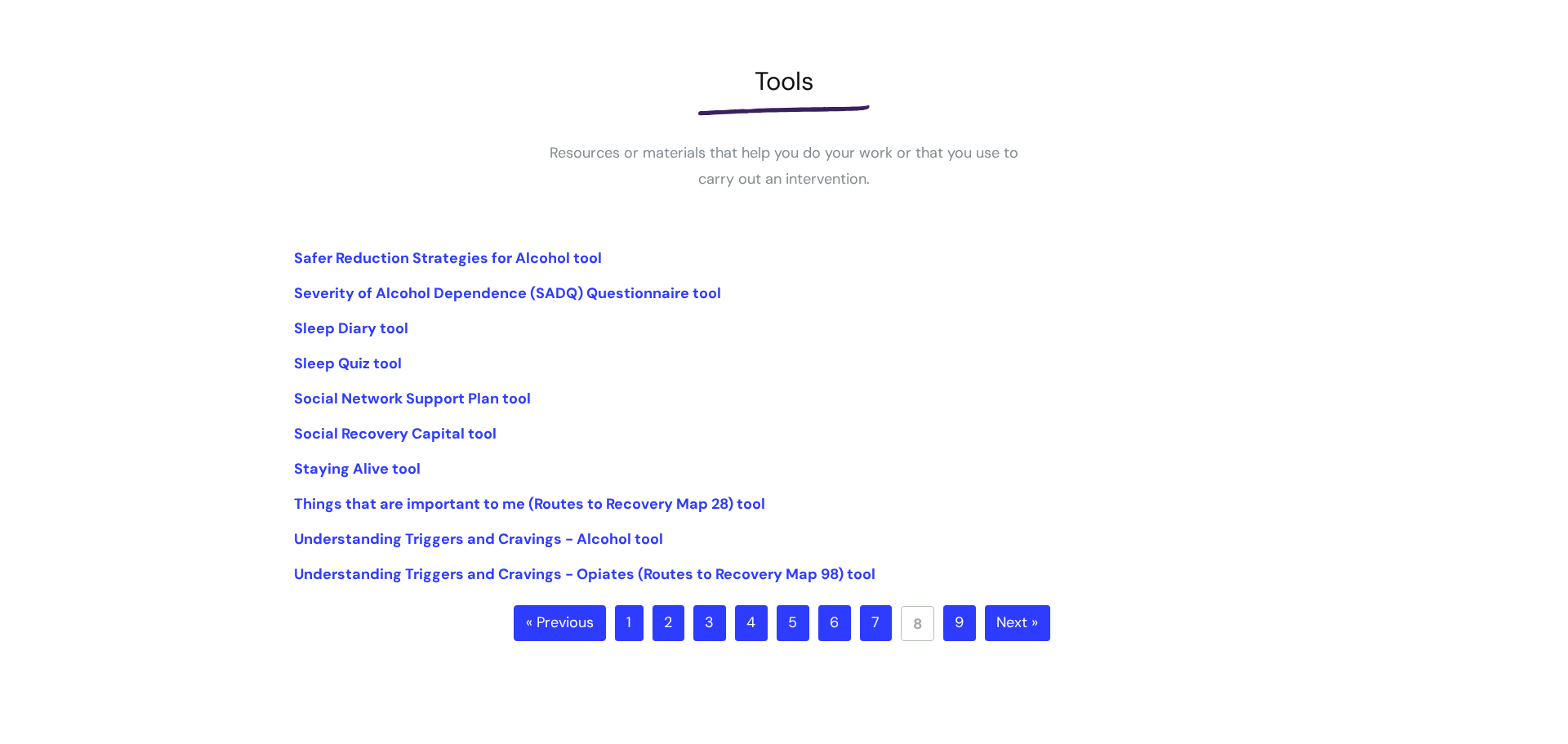
click at [625, 628] on link "1" at bounding box center [629, 623] width 28 height 36
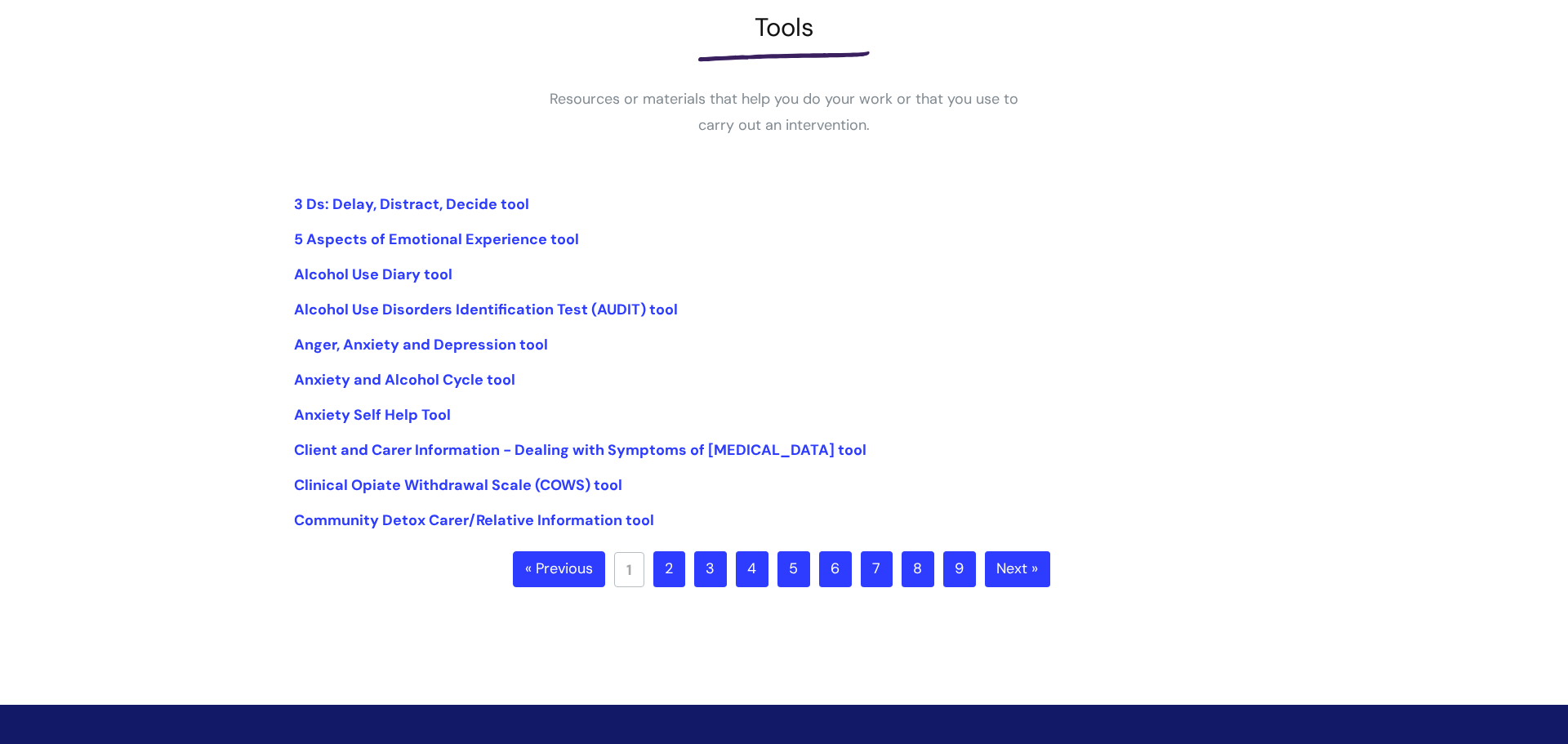
scroll to position [245, 0]
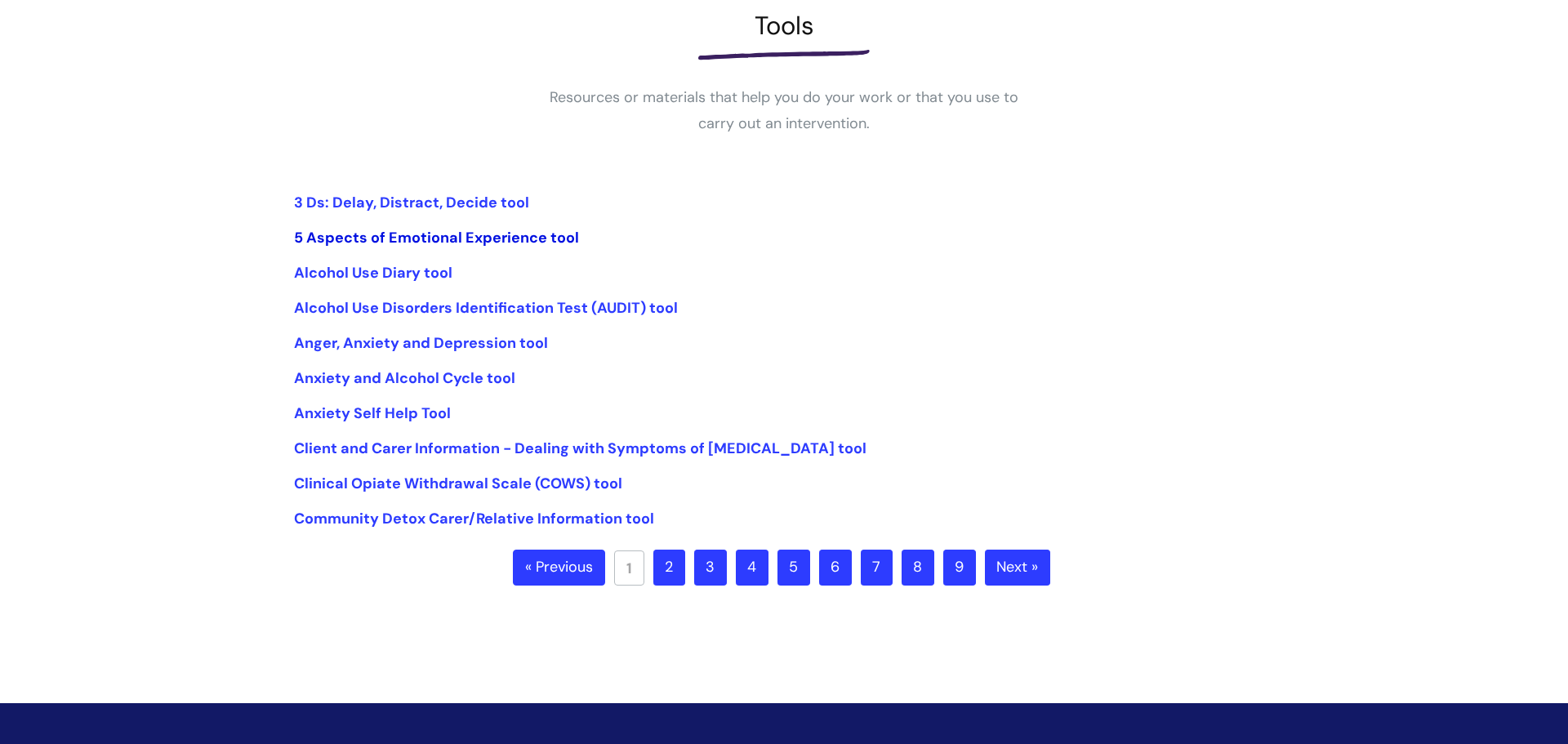
click at [520, 235] on link "5 Aspects of Emotional Experience tool" at bounding box center [437, 237] width 285 height 19
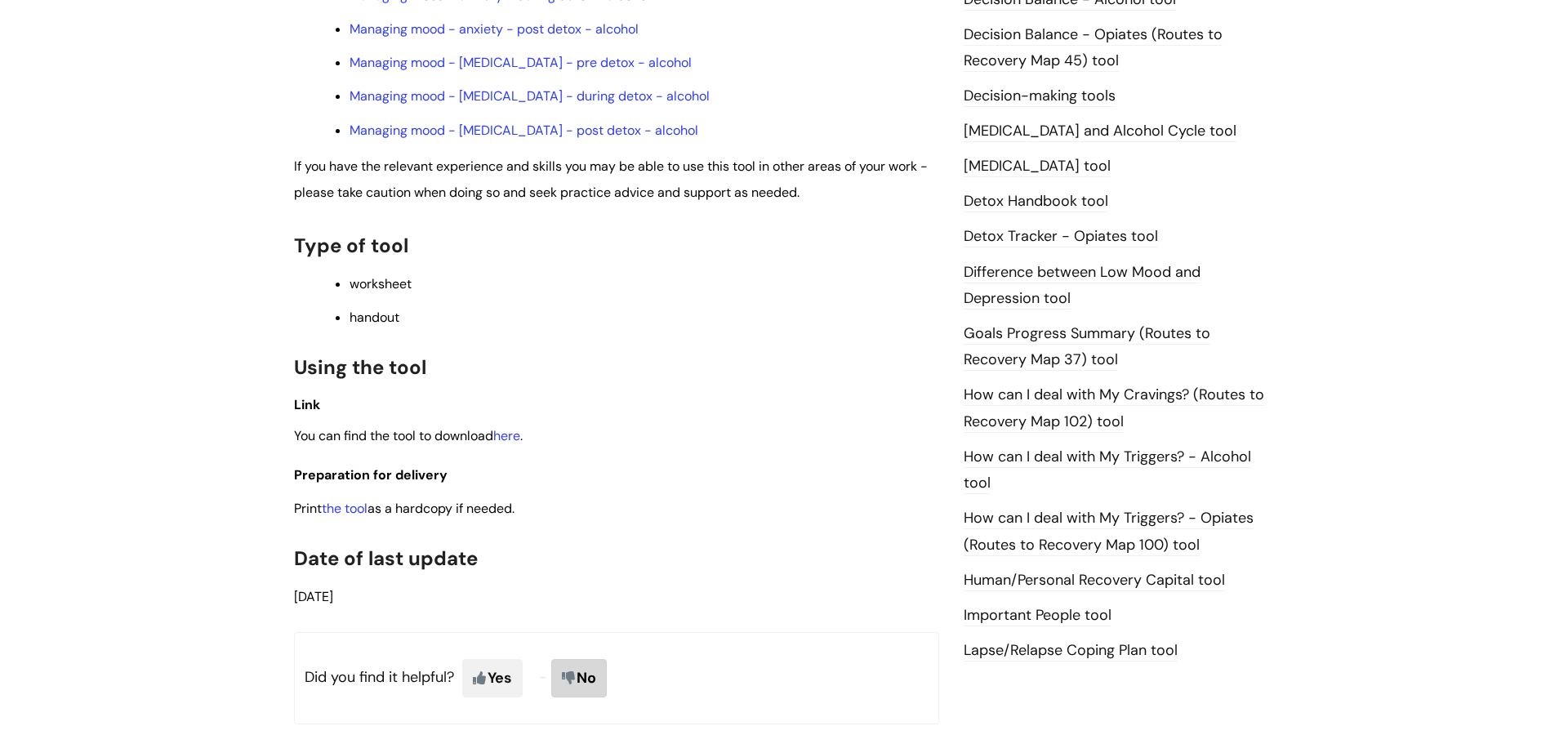
scroll to position [956, 0]
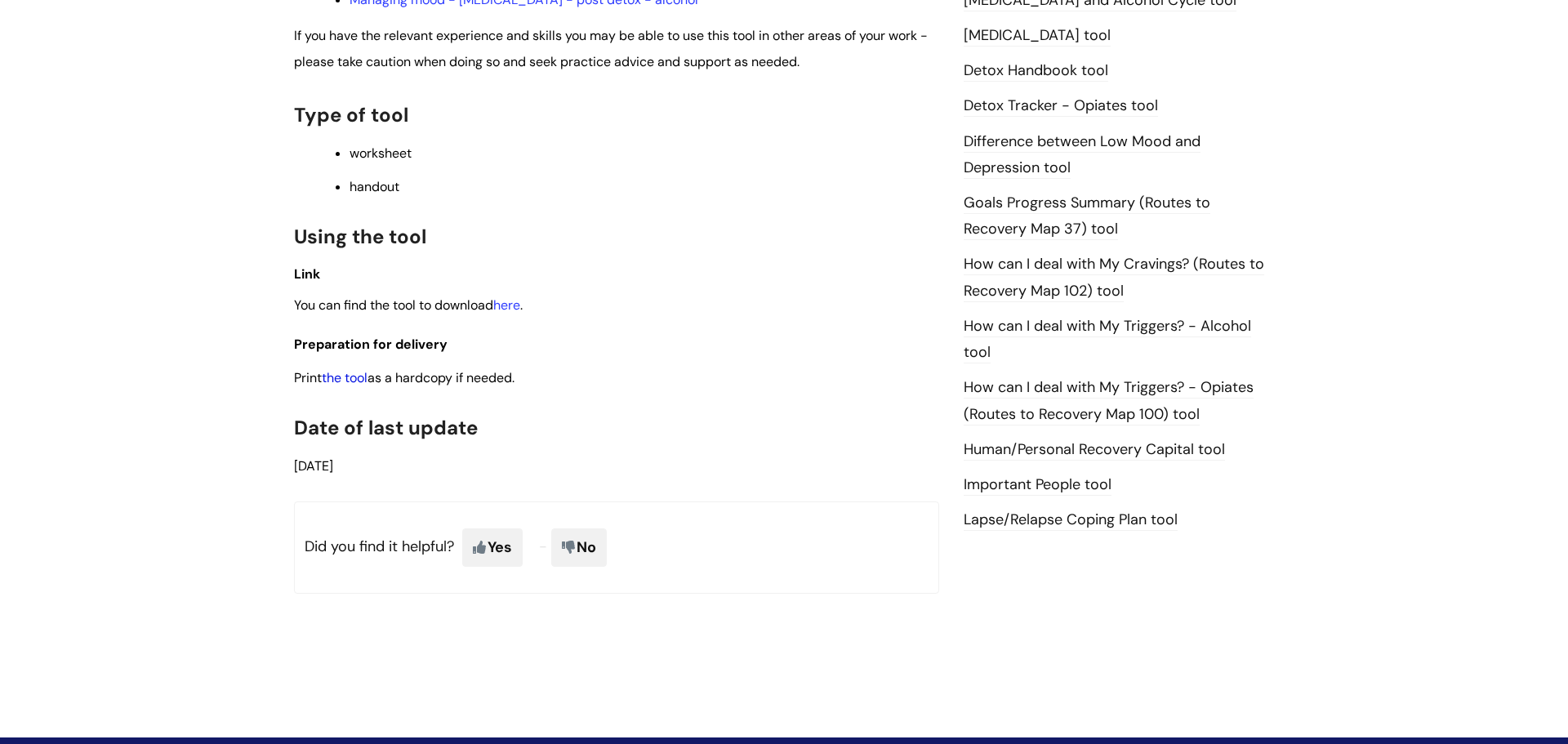
click at [363, 385] on link "the tool" at bounding box center [344, 377] width 46 height 17
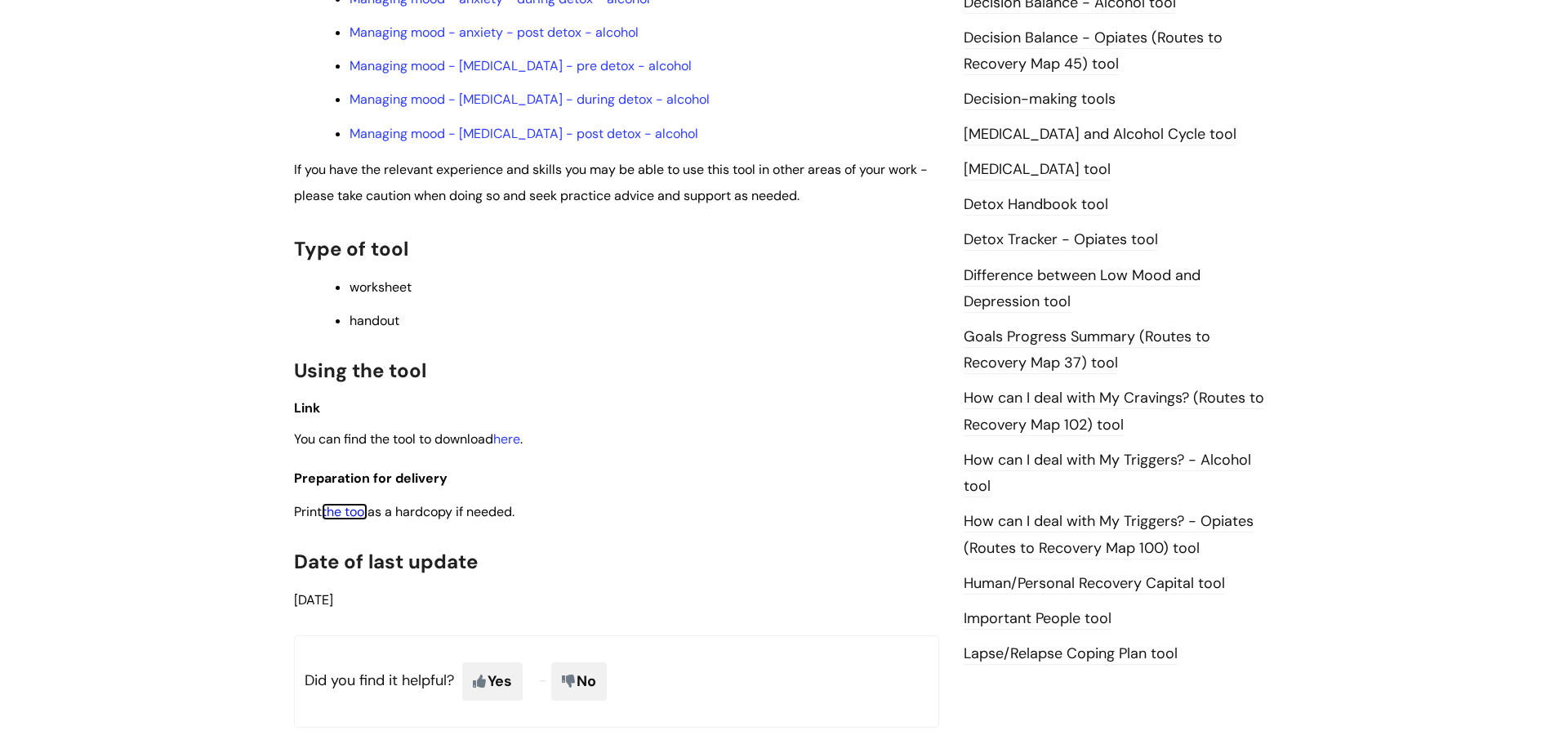
scroll to position [787, 0]
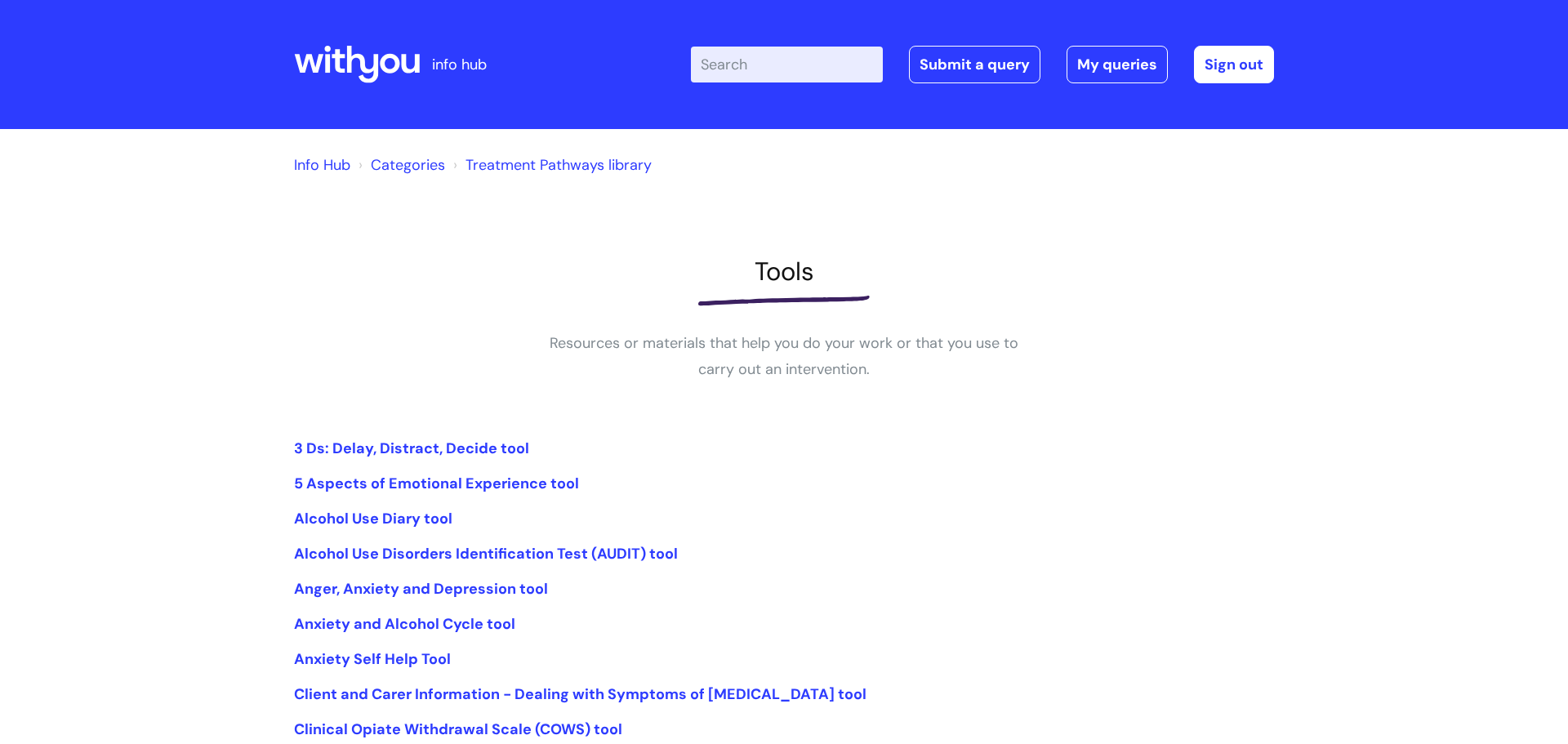
scroll to position [245, 0]
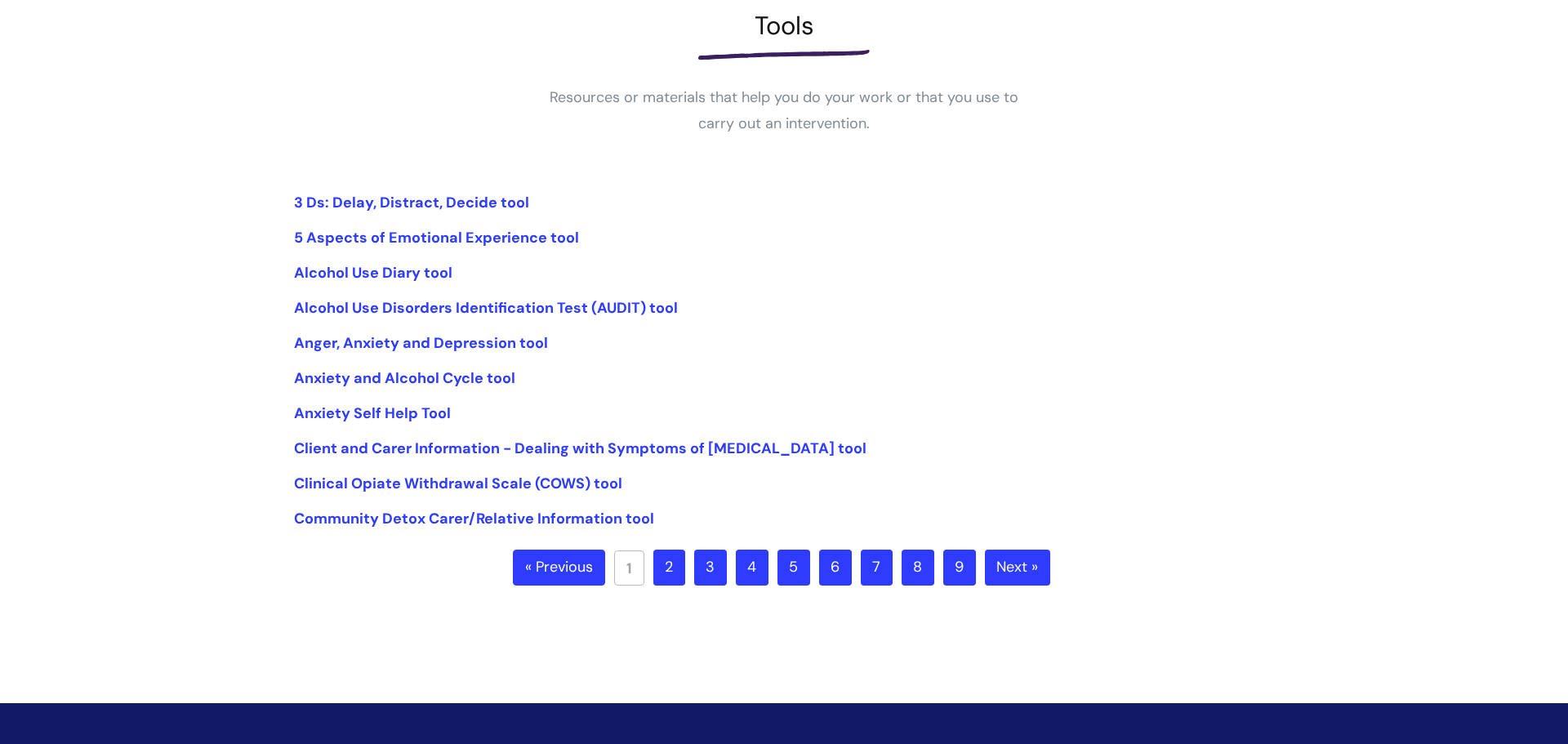
click at [668, 558] on link "2" at bounding box center [669, 567] width 32 height 36
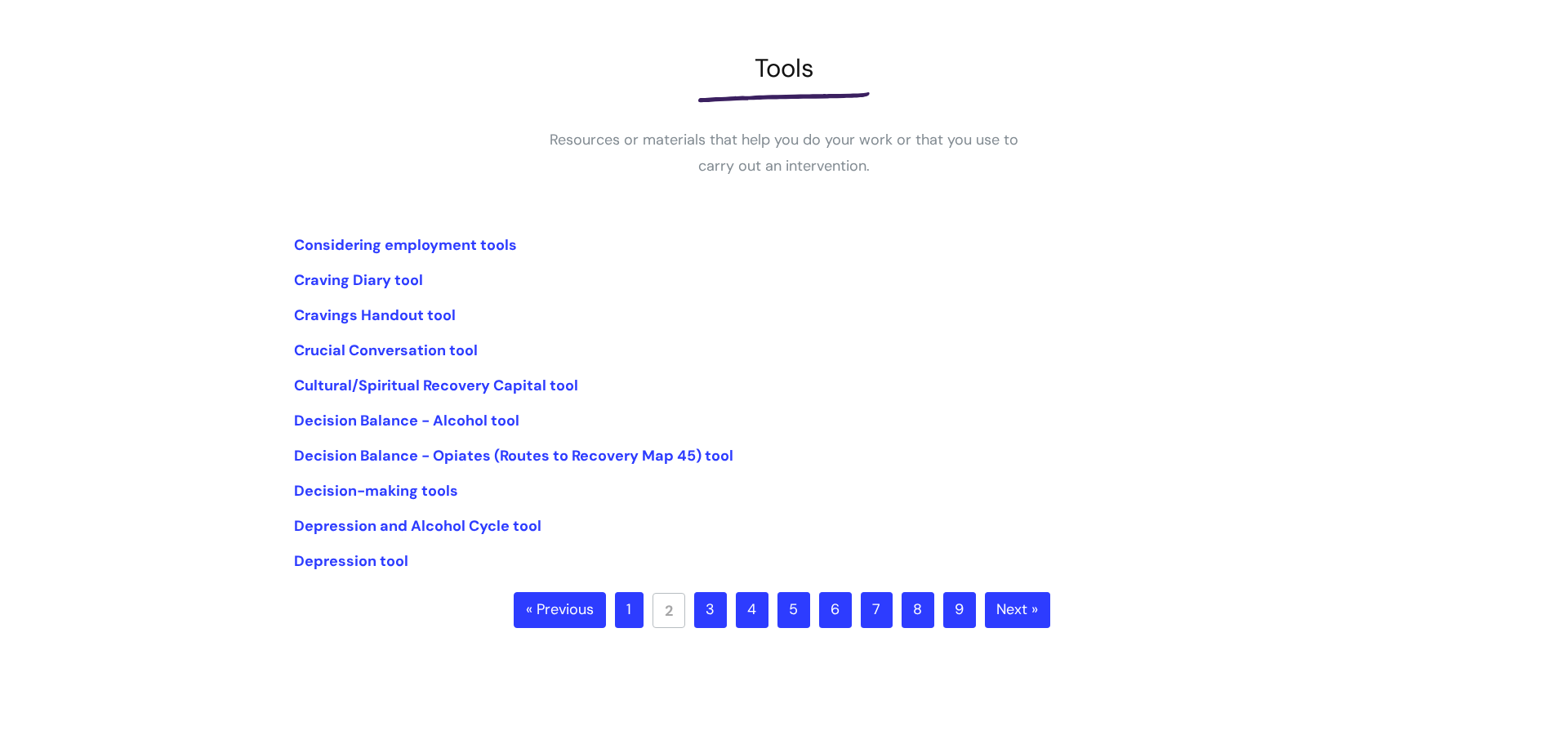
scroll to position [206, 0]
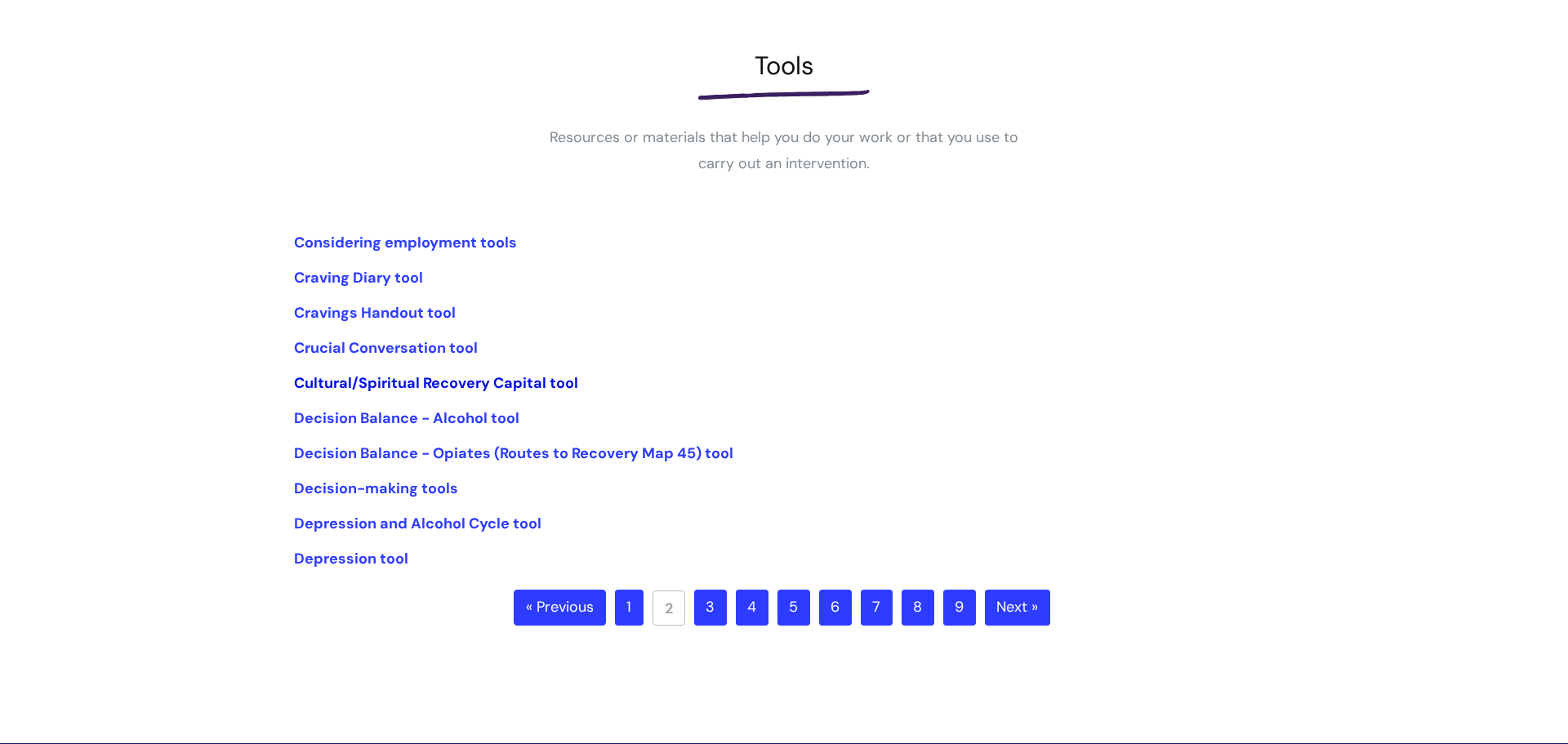
click at [469, 382] on link "Cultural/Spiritual Recovery Capital tool" at bounding box center [436, 382] width 284 height 19
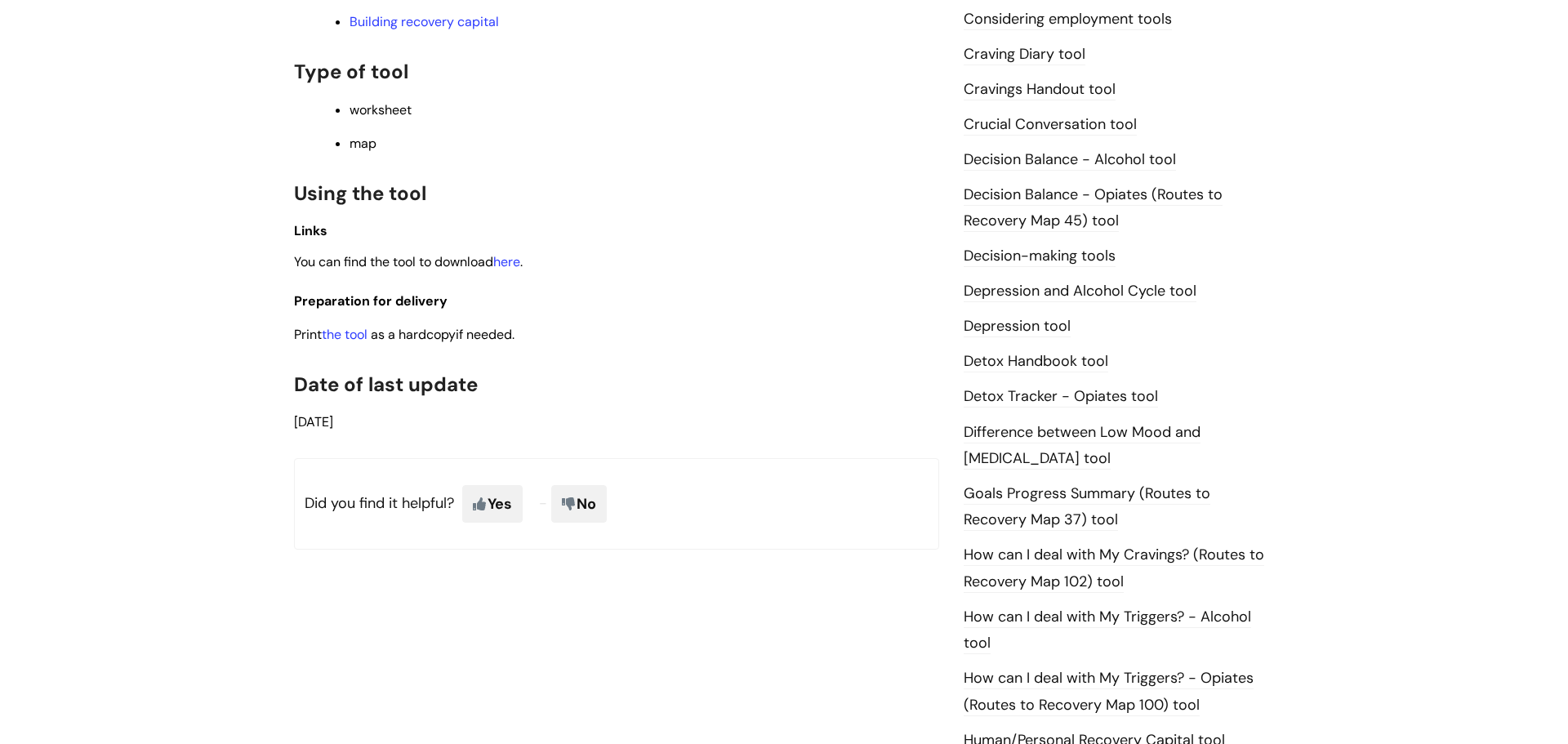
scroll to position [886, 0]
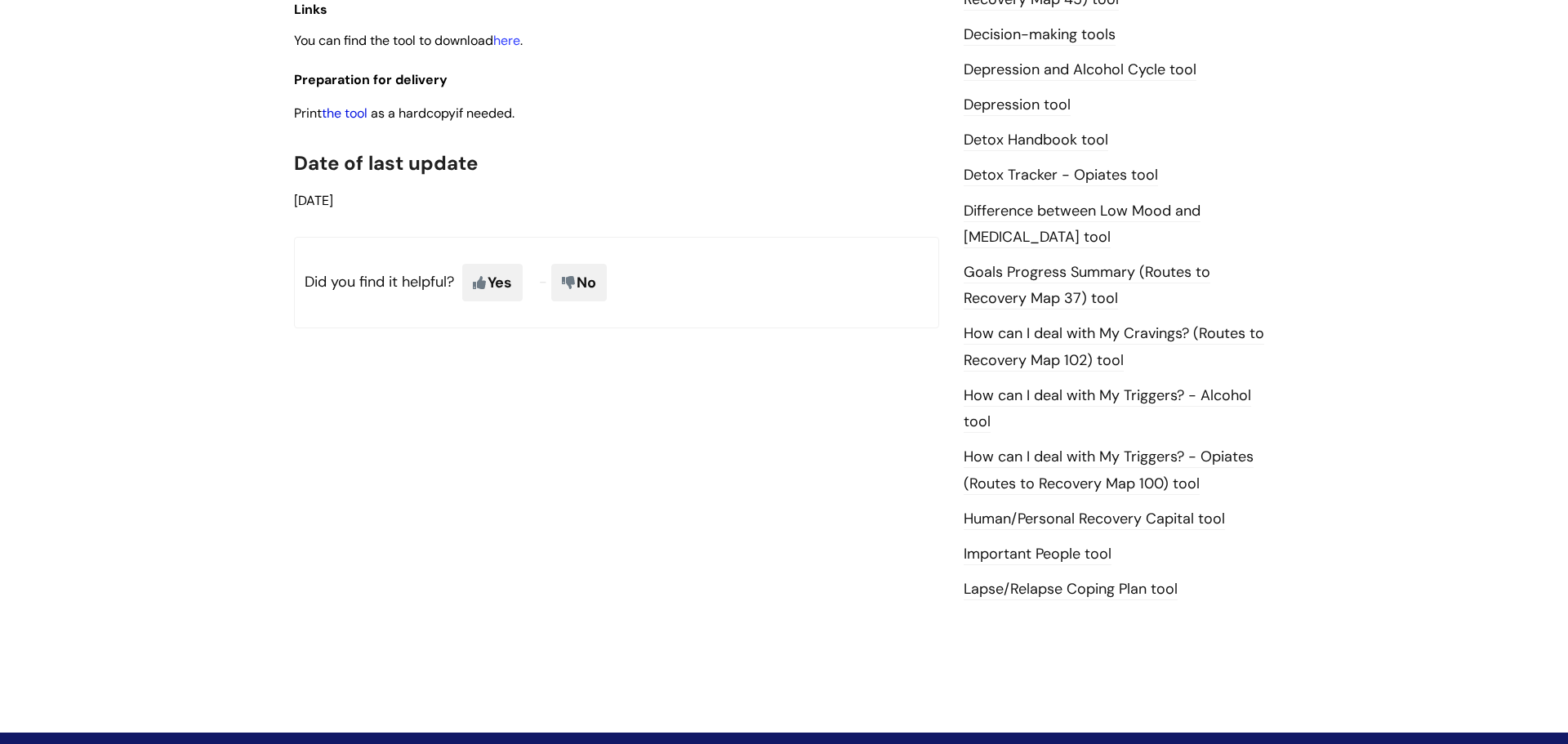
click at [363, 120] on link "the tool" at bounding box center [344, 113] width 46 height 17
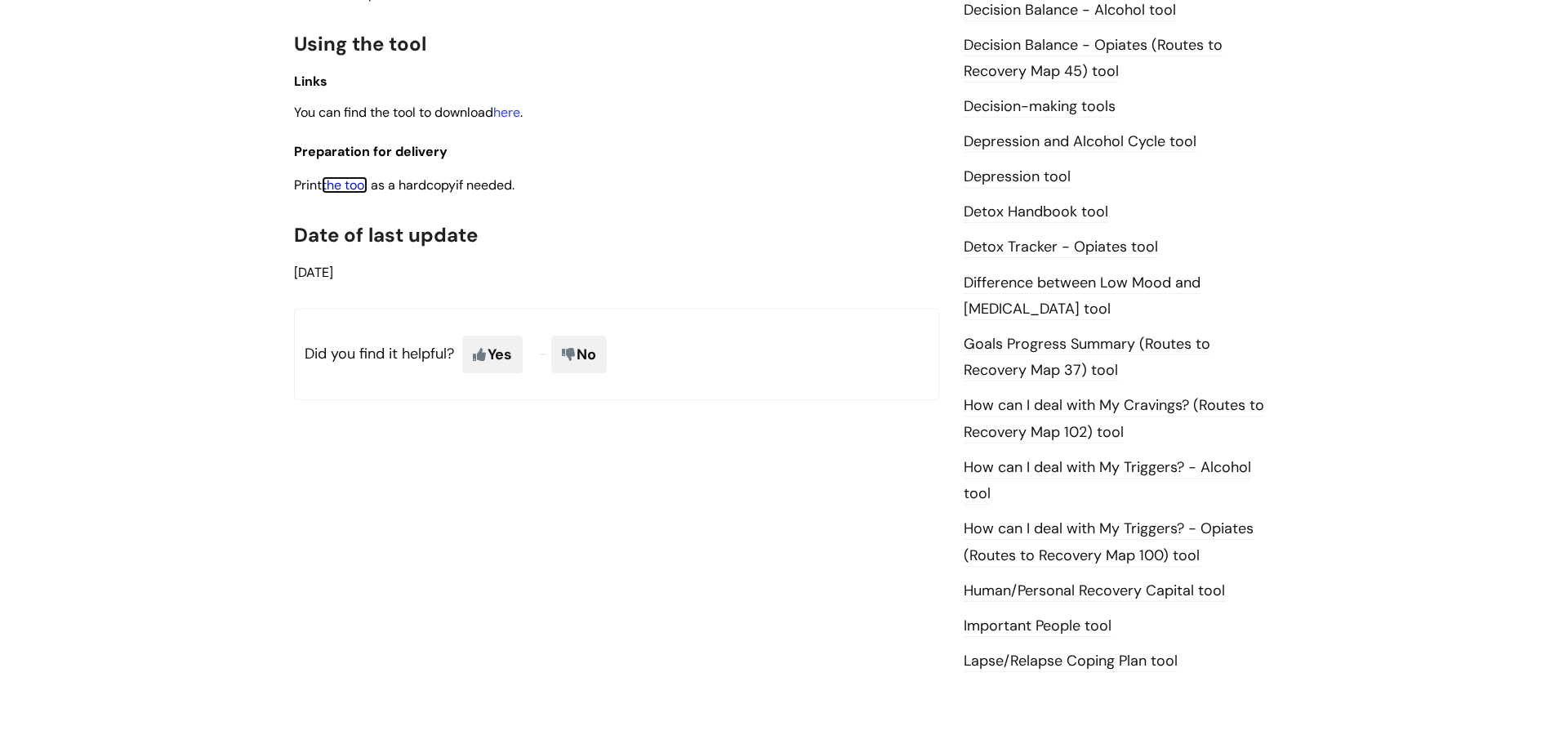
scroll to position [547, 0]
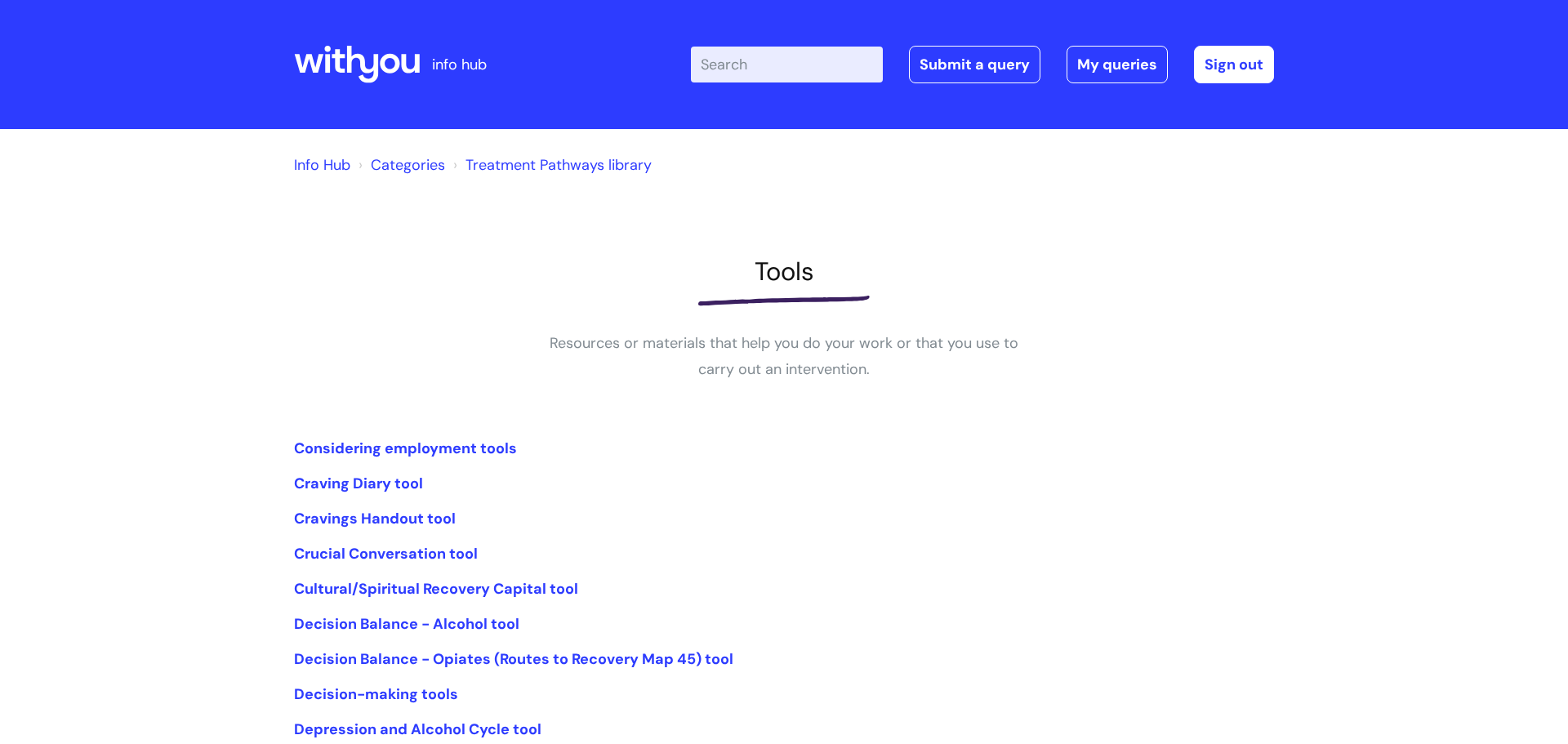
scroll to position [206, 0]
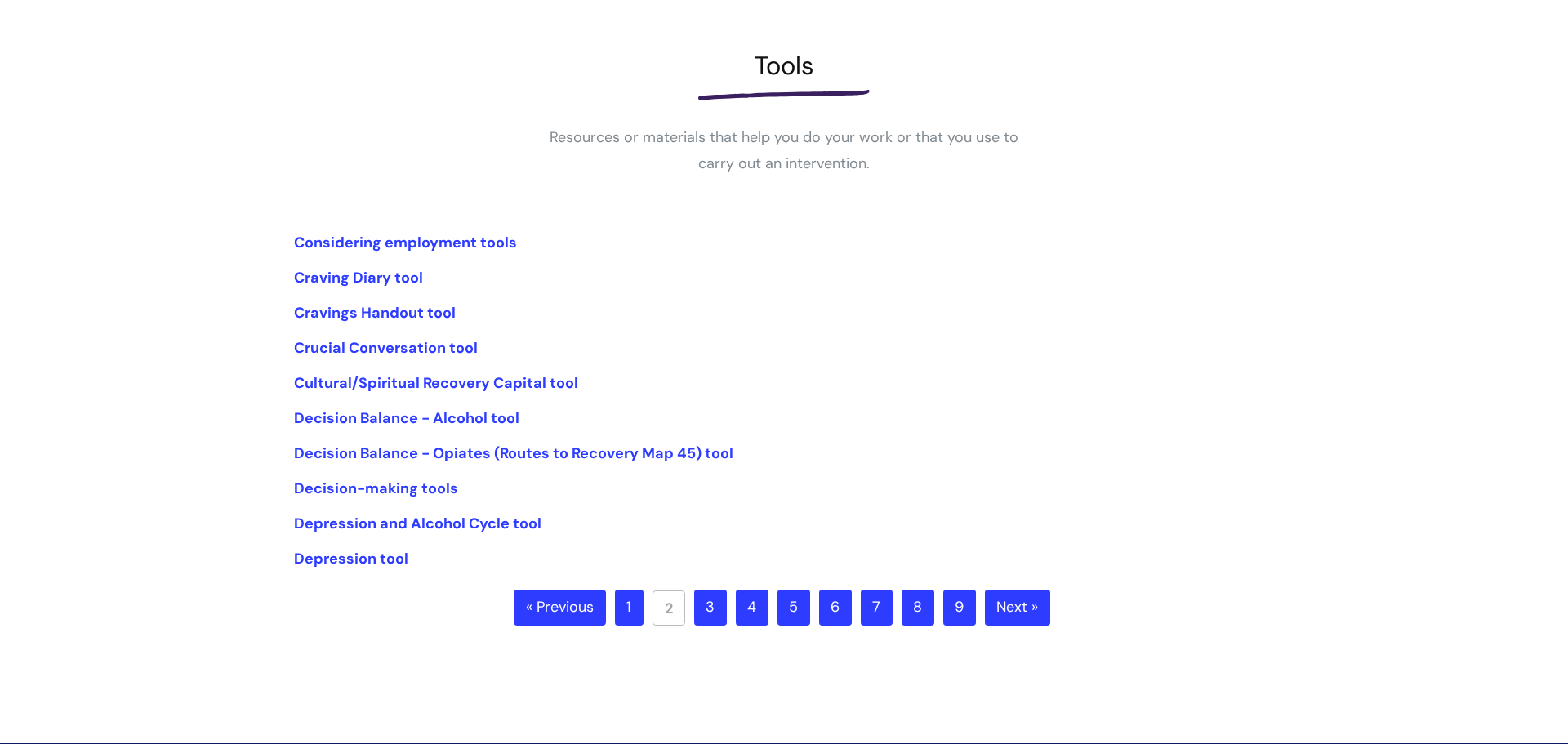
click at [714, 600] on link "3" at bounding box center [710, 607] width 33 height 36
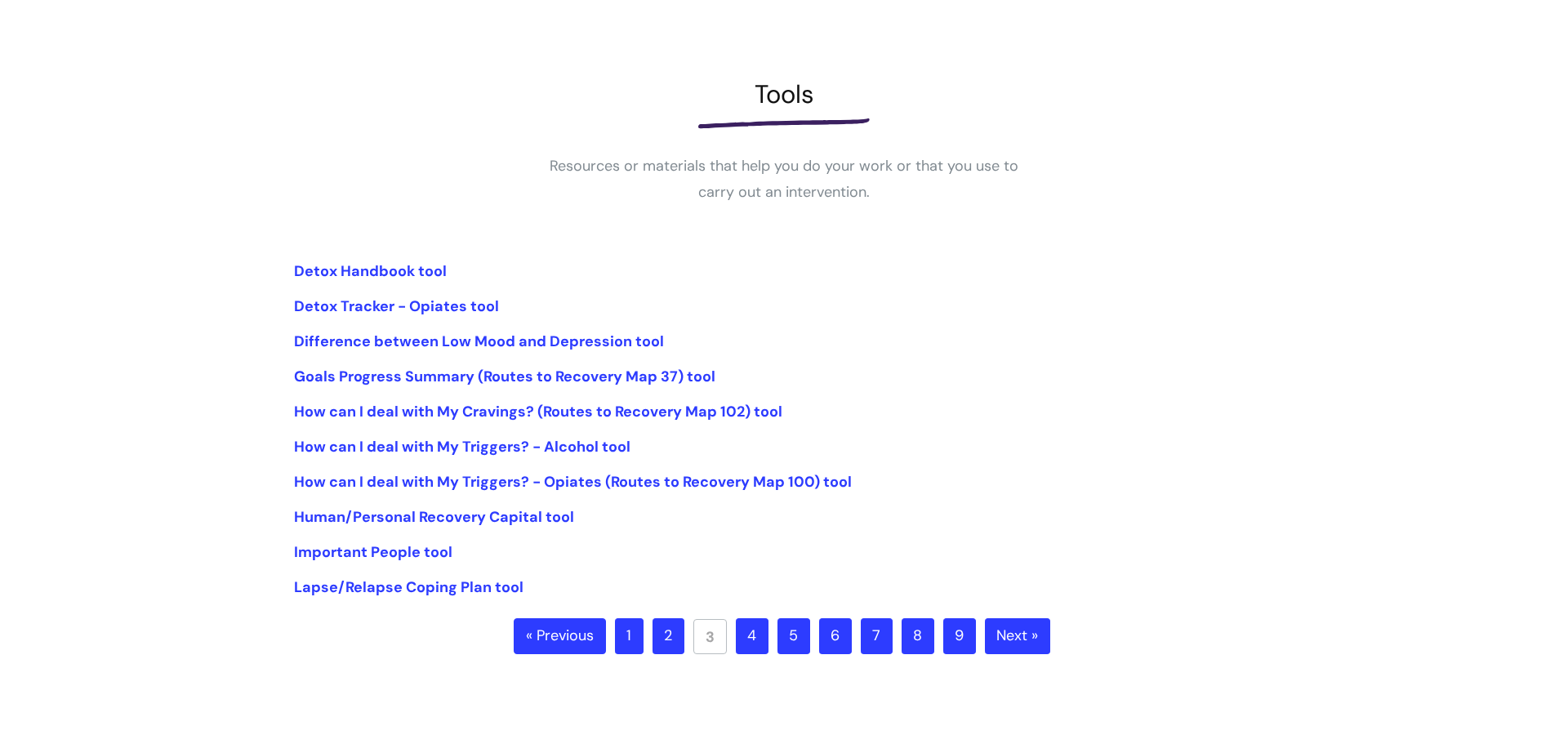
scroll to position [178, 0]
click at [442, 378] on link "Goals Progress Summary (Routes to Recovery Map 37) tool" at bounding box center [505, 374] width 422 height 19
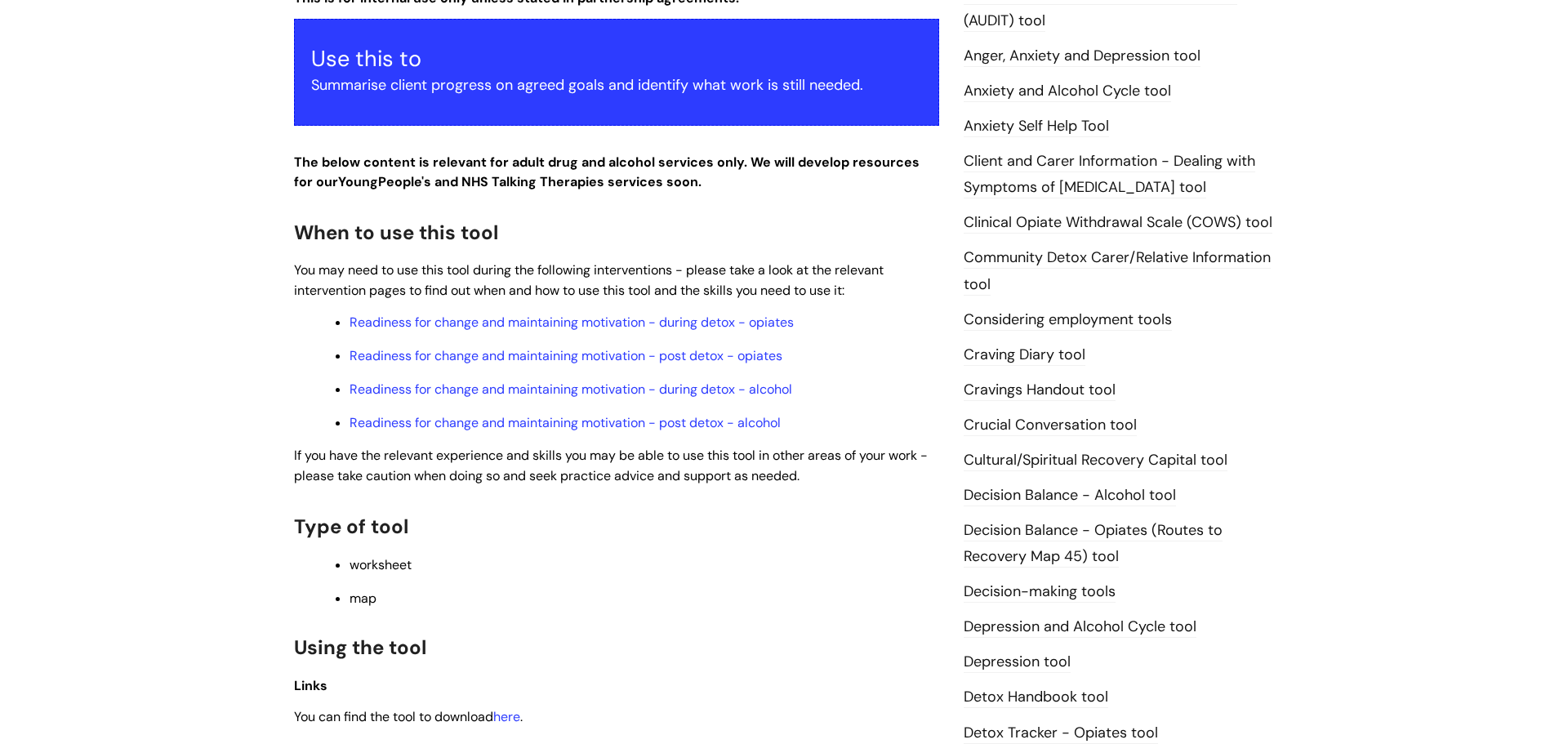
scroll to position [794, 0]
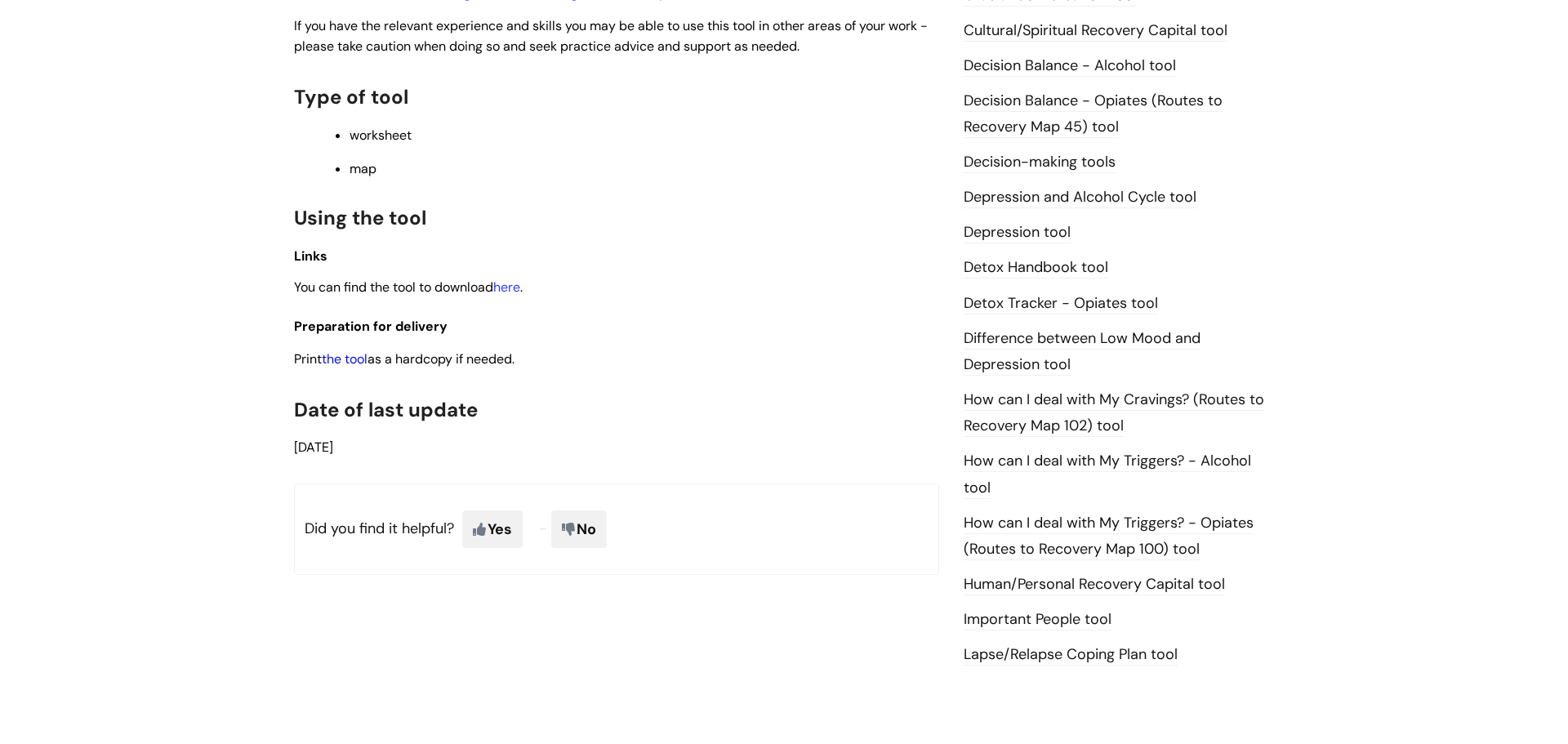
click at [354, 354] on link "the tool" at bounding box center [344, 359] width 46 height 17
